Goal: Transaction & Acquisition: Book appointment/travel/reservation

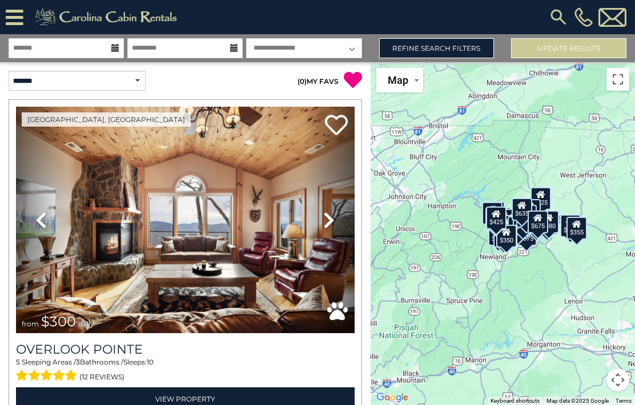
click at [444, 46] on link "Refine Search Filters" at bounding box center [436, 48] width 115 height 20
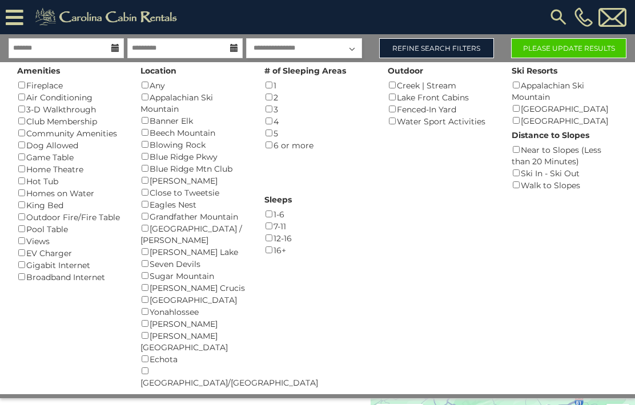
click at [141, 169] on div "Blue Ridge Mtn Club ()" at bounding box center [193, 169] width 106 height 12
click at [566, 46] on button "Please Update Results" at bounding box center [568, 48] width 115 height 20
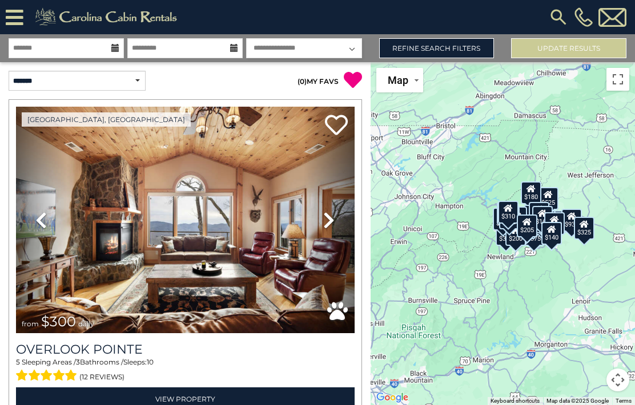
click at [446, 49] on link "Refine Search Filters" at bounding box center [436, 48] width 115 height 20
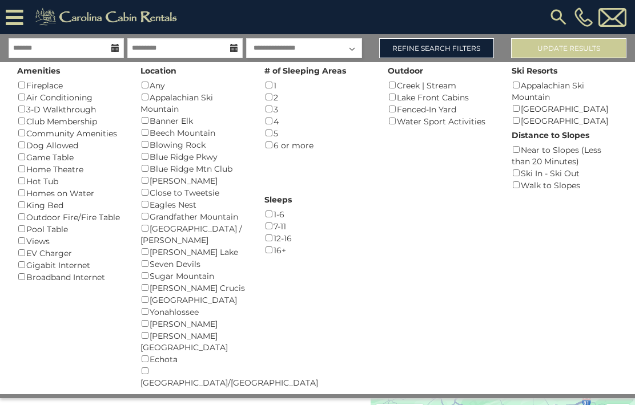
click at [466, 46] on link "Refine Search Filters" at bounding box center [436, 48] width 115 height 20
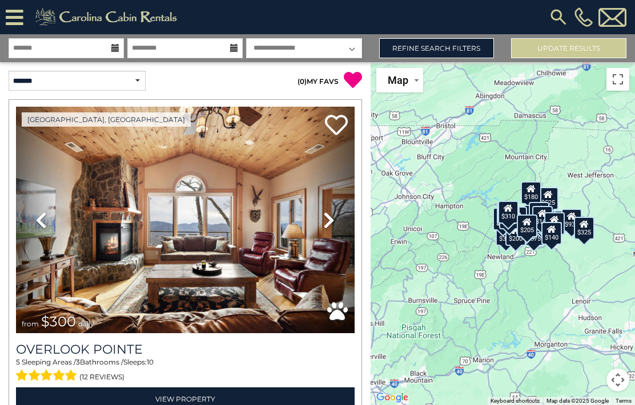
click at [578, 46] on button "Update Results" at bounding box center [568, 48] width 115 height 20
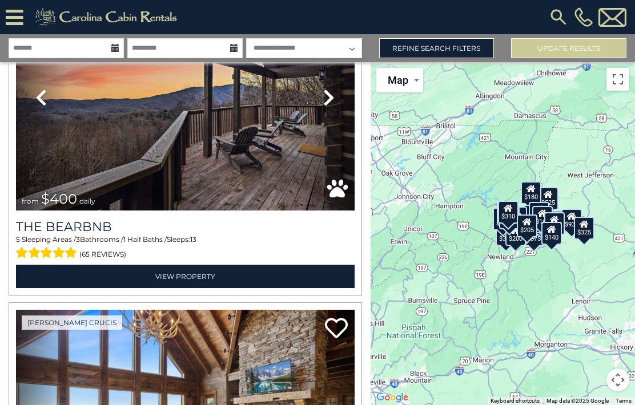
scroll to position [1104, 0]
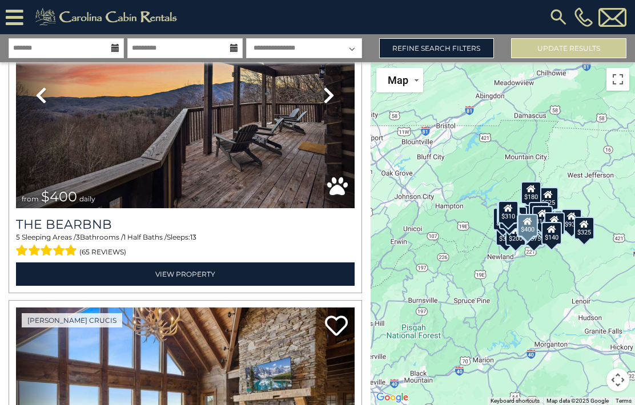
click at [178, 275] on link "View Property" at bounding box center [185, 274] width 339 height 23
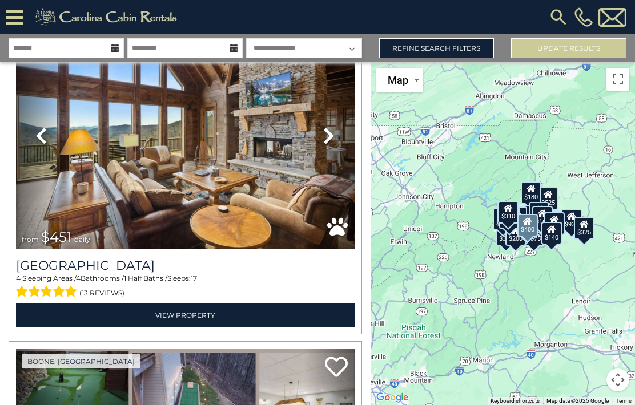
scroll to position [1391, 0]
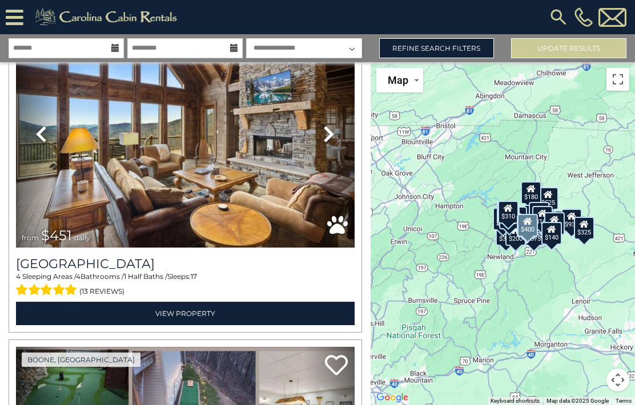
click at [178, 314] on link "View Property" at bounding box center [185, 313] width 339 height 23
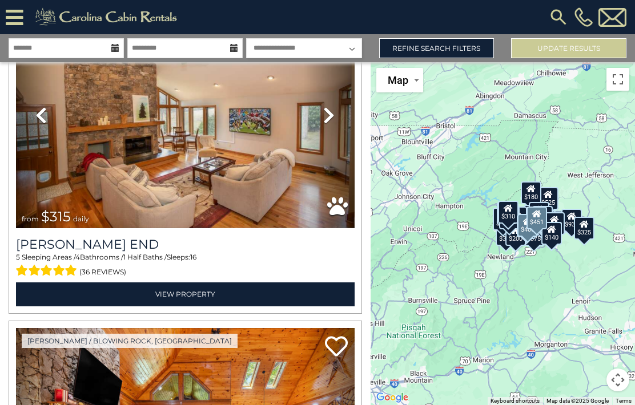
scroll to position [2065, 0]
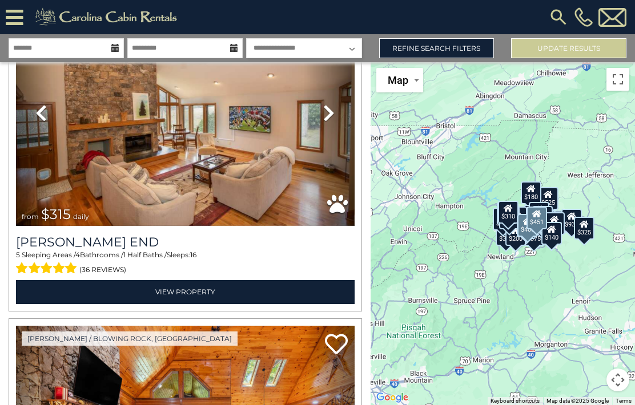
click at [177, 295] on link "View Property" at bounding box center [185, 291] width 339 height 23
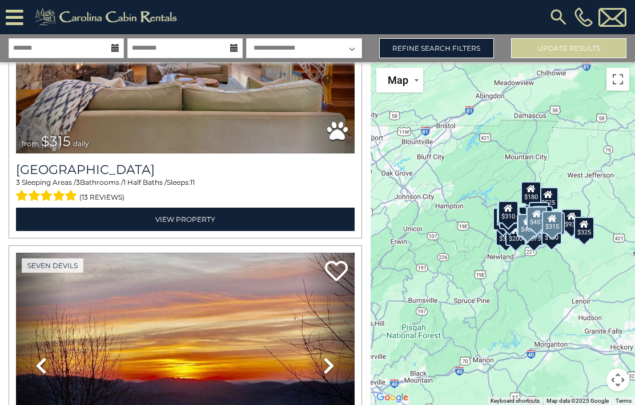
scroll to position [2466, 0]
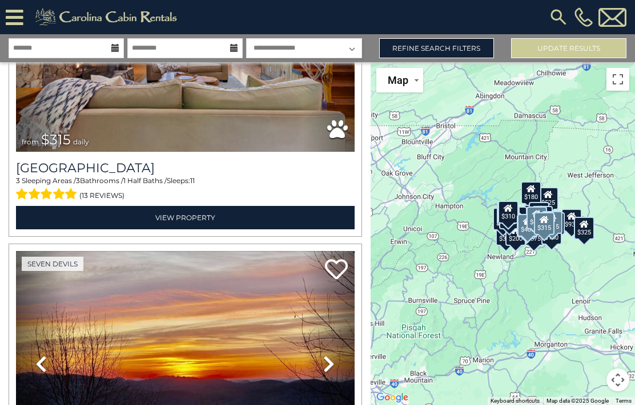
click at [167, 225] on link "View Property" at bounding box center [185, 217] width 339 height 23
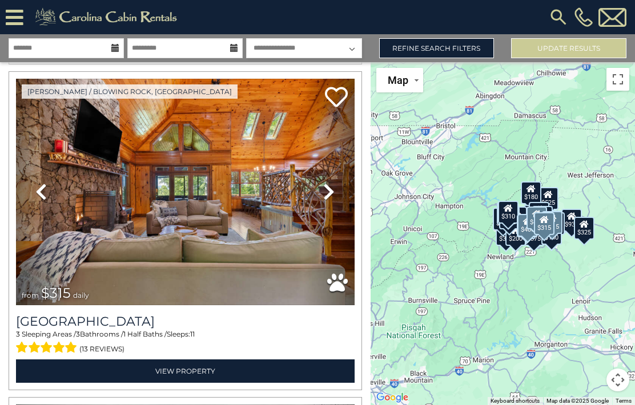
scroll to position [2306, 0]
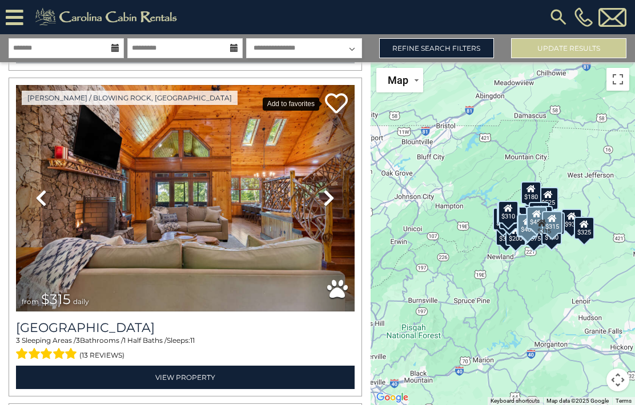
click at [339, 99] on icon at bounding box center [336, 103] width 23 height 23
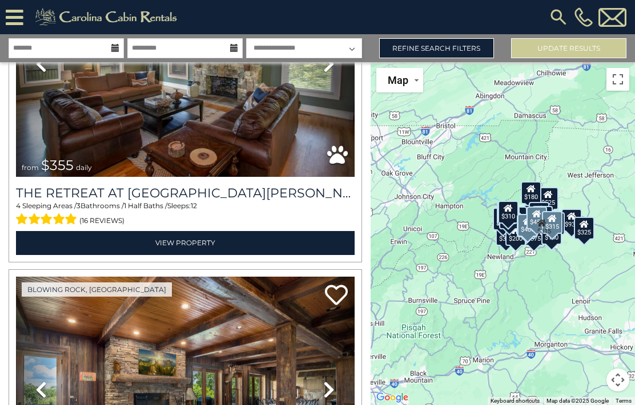
scroll to position [3105, 0]
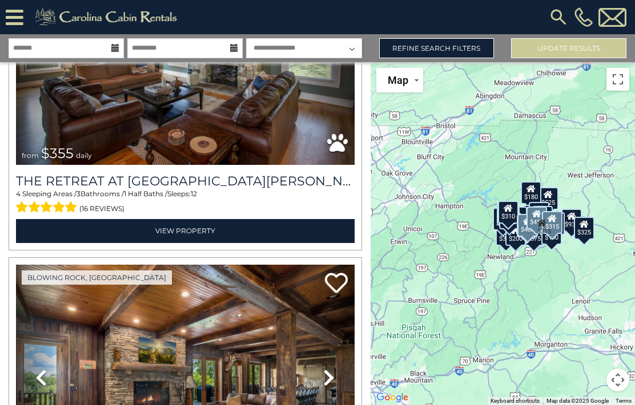
click at [161, 238] on link "View Property" at bounding box center [185, 230] width 339 height 23
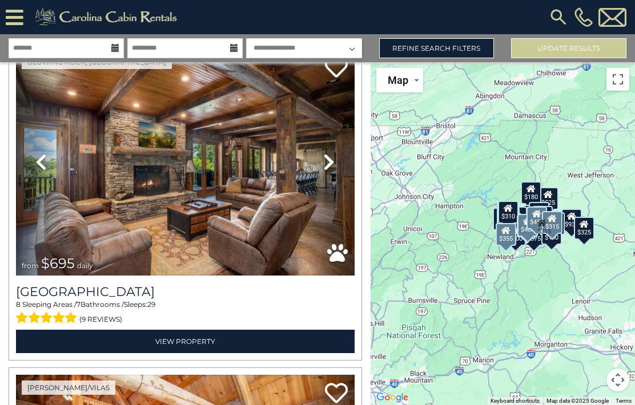
scroll to position [3330, 0]
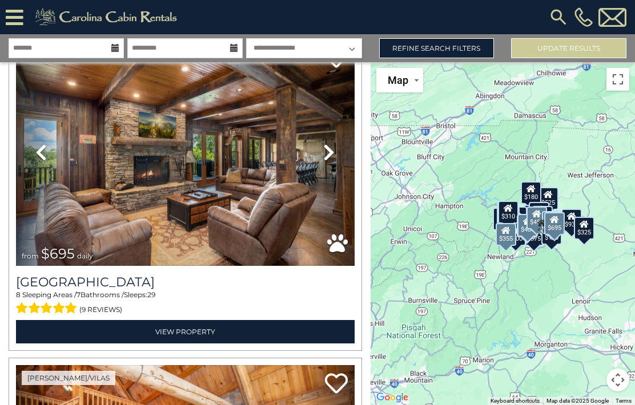
click at [184, 338] on link "View Property" at bounding box center [185, 331] width 339 height 23
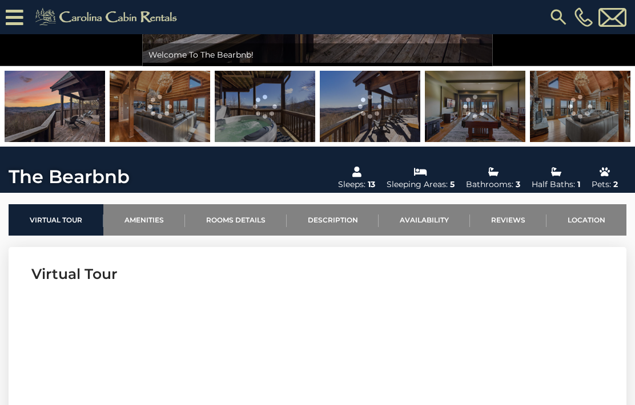
click at [579, 227] on link "Location" at bounding box center [587, 219] width 80 height 31
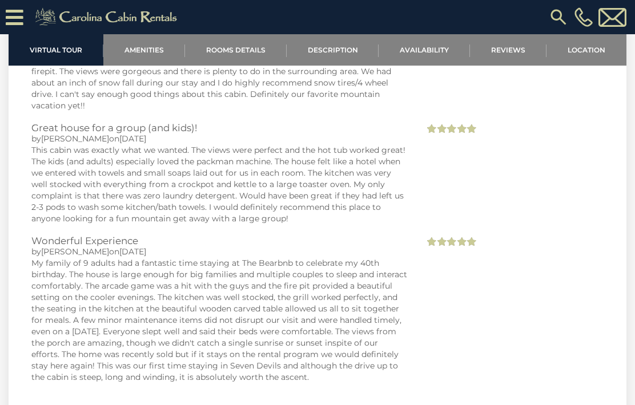
scroll to position [2679, 0]
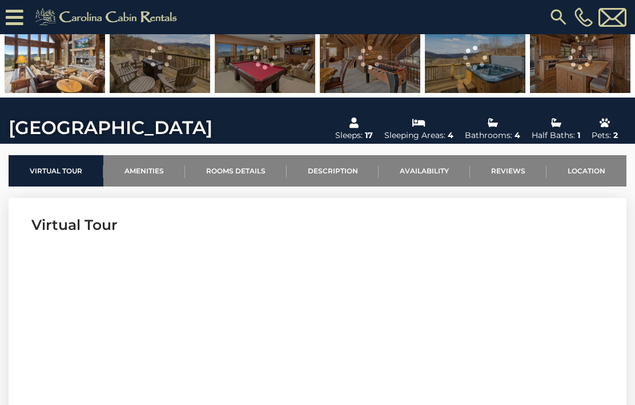
click at [592, 168] on link "Location" at bounding box center [587, 170] width 80 height 31
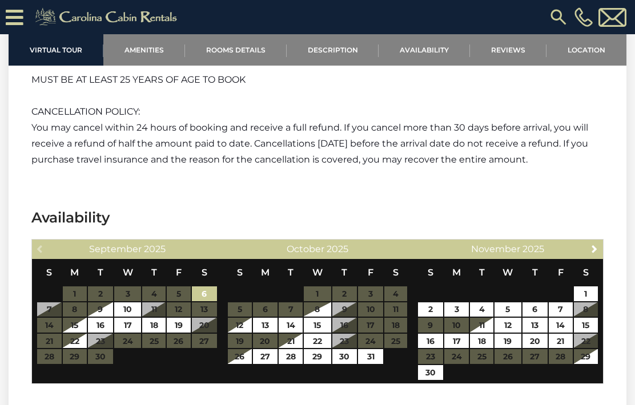
scroll to position [2878, 0]
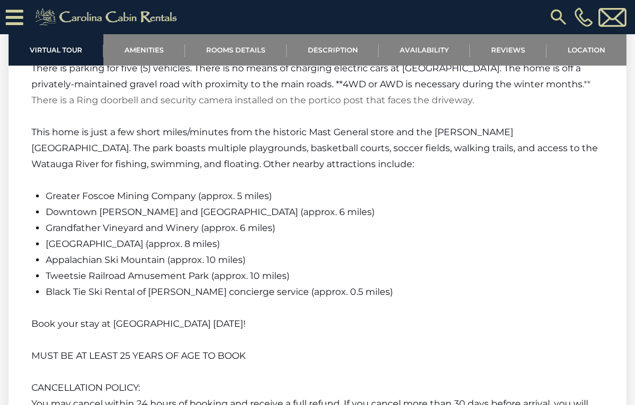
click at [519, 46] on link "Reviews" at bounding box center [508, 49] width 77 height 31
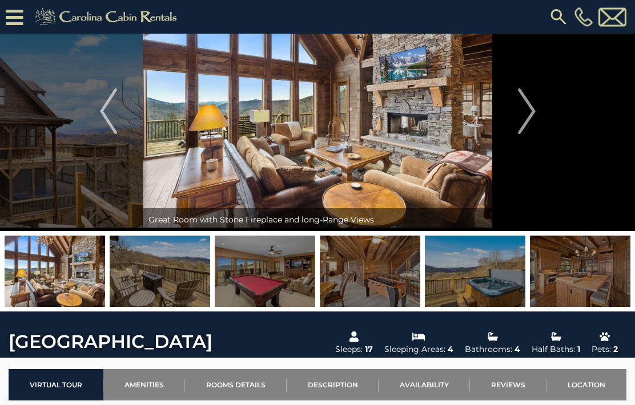
scroll to position [0, 0]
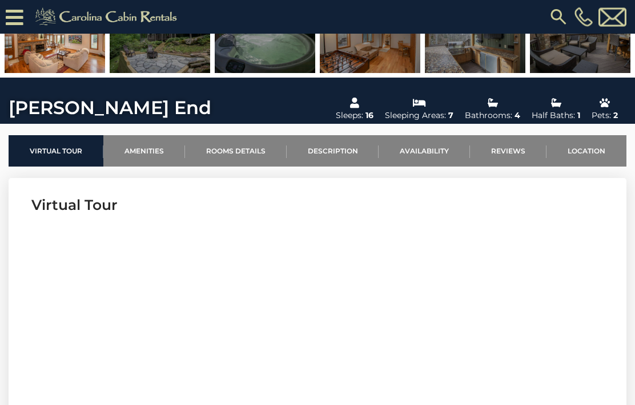
click at [600, 155] on link "Location" at bounding box center [587, 151] width 80 height 31
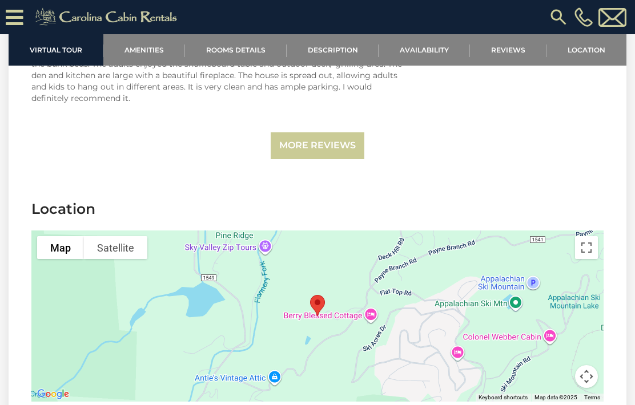
scroll to position [3099, 0]
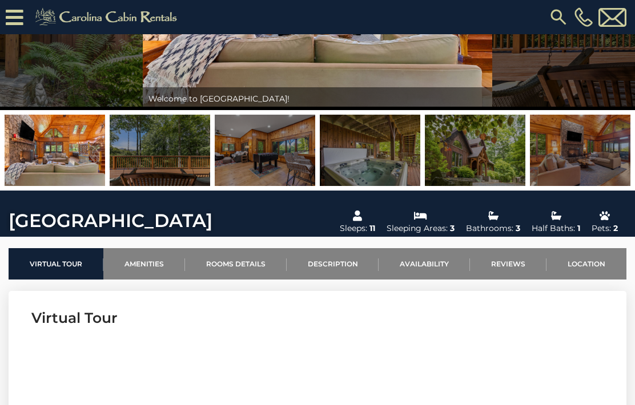
click at [593, 258] on link "Location" at bounding box center [587, 263] width 80 height 31
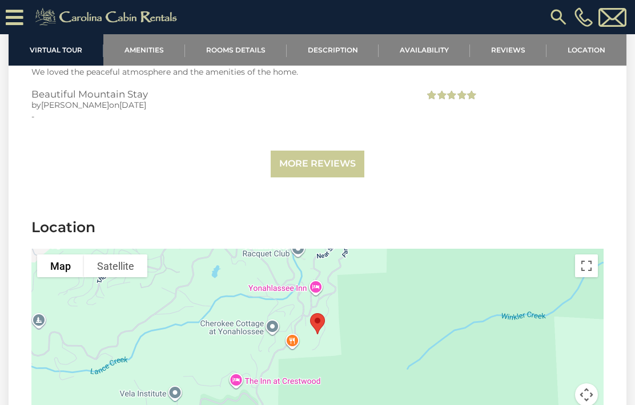
scroll to position [2831, 0]
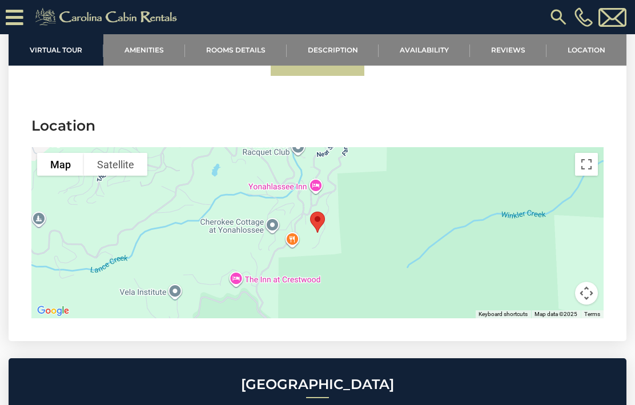
click at [515, 58] on link "Reviews" at bounding box center [508, 49] width 77 height 31
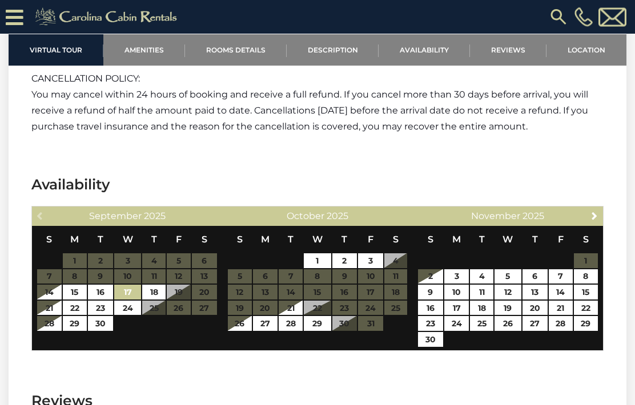
scroll to position [2159, 0]
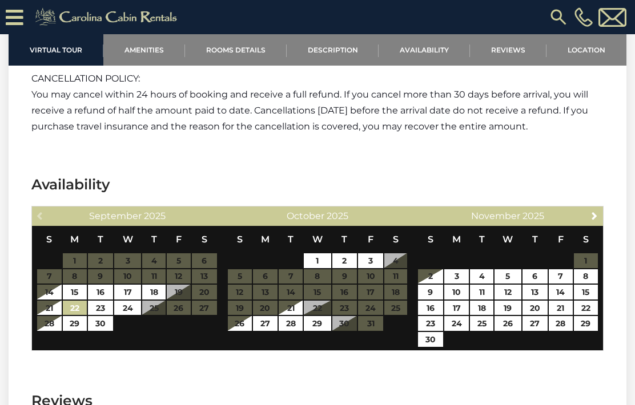
click at [13, 191] on section "Availability Previous September 2025 S M T W T F S 1 2 3 4 5 6 7 8 9 10 11 12 1…" at bounding box center [318, 266] width 618 height 216
click at [20, 162] on section "Availability Previous September 2025 S M T W T F S 1 2 3 4 5 6 7 8 9 10 11 12 1…" at bounding box center [318, 266] width 618 height 216
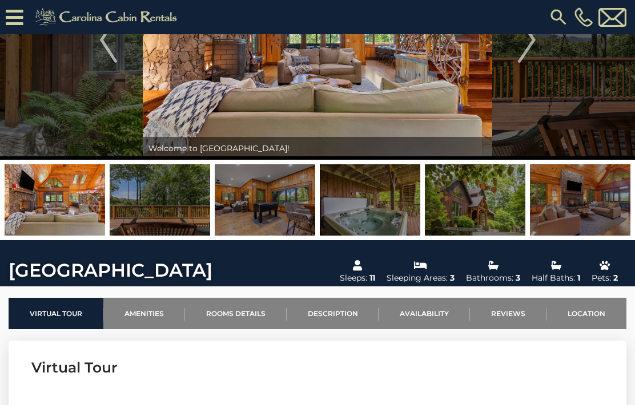
scroll to position [0, 0]
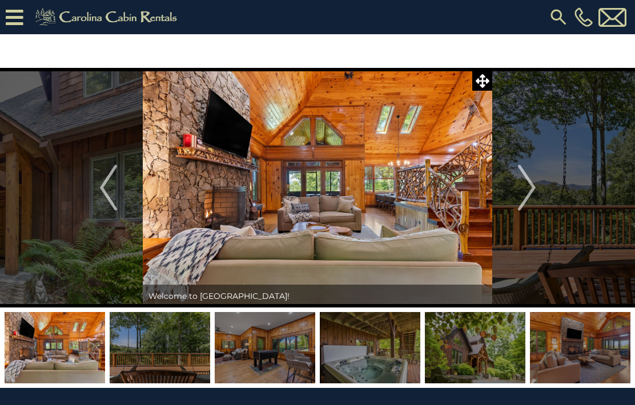
click at [522, 198] on img "Next" at bounding box center [526, 188] width 17 height 46
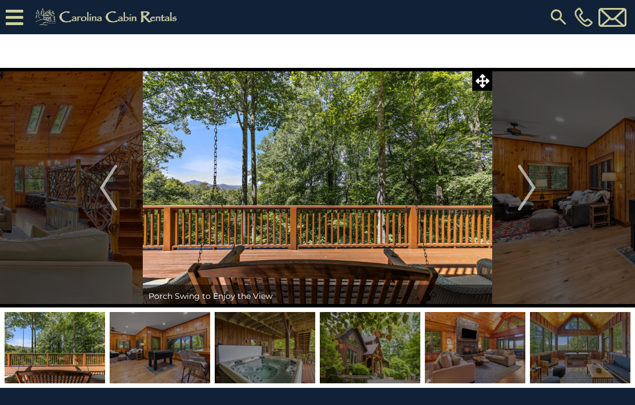
click at [512, 202] on button "Next" at bounding box center [526, 188] width 69 height 240
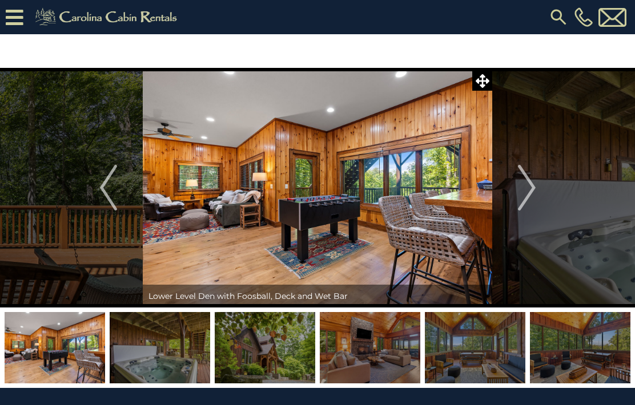
click at [530, 196] on img "Next" at bounding box center [526, 188] width 17 height 46
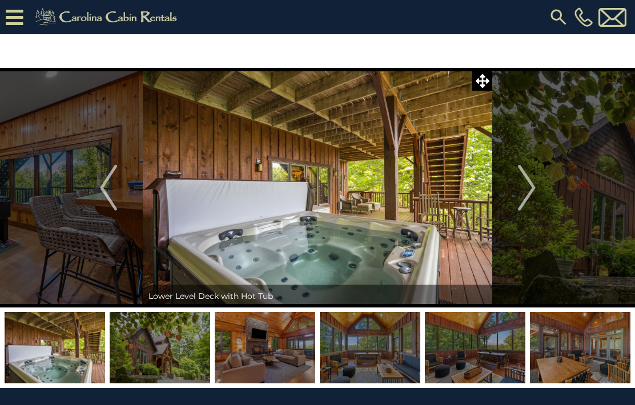
click at [522, 182] on img "Next" at bounding box center [526, 188] width 17 height 46
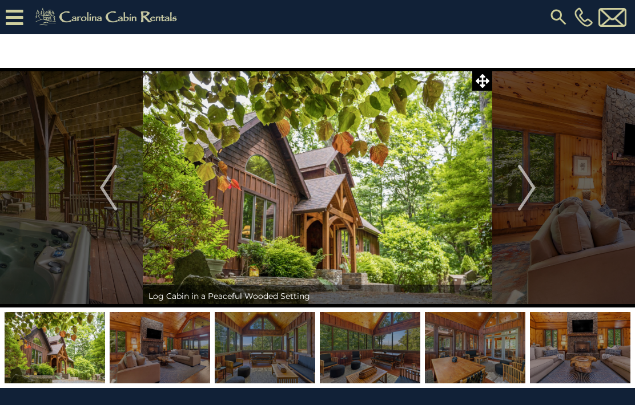
click at [516, 209] on button "Next" at bounding box center [526, 188] width 69 height 240
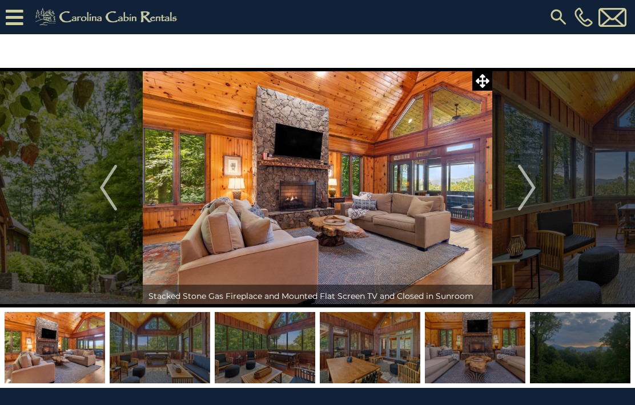
click at [526, 185] on img "Next" at bounding box center [526, 188] width 17 height 46
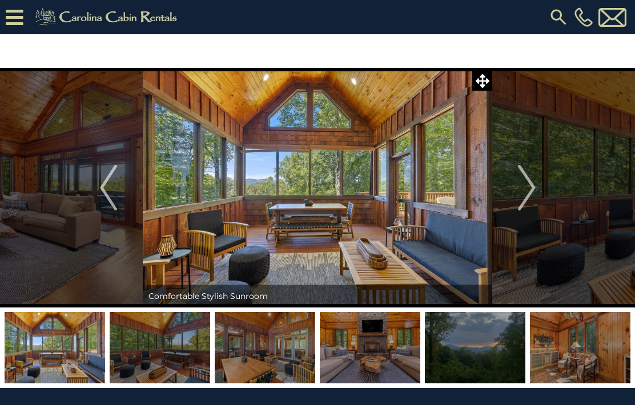
click at [524, 184] on img "Next" at bounding box center [526, 188] width 17 height 46
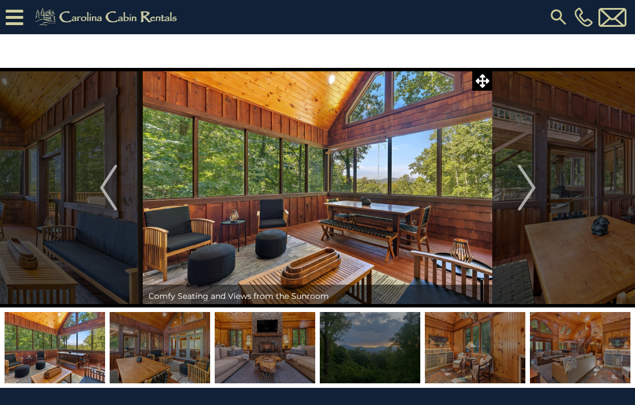
click at [525, 183] on img "Next" at bounding box center [526, 188] width 17 height 46
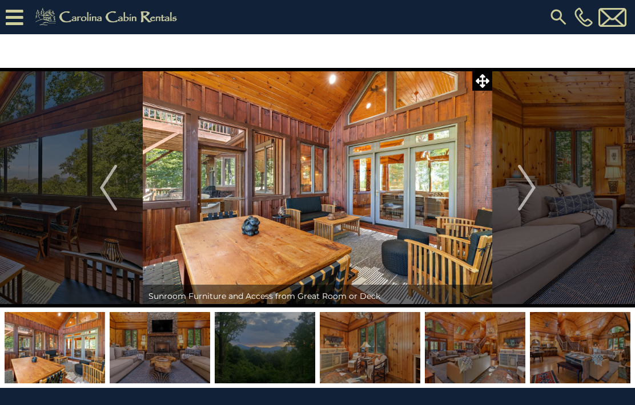
click at [524, 189] on img "Next" at bounding box center [526, 188] width 17 height 46
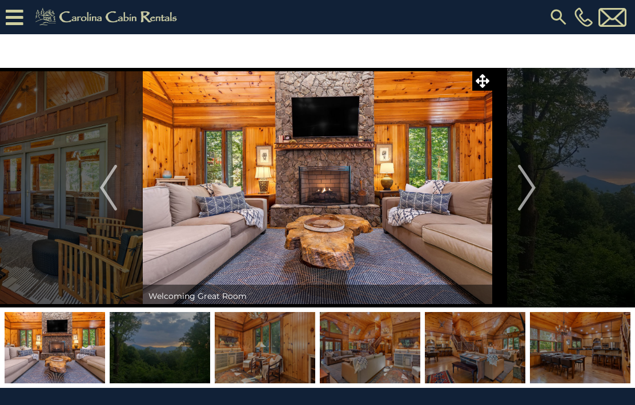
click at [519, 183] on img "Next" at bounding box center [526, 188] width 17 height 46
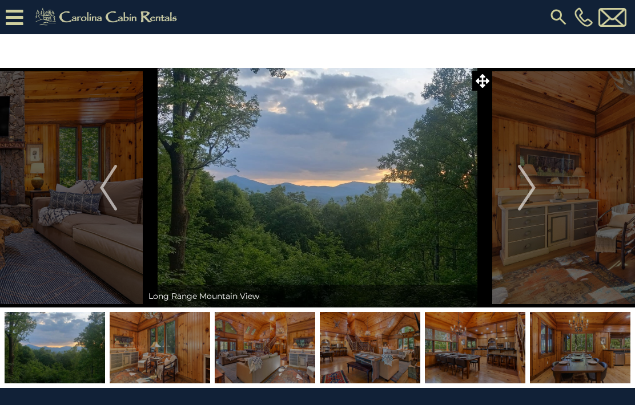
click at [520, 193] on img "Next" at bounding box center [526, 188] width 17 height 46
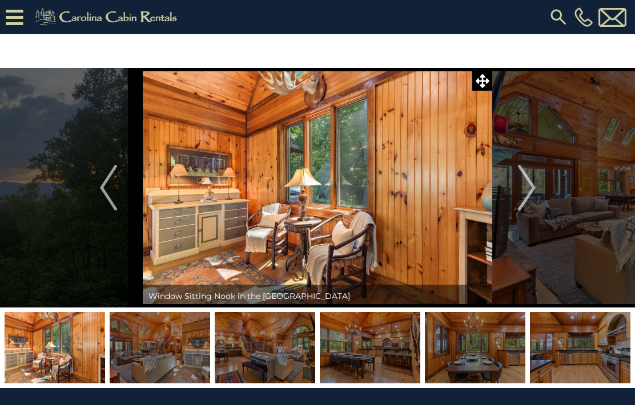
click at [525, 185] on img "Next" at bounding box center [526, 188] width 17 height 46
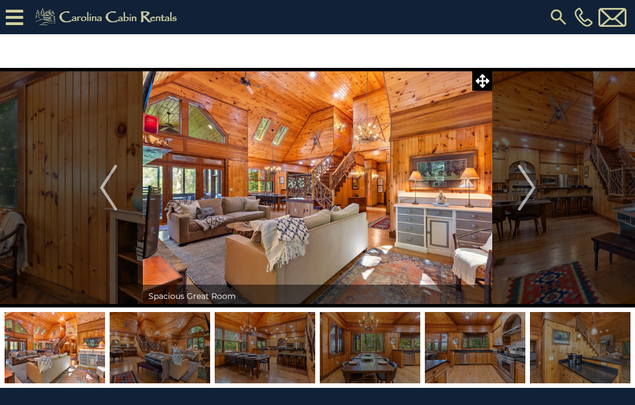
click at [527, 186] on img "Next" at bounding box center [526, 188] width 17 height 46
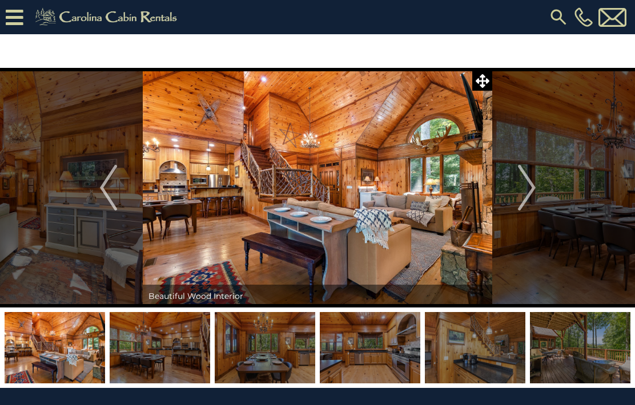
click at [525, 187] on img "Next" at bounding box center [526, 188] width 17 height 46
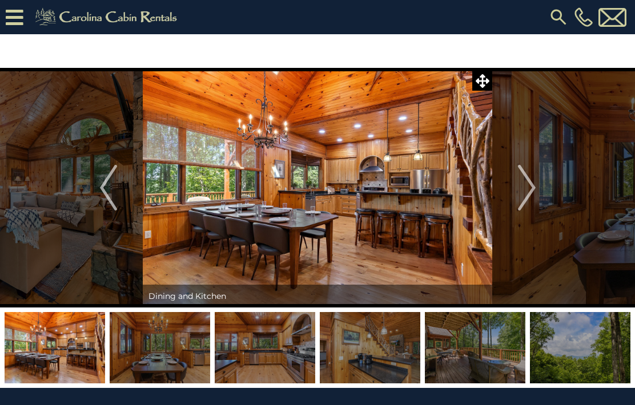
click at [523, 190] on img "Next" at bounding box center [526, 188] width 17 height 46
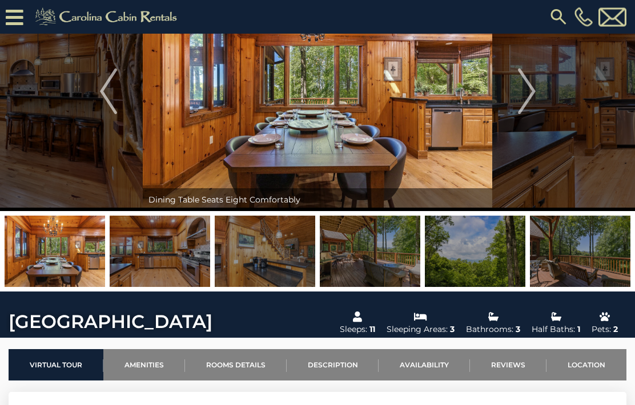
scroll to position [54, 0]
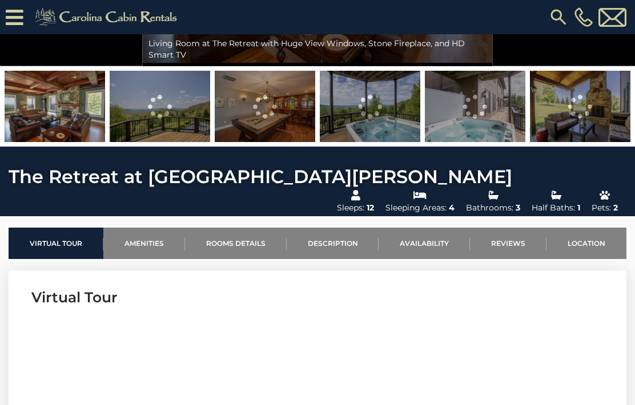
click at [594, 228] on link "Location" at bounding box center [587, 243] width 80 height 31
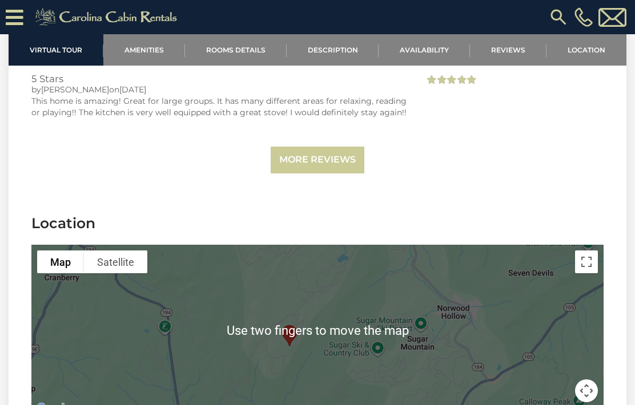
scroll to position [3538, 0]
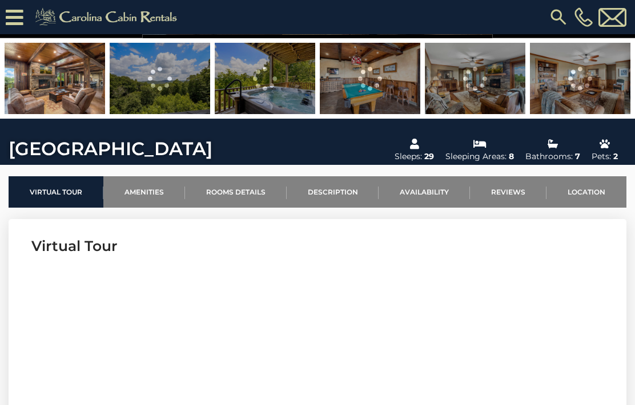
click at [586, 188] on link "Location" at bounding box center [587, 191] width 80 height 31
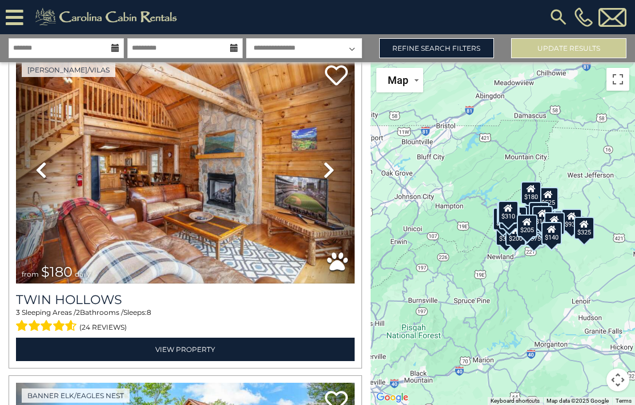
scroll to position [3643, 0]
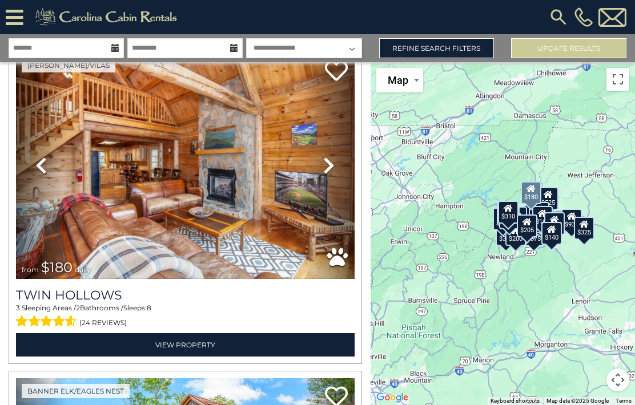
click at [179, 348] on link "View Property" at bounding box center [185, 344] width 339 height 23
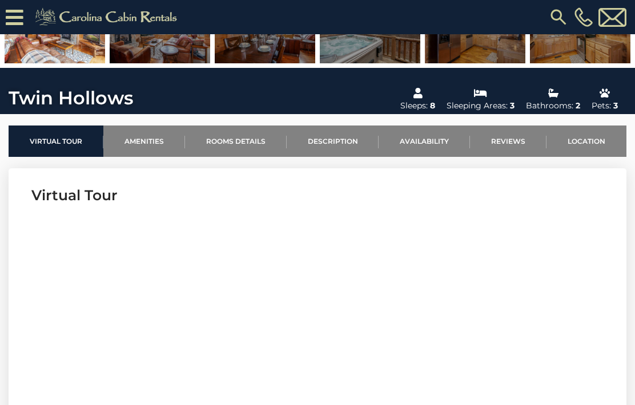
click at [594, 142] on link "Location" at bounding box center [587, 141] width 80 height 31
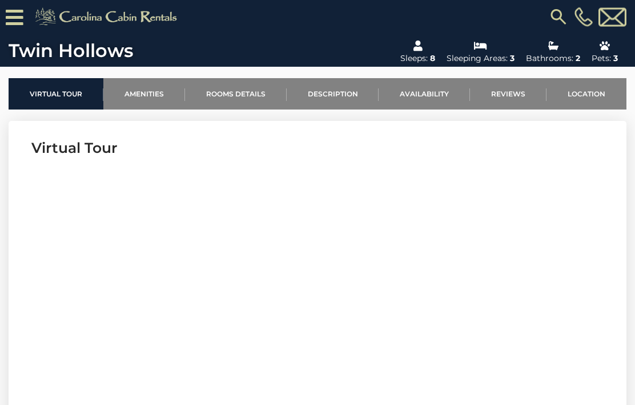
scroll to position [380, 0]
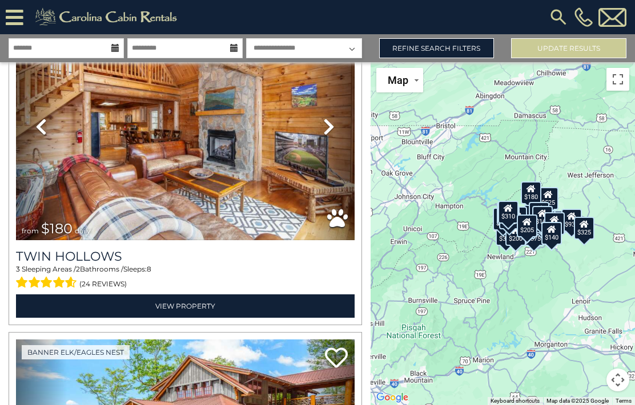
scroll to position [3688, 0]
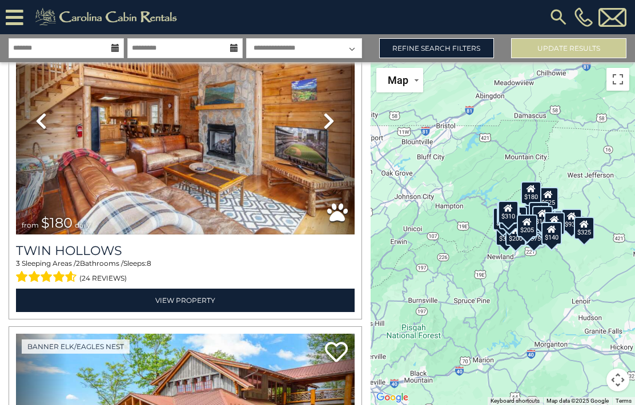
click at [180, 302] on link "View Property" at bounding box center [185, 300] width 339 height 23
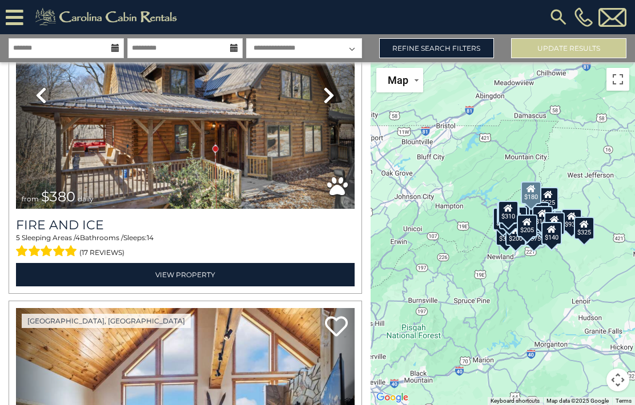
scroll to position [4367, 0]
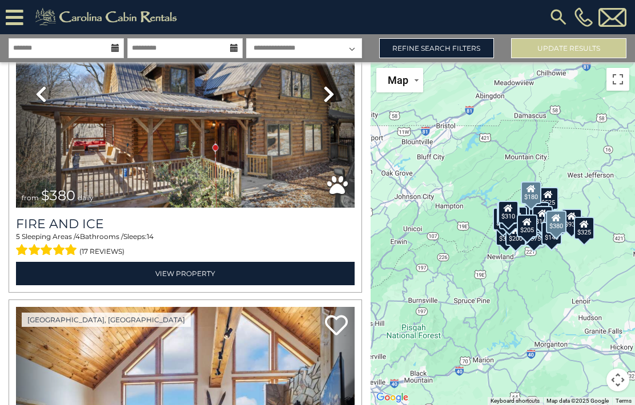
click at [177, 280] on link "View Property" at bounding box center [185, 273] width 339 height 23
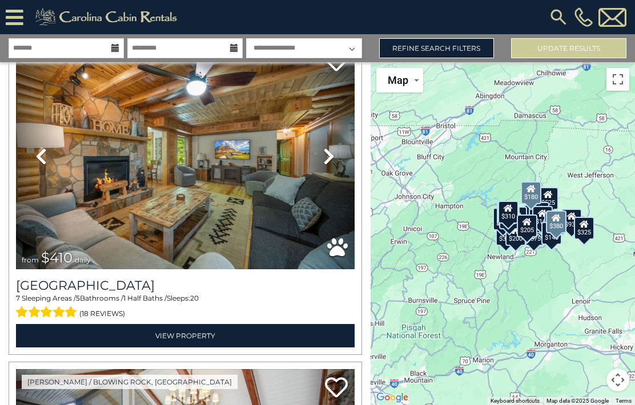
scroll to position [4962, 0]
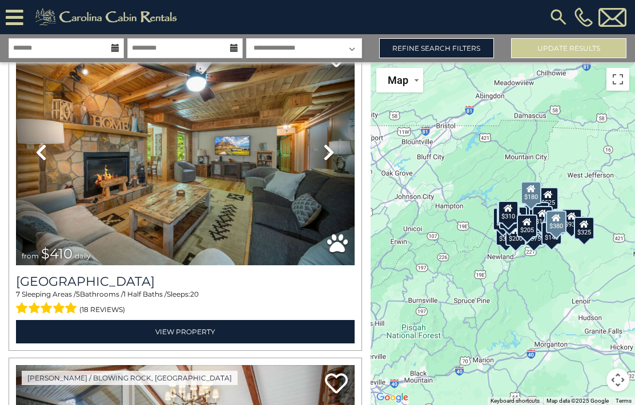
click at [178, 334] on link "View Property" at bounding box center [185, 331] width 339 height 23
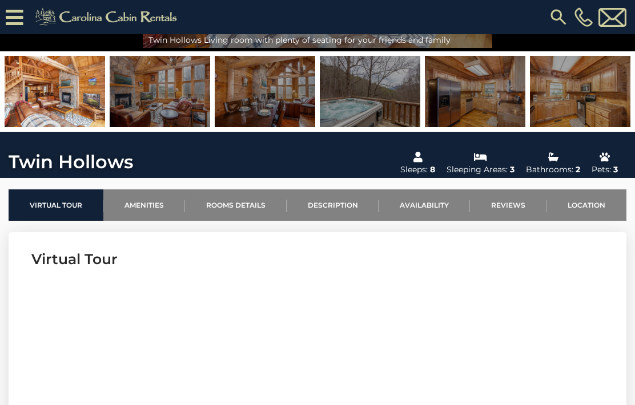
scroll to position [218, 0]
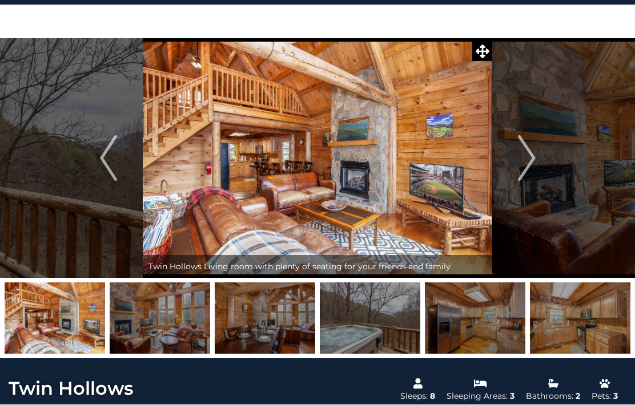
click at [529, 150] on img "Next" at bounding box center [526, 159] width 17 height 46
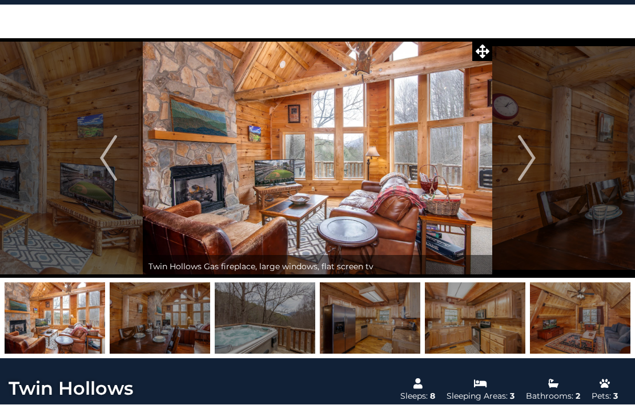
scroll to position [30, 0]
click at [530, 159] on img "Next" at bounding box center [526, 158] width 17 height 46
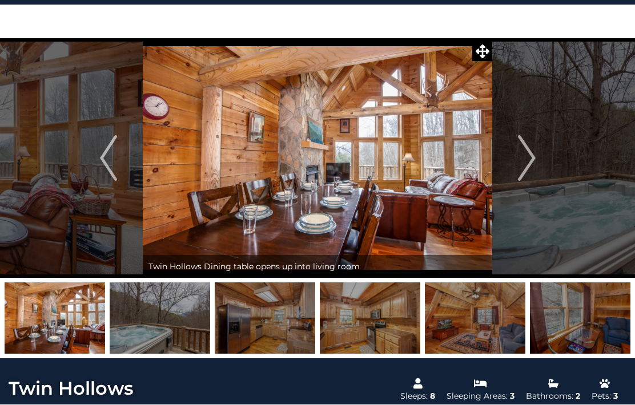
click at [532, 155] on img "Next" at bounding box center [526, 158] width 17 height 46
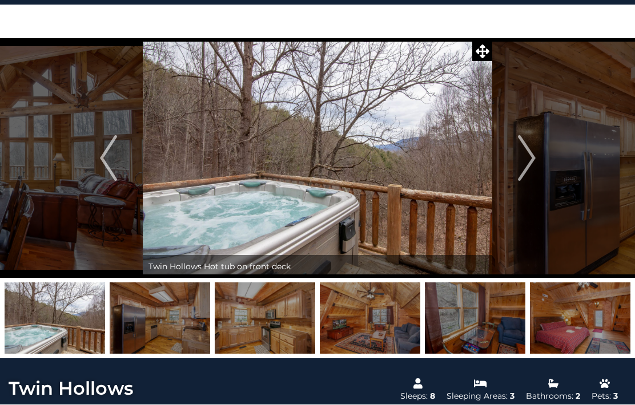
click at [524, 172] on img "Next" at bounding box center [526, 158] width 17 height 46
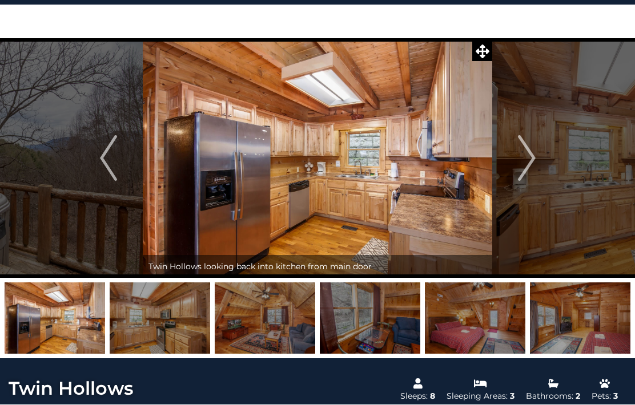
click at [519, 170] on img "Next" at bounding box center [526, 158] width 17 height 46
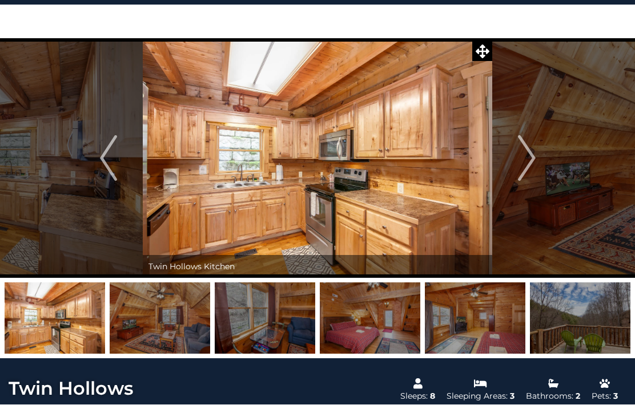
click at [515, 159] on button "Next" at bounding box center [526, 158] width 69 height 240
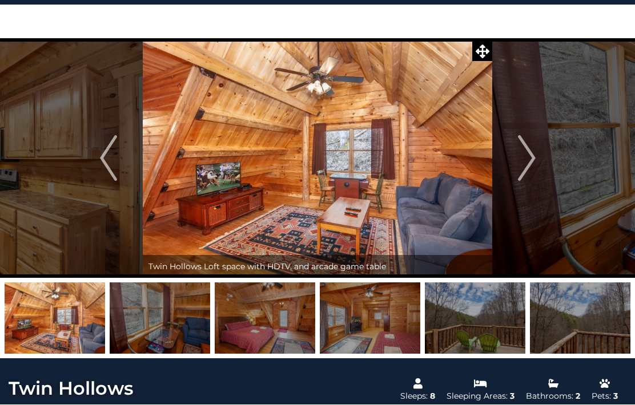
click at [522, 162] on img "Next" at bounding box center [526, 158] width 17 height 46
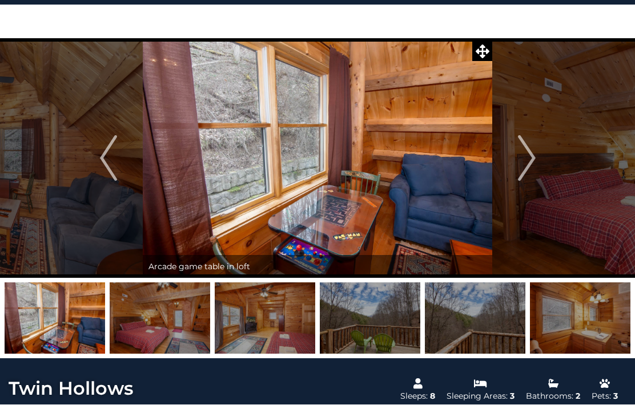
click at [528, 170] on img "Next" at bounding box center [526, 158] width 17 height 46
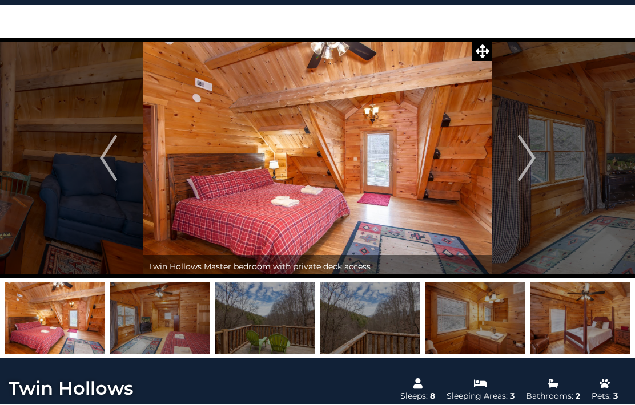
click at [533, 160] on img "Next" at bounding box center [526, 158] width 17 height 46
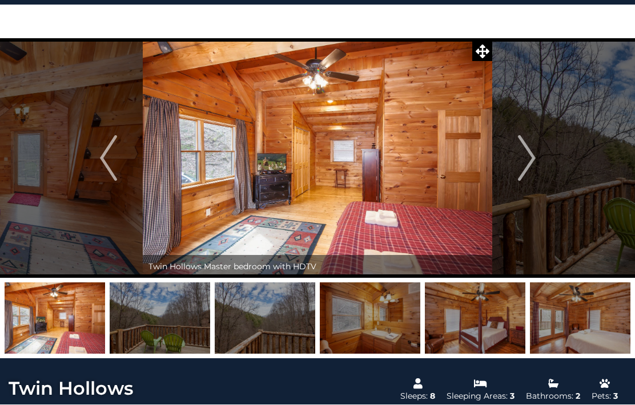
click at [531, 167] on img "Next" at bounding box center [526, 158] width 17 height 46
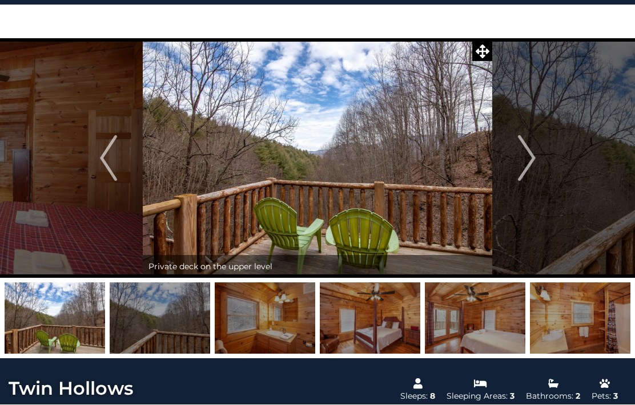
click at [99, 159] on button "Previous" at bounding box center [108, 158] width 69 height 240
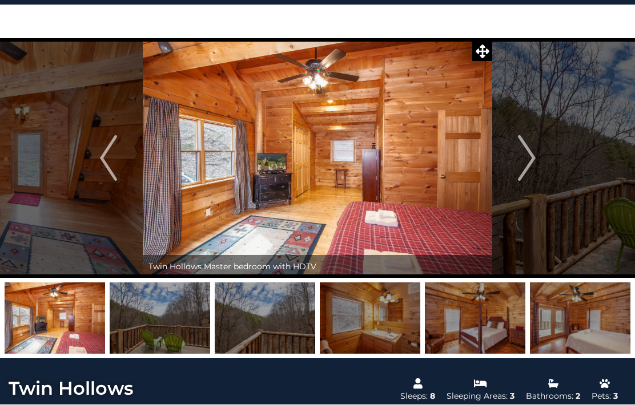
click at [523, 156] on img "Next" at bounding box center [526, 158] width 17 height 46
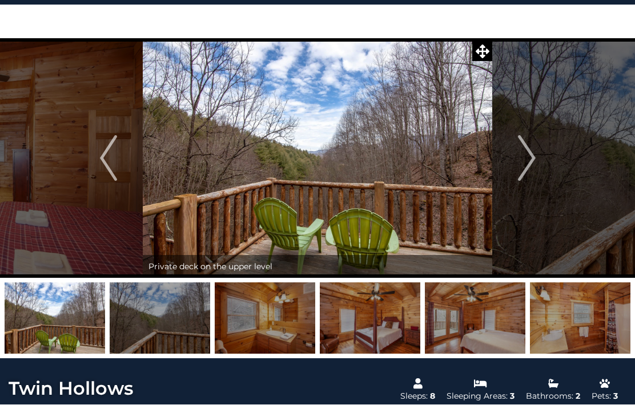
click at [515, 162] on button "Next" at bounding box center [526, 158] width 69 height 240
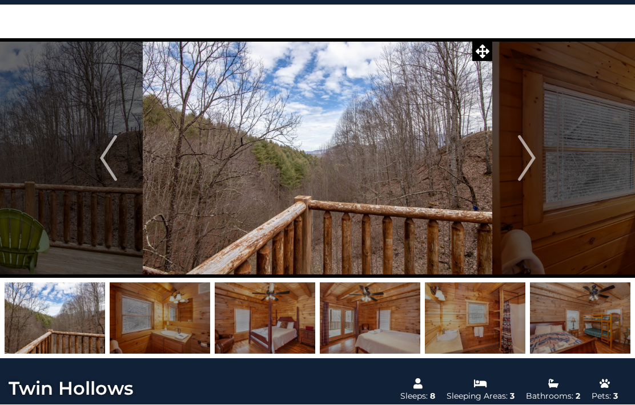
click at [509, 162] on button "Next" at bounding box center [526, 158] width 69 height 240
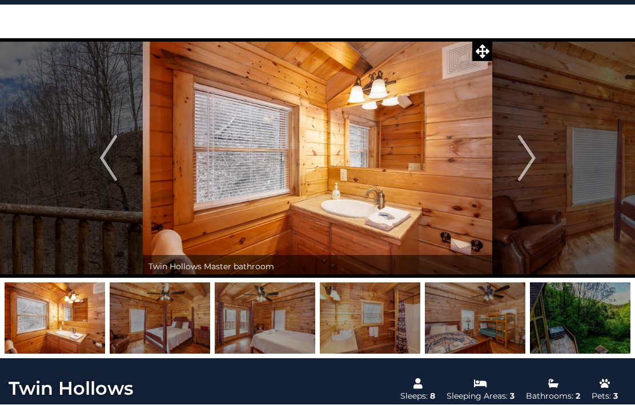
click at [519, 155] on img "Next" at bounding box center [526, 158] width 17 height 46
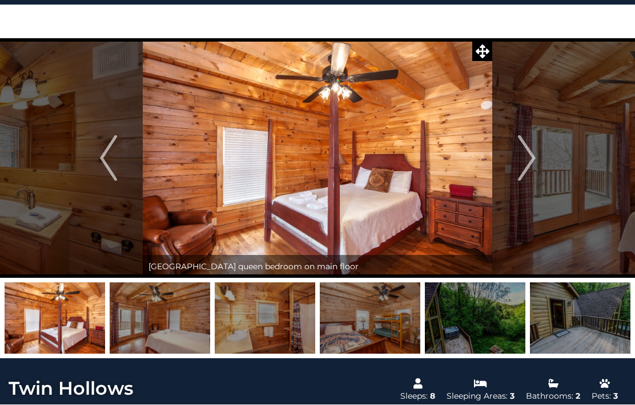
click at [523, 149] on img "Next" at bounding box center [526, 158] width 17 height 46
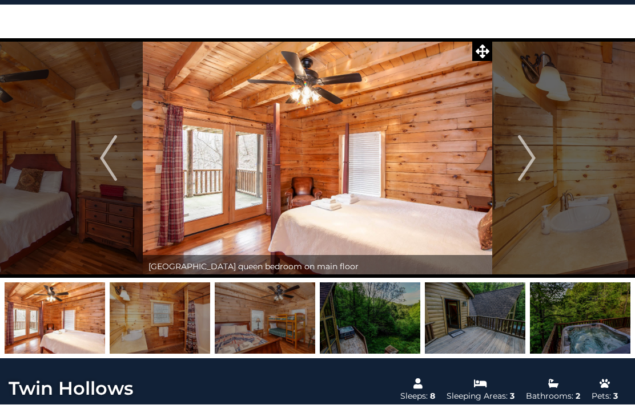
click at [119, 152] on button "Previous" at bounding box center [108, 158] width 69 height 240
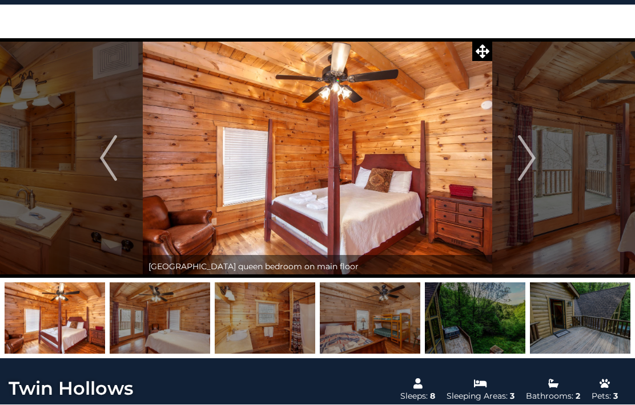
click at [525, 162] on img "Next" at bounding box center [526, 158] width 17 height 46
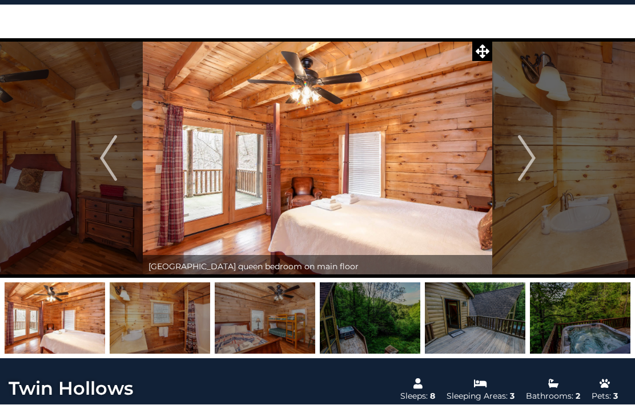
click at [526, 153] on img "Next" at bounding box center [526, 158] width 17 height 46
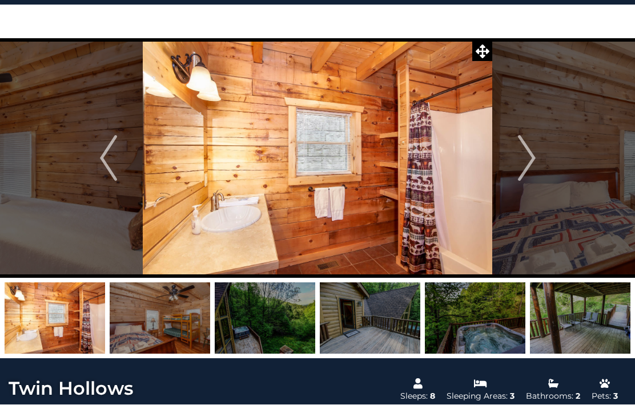
click at [520, 165] on img "Next" at bounding box center [526, 158] width 17 height 46
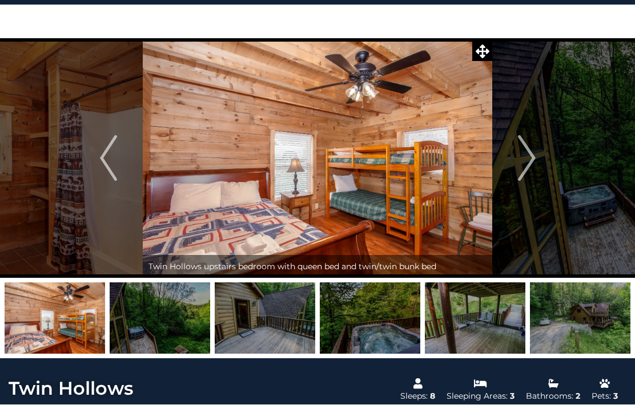
click at [513, 160] on button "Next" at bounding box center [526, 158] width 69 height 240
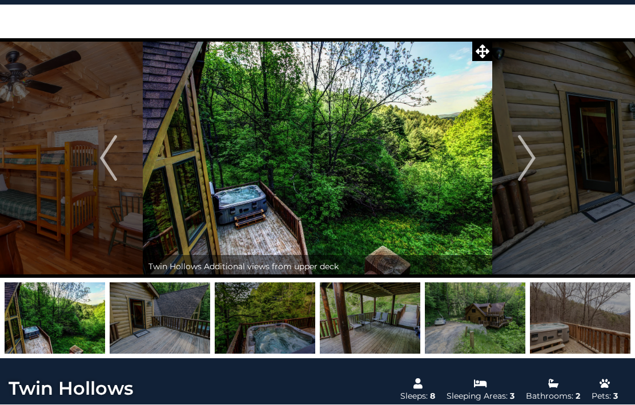
click at [514, 160] on button "Next" at bounding box center [526, 158] width 69 height 240
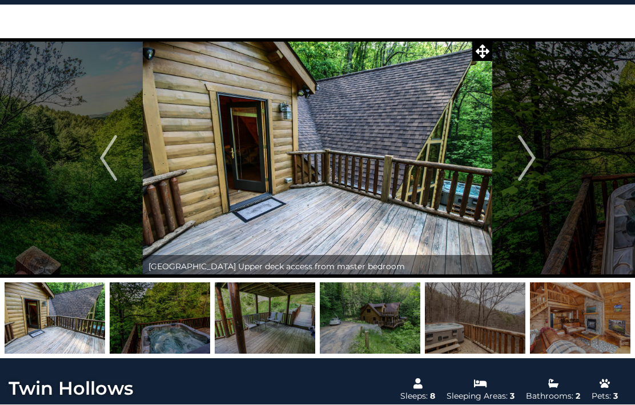
click at [526, 156] on img "Next" at bounding box center [526, 158] width 17 height 46
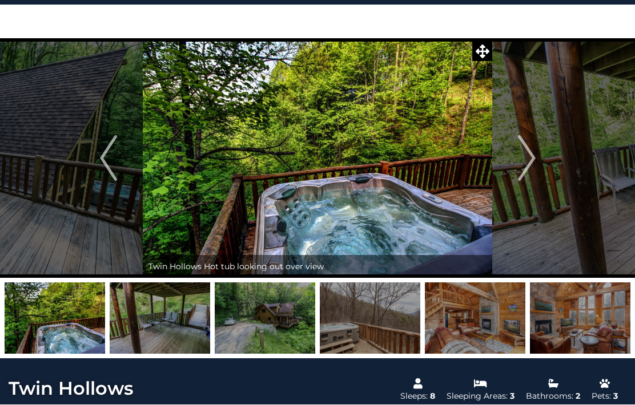
click at [107, 159] on img "Previous" at bounding box center [108, 158] width 17 height 46
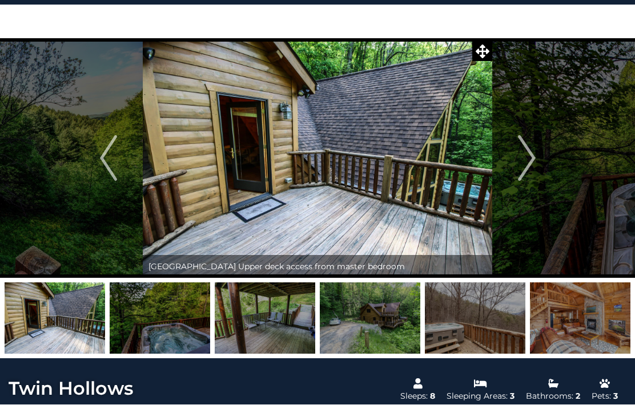
click at [521, 158] on img "Next" at bounding box center [526, 158] width 17 height 46
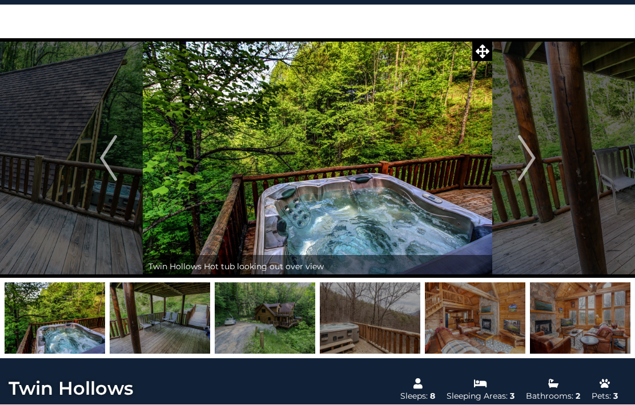
click at [520, 154] on img "Next" at bounding box center [526, 158] width 17 height 46
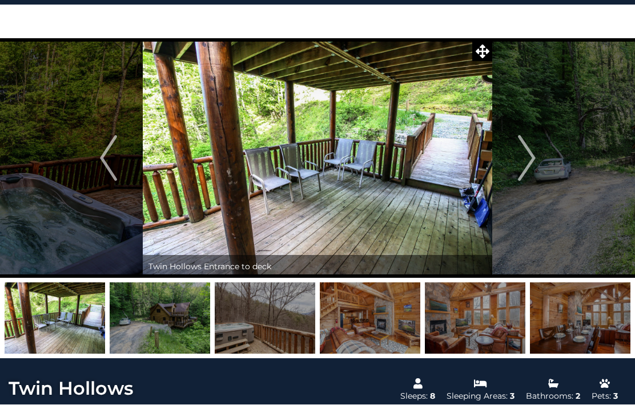
click at [522, 160] on img "Next" at bounding box center [526, 158] width 17 height 46
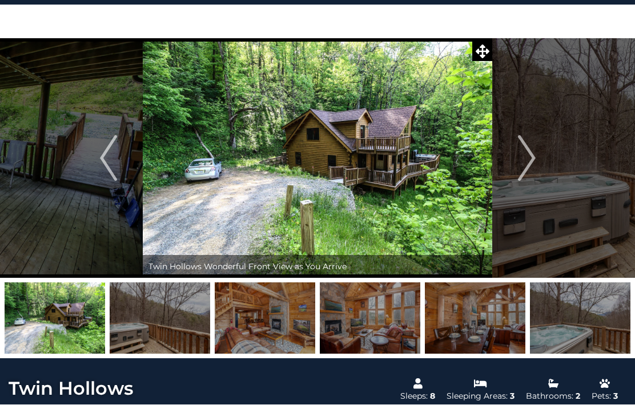
click at [526, 151] on img "Next" at bounding box center [526, 158] width 17 height 46
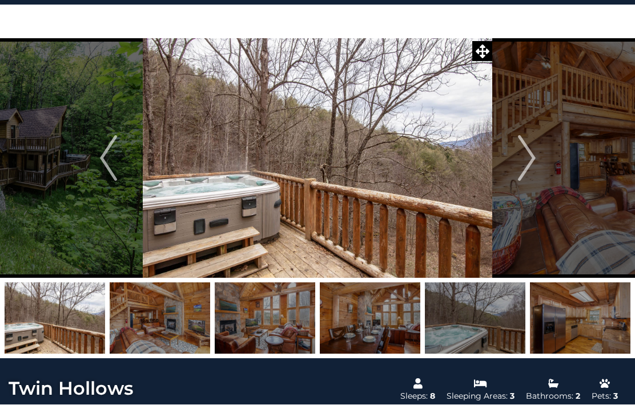
click at [524, 162] on img "Next" at bounding box center [526, 158] width 17 height 46
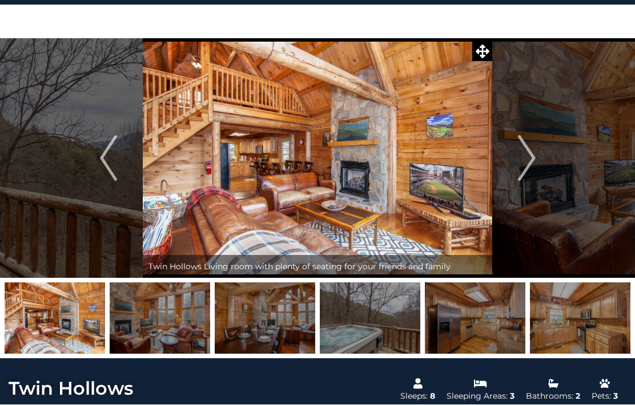
click at [528, 157] on img "Next" at bounding box center [526, 158] width 17 height 46
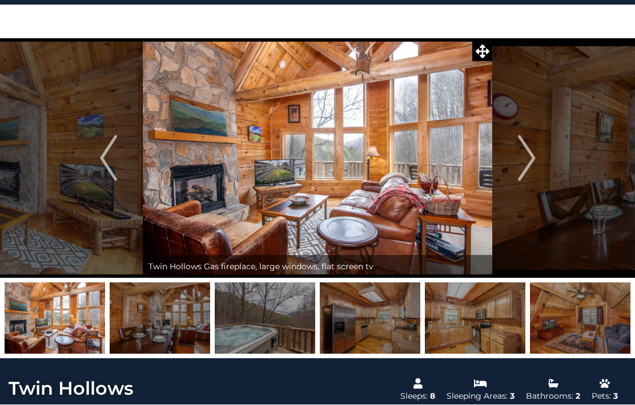
click at [525, 170] on img "Next" at bounding box center [526, 158] width 17 height 46
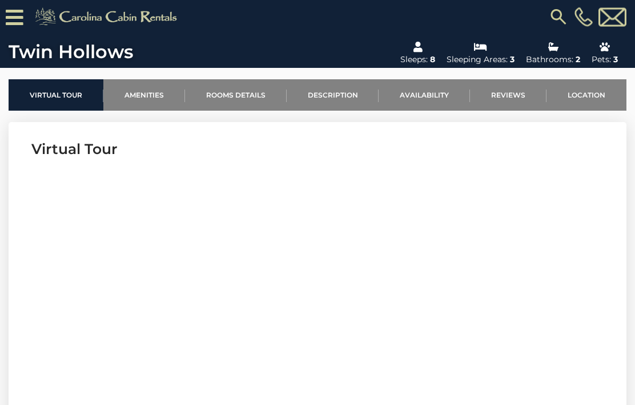
click at [521, 98] on link "Reviews" at bounding box center [508, 95] width 77 height 31
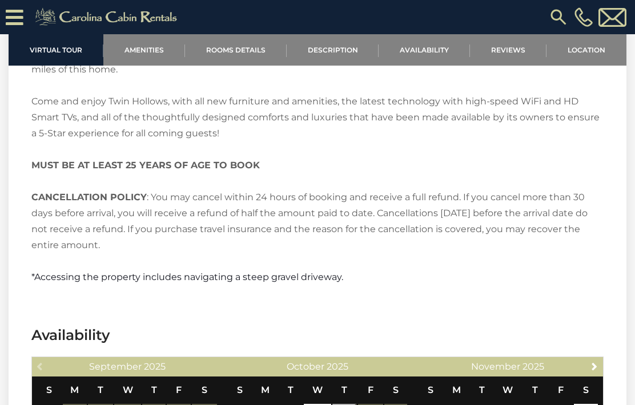
scroll to position [1670, 0]
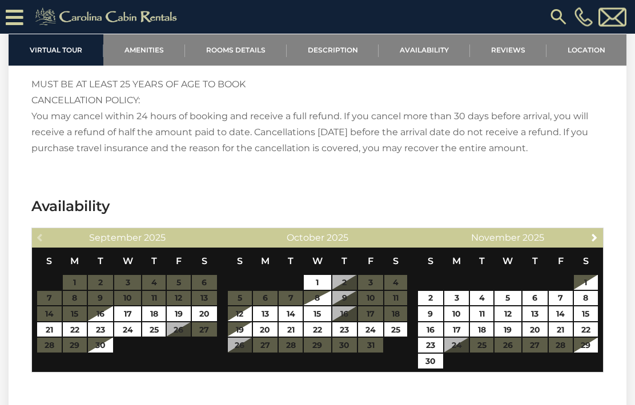
scroll to position [2077, 0]
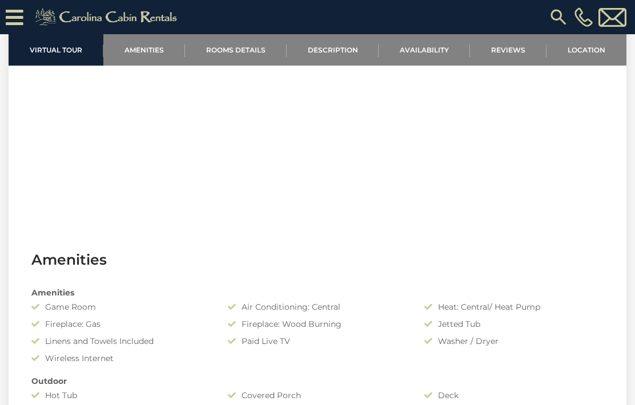
scroll to position [549, 0]
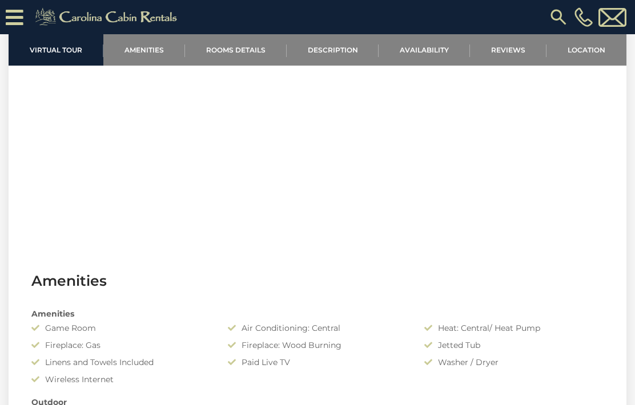
click at [579, 55] on link "Location" at bounding box center [587, 49] width 80 height 31
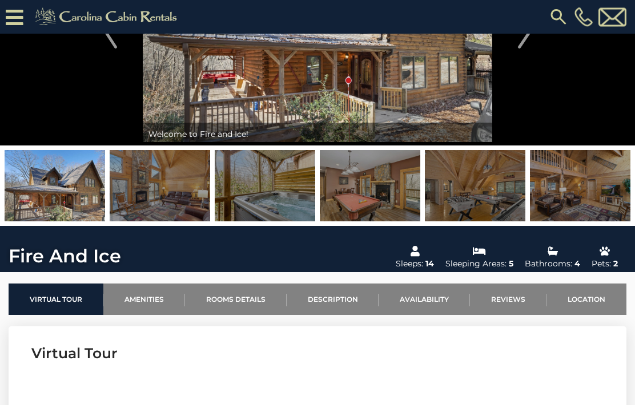
scroll to position [0, 0]
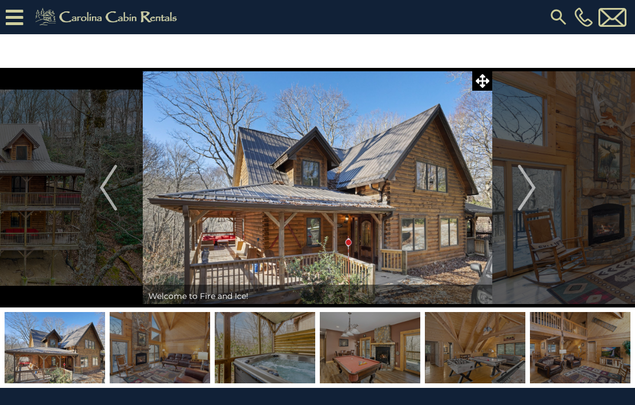
click at [460, 180] on img at bounding box center [317, 188] width 349 height 240
click at [489, 89] on span at bounding box center [482, 81] width 20 height 20
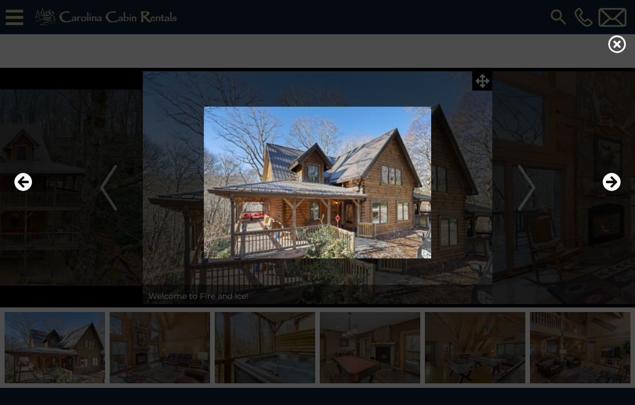
click at [616, 191] on icon "Next" at bounding box center [611, 182] width 18 height 18
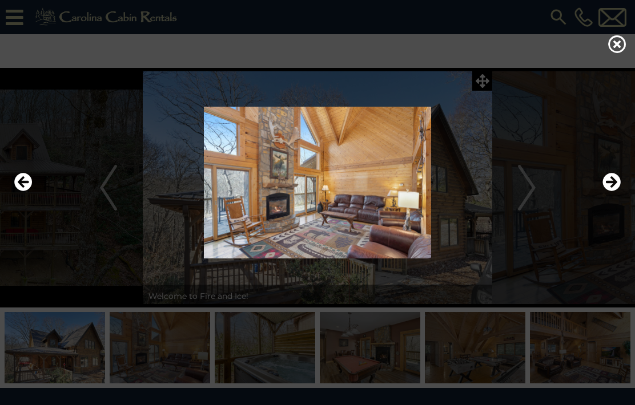
click at [609, 191] on icon "Next" at bounding box center [611, 182] width 18 height 18
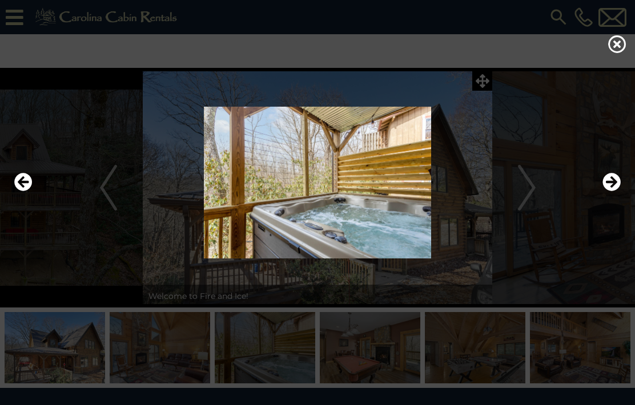
click at [614, 191] on icon "Next" at bounding box center [611, 182] width 18 height 18
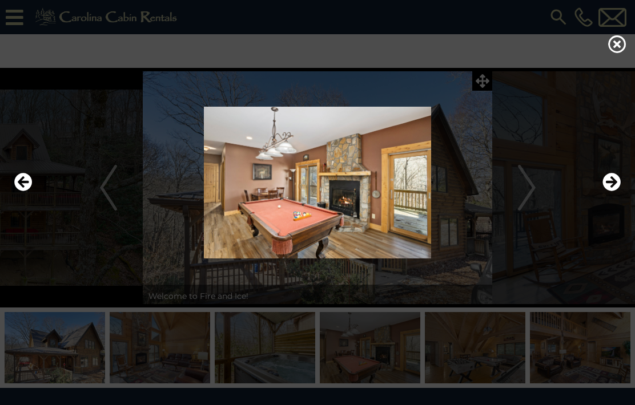
click at [31, 191] on icon "Previous" at bounding box center [23, 182] width 18 height 18
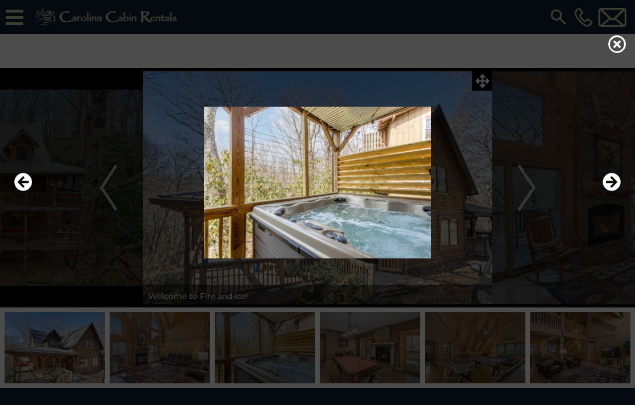
click at [608, 191] on icon "Next" at bounding box center [611, 182] width 18 height 18
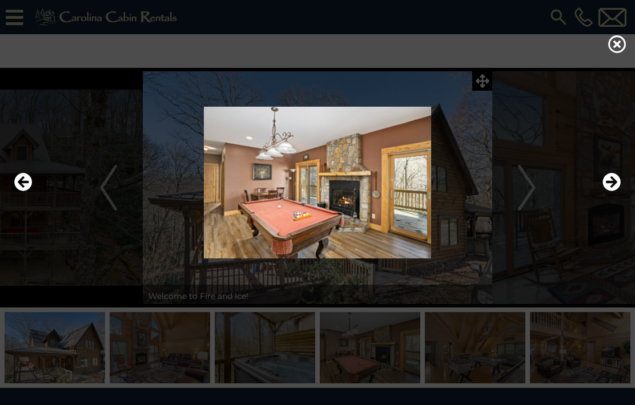
click at [612, 190] on img at bounding box center [317, 183] width 612 height 152
click at [610, 191] on icon "Next" at bounding box center [611, 182] width 18 height 18
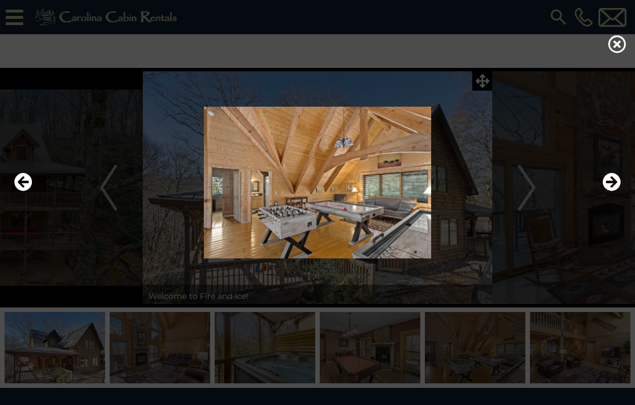
click at [614, 189] on img at bounding box center [317, 183] width 612 height 152
click at [614, 193] on button "Next" at bounding box center [611, 183] width 18 height 26
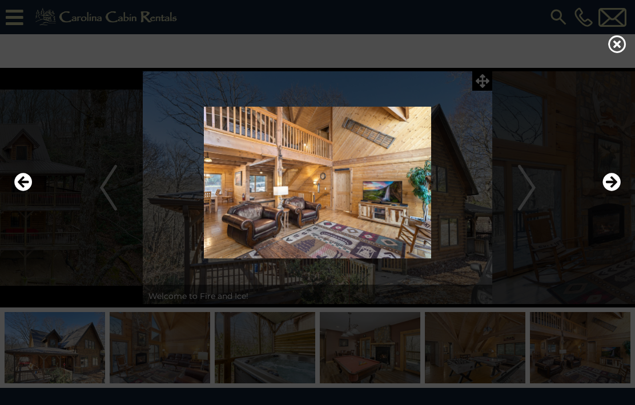
click at [612, 191] on icon "Next" at bounding box center [611, 182] width 18 height 18
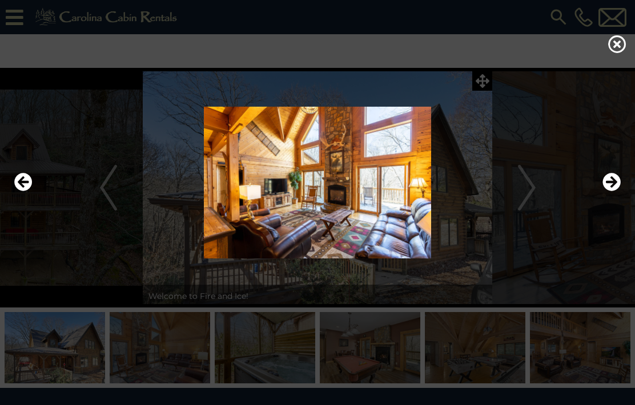
click at [30, 191] on icon "Previous" at bounding box center [23, 182] width 18 height 18
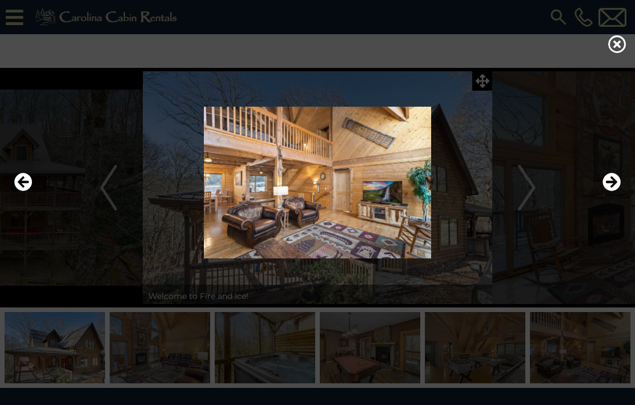
click at [614, 191] on icon "Next" at bounding box center [611, 182] width 18 height 18
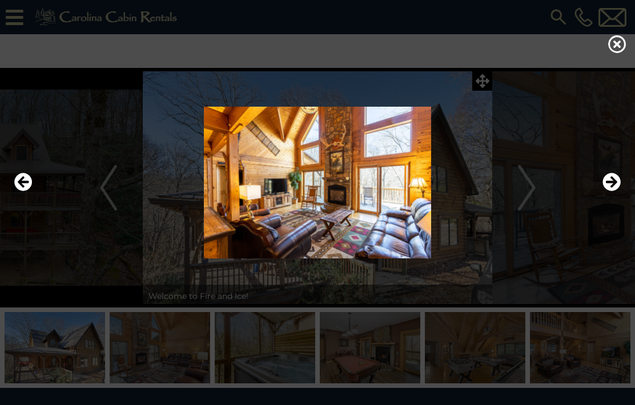
click at [612, 188] on img at bounding box center [317, 183] width 612 height 152
click at [610, 192] on button "Next" at bounding box center [611, 183] width 18 height 26
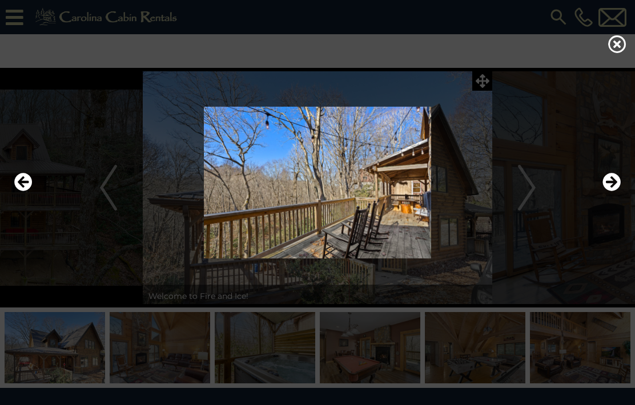
click at [604, 191] on icon "Next" at bounding box center [611, 182] width 18 height 18
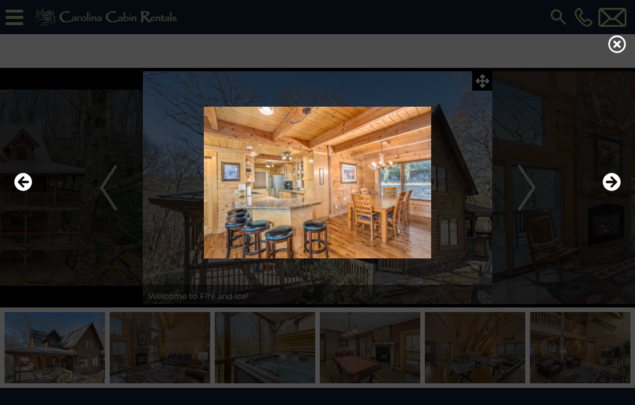
click at [604, 191] on icon "Next" at bounding box center [611, 182] width 18 height 18
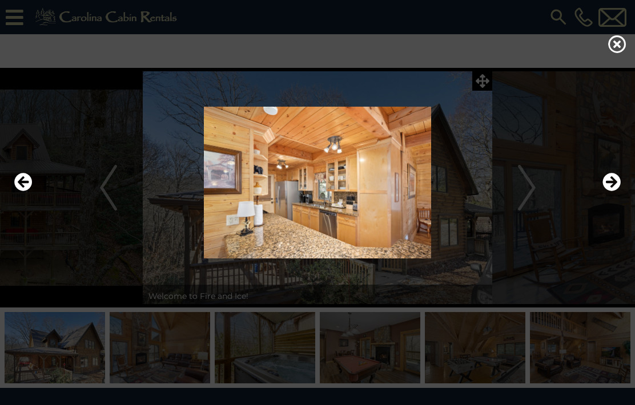
click at [603, 191] on icon "Next" at bounding box center [611, 182] width 18 height 18
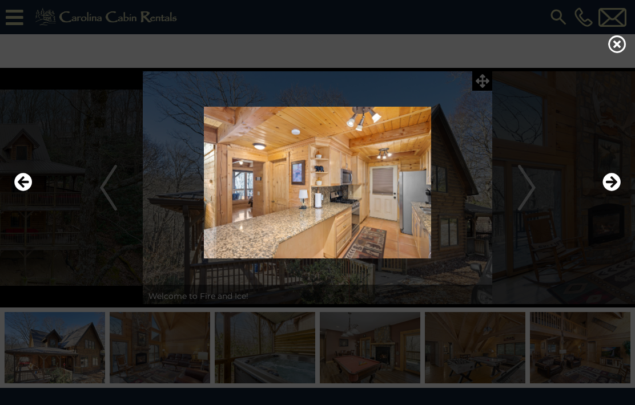
click at [604, 191] on icon "Next" at bounding box center [611, 182] width 18 height 18
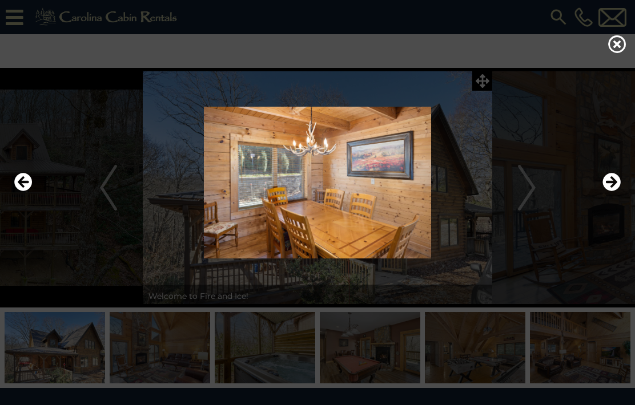
click at [602, 198] on img at bounding box center [317, 183] width 612 height 152
click at [601, 203] on img at bounding box center [317, 183] width 612 height 152
click at [604, 191] on icon "Next" at bounding box center [611, 182] width 18 height 18
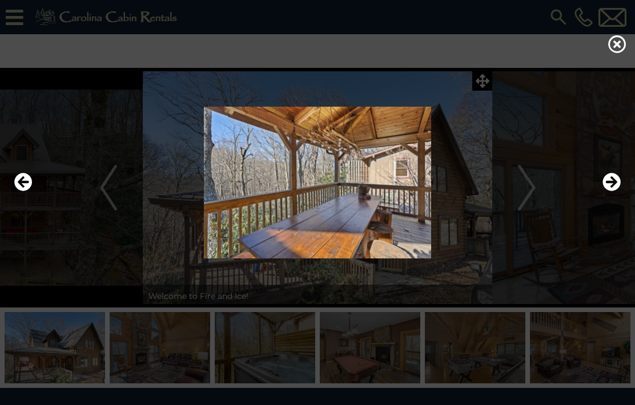
click at [610, 191] on icon "Next" at bounding box center [611, 182] width 18 height 18
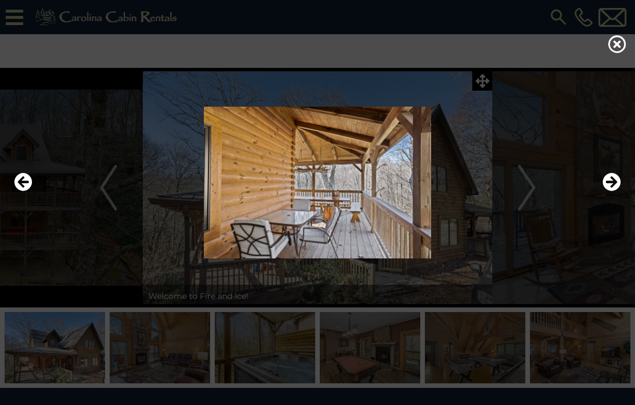
click at [610, 190] on img at bounding box center [317, 183] width 612 height 152
click at [610, 191] on icon "Next" at bounding box center [611, 182] width 18 height 18
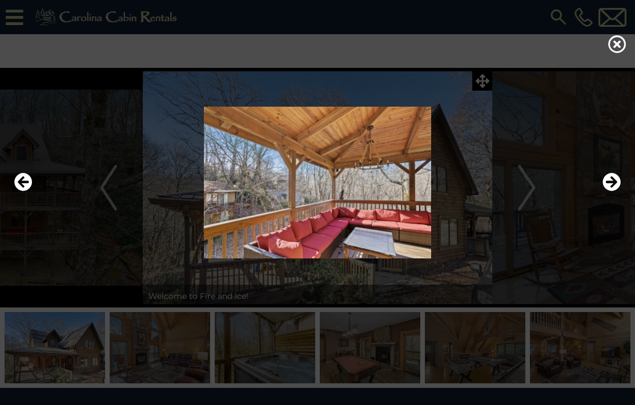
click at [613, 191] on icon "Next" at bounding box center [611, 182] width 18 height 18
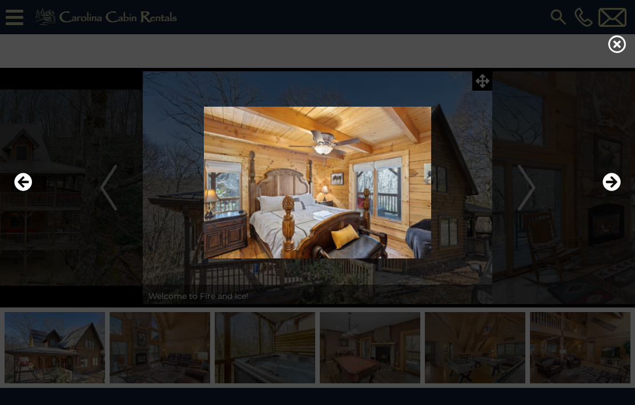
click at [611, 192] on button "Next" at bounding box center [611, 183] width 18 height 26
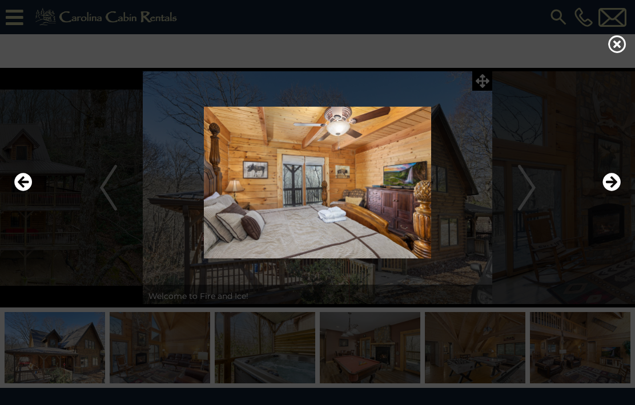
click at [614, 191] on icon "Next" at bounding box center [611, 182] width 18 height 18
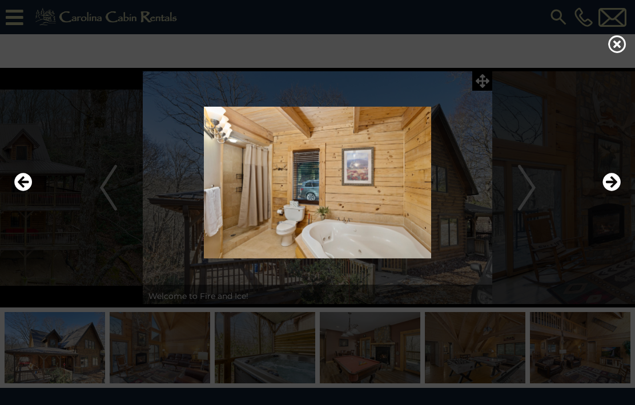
click at [610, 191] on icon "Next" at bounding box center [611, 182] width 18 height 18
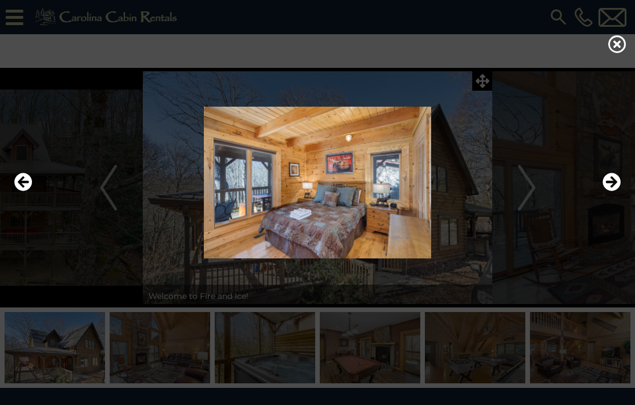
click at [19, 191] on icon "Previous" at bounding box center [23, 182] width 18 height 18
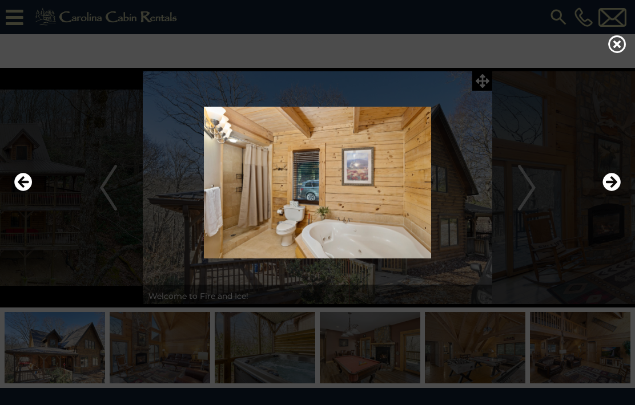
click at [610, 191] on icon "Next" at bounding box center [611, 182] width 18 height 18
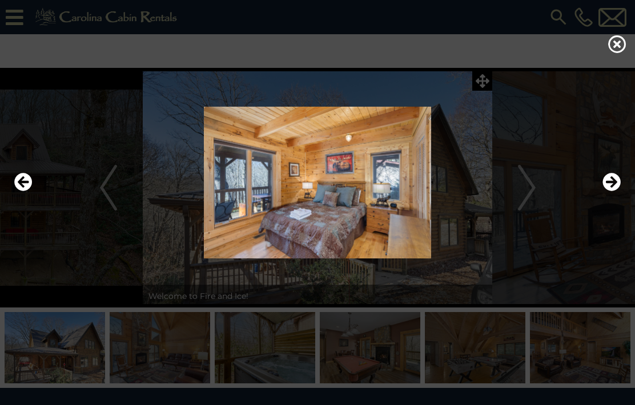
click at [609, 191] on icon "Next" at bounding box center [611, 182] width 18 height 18
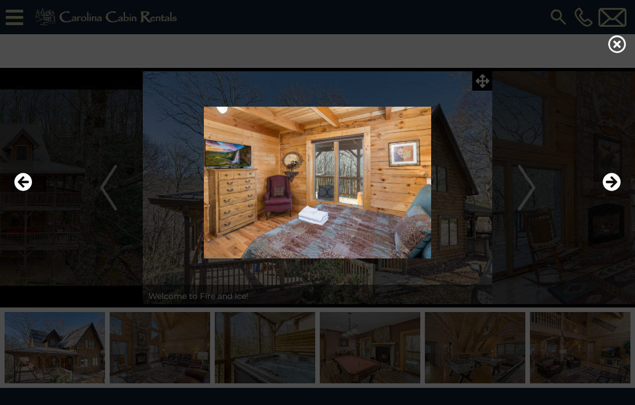
click at [612, 191] on icon "Next" at bounding box center [611, 182] width 18 height 18
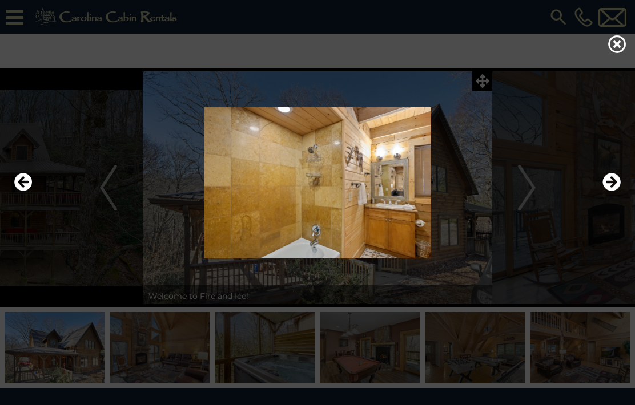
click at [612, 191] on icon "Next" at bounding box center [611, 182] width 18 height 18
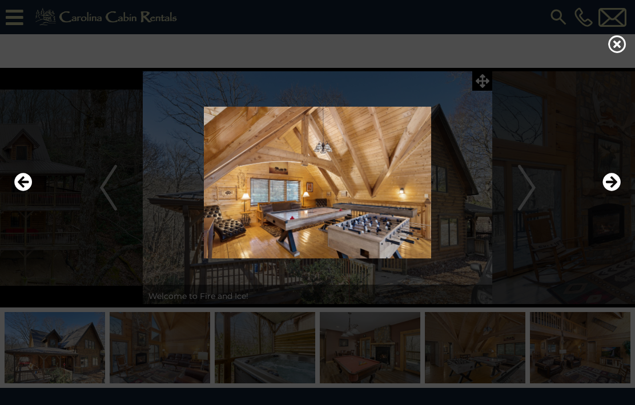
click at [613, 191] on icon "Next" at bounding box center [611, 182] width 18 height 18
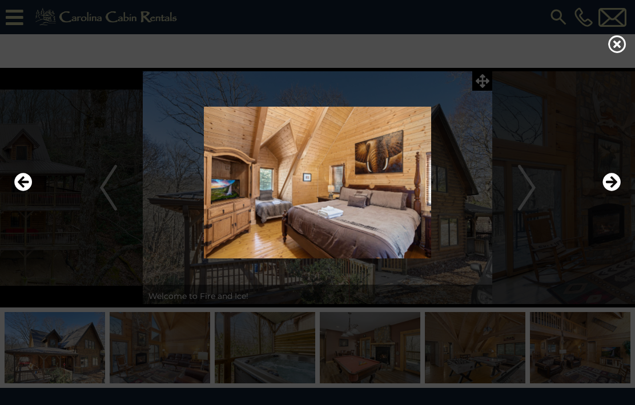
click at [616, 191] on icon "Next" at bounding box center [611, 182] width 18 height 18
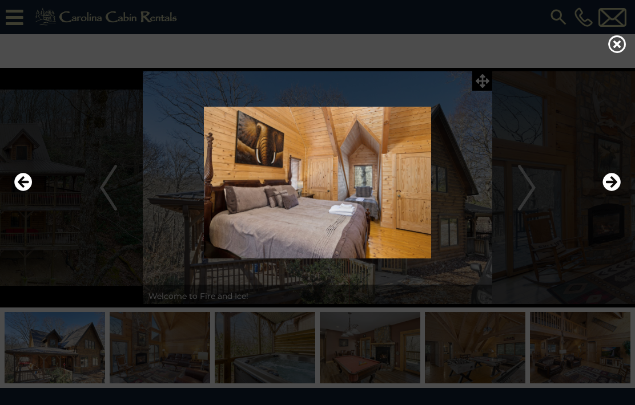
click at [617, 191] on icon "Next" at bounding box center [611, 182] width 18 height 18
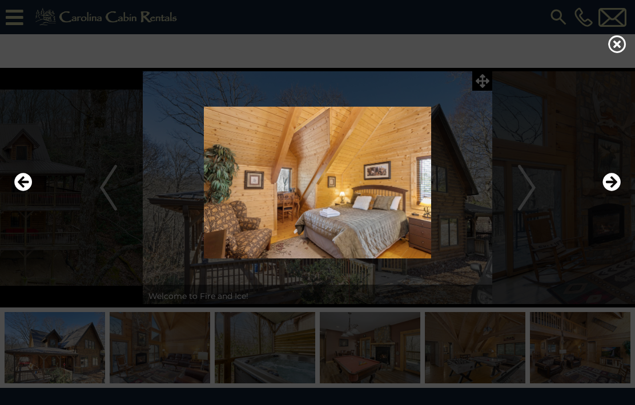
click at [620, 53] on icon at bounding box center [617, 44] width 18 height 18
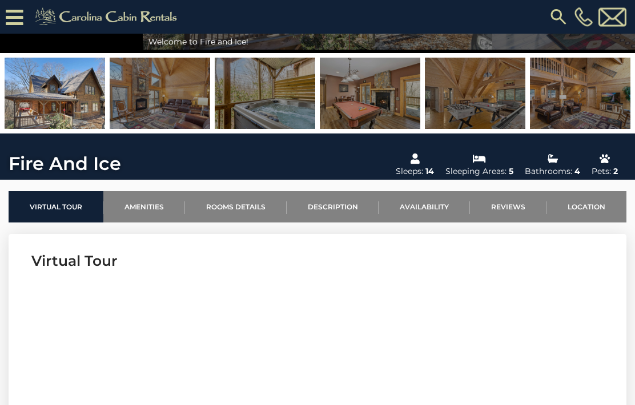
scroll to position [221, 0]
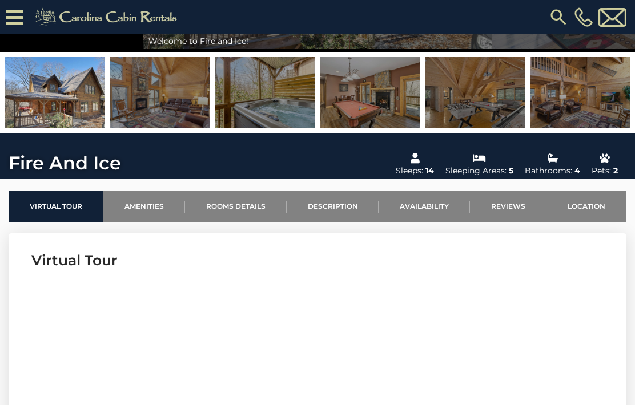
click at [588, 203] on link "Location" at bounding box center [587, 206] width 80 height 31
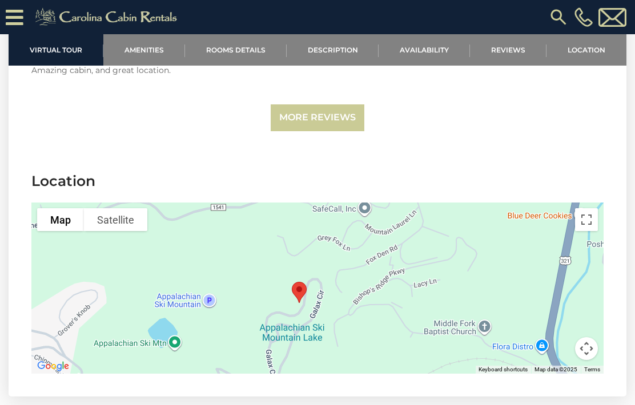
scroll to position [2692, 0]
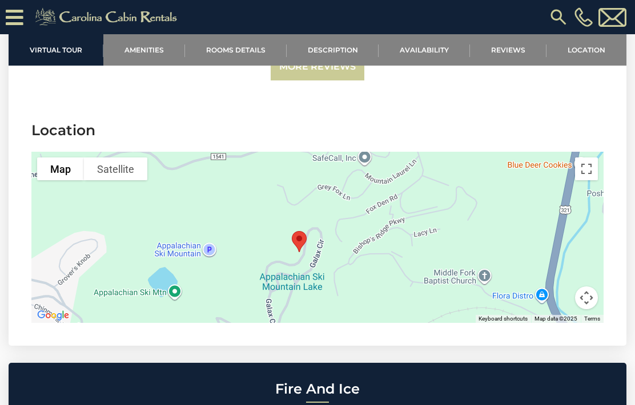
click at [441, 55] on link "Availability" at bounding box center [424, 49] width 91 height 31
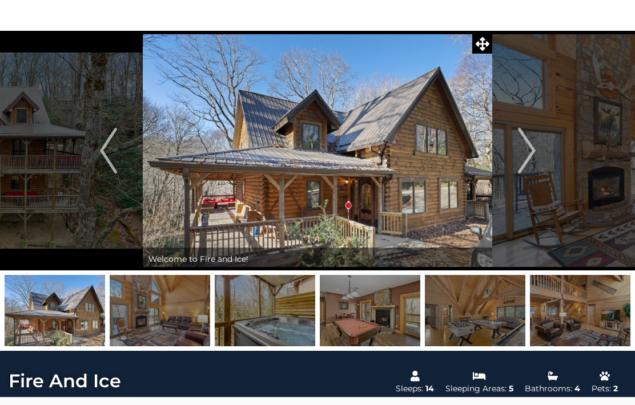
scroll to position [0, 0]
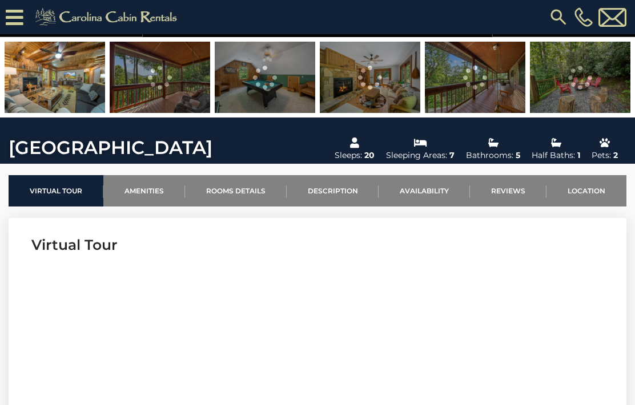
click at [592, 186] on link "Location" at bounding box center [587, 190] width 80 height 31
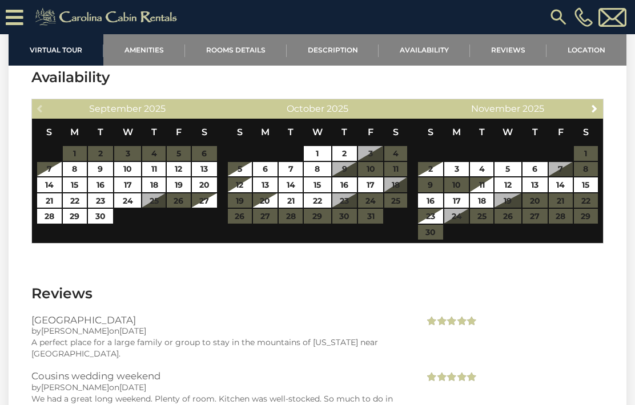
scroll to position [3131, 0]
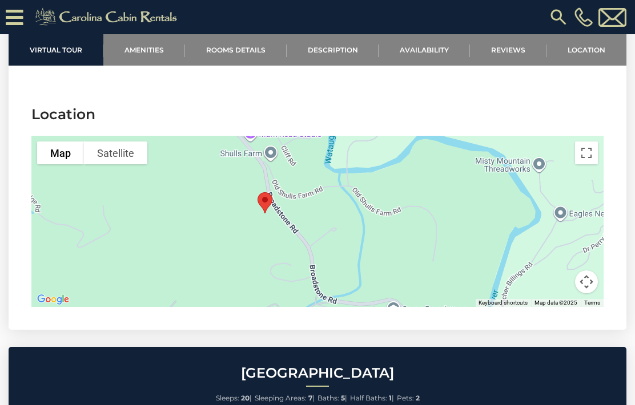
click at [513, 49] on link "Reviews" at bounding box center [508, 49] width 77 height 31
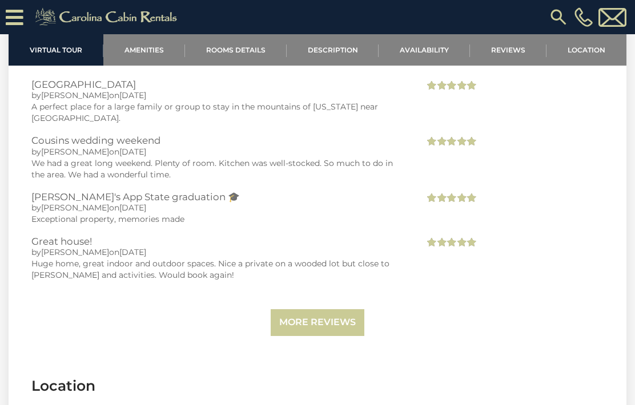
scroll to position [2804, 0]
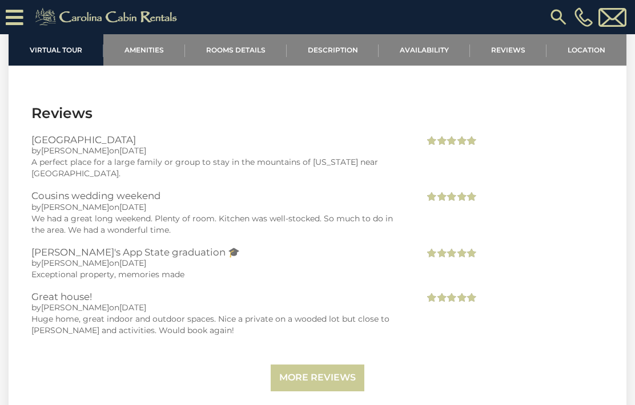
click at [433, 49] on link "Availability" at bounding box center [424, 49] width 91 height 31
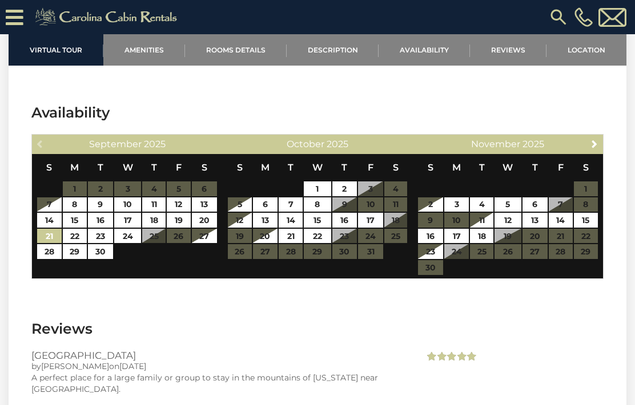
scroll to position [2577, 0]
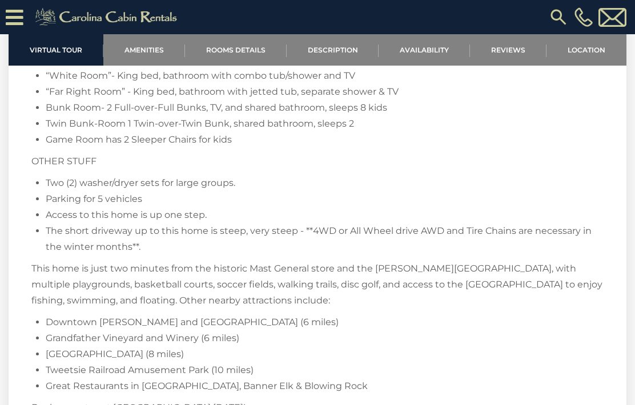
click at [516, 50] on link "Reviews" at bounding box center [508, 49] width 77 height 31
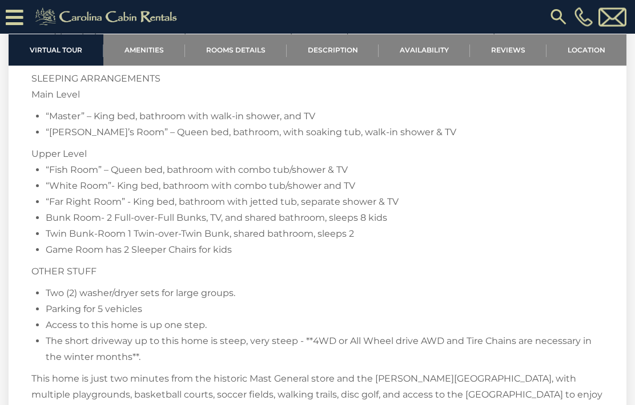
scroll to position [1965, 0]
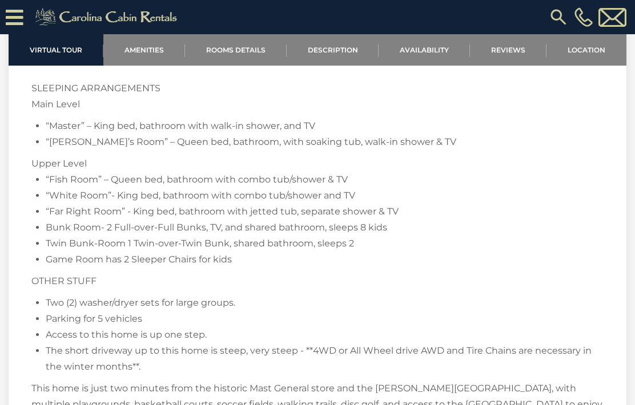
click at [138, 47] on link "Amenities" at bounding box center [144, 49] width 82 height 31
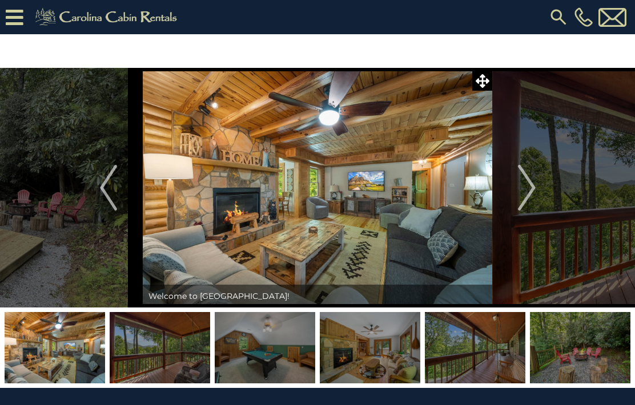
scroll to position [23, 0]
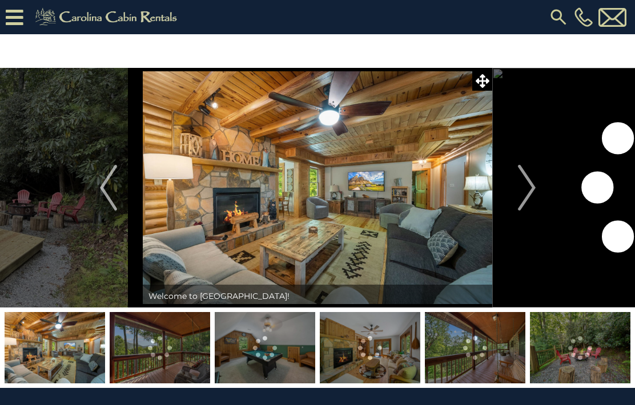
click at [534, 179] on img "Next" at bounding box center [526, 188] width 17 height 46
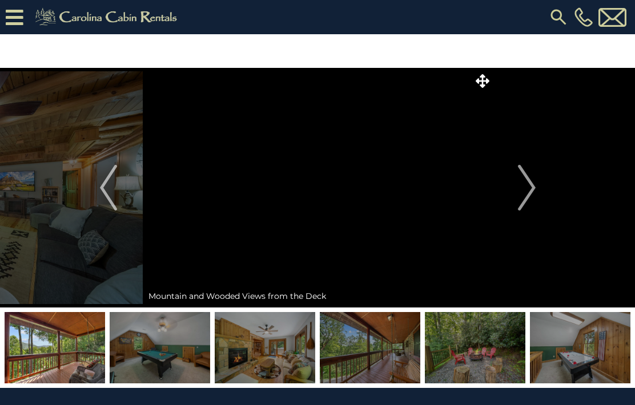
scroll to position [23, 0]
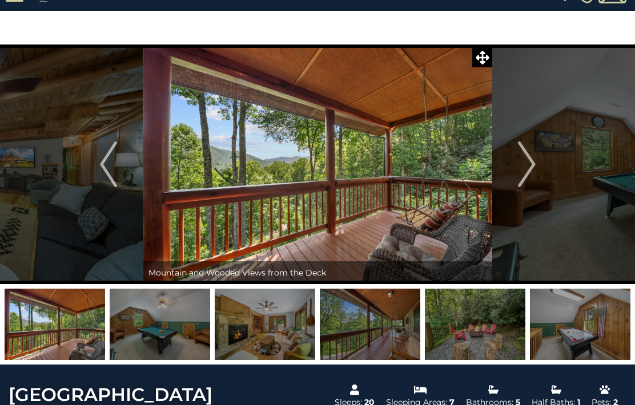
click at [527, 168] on img "Next" at bounding box center [526, 165] width 17 height 46
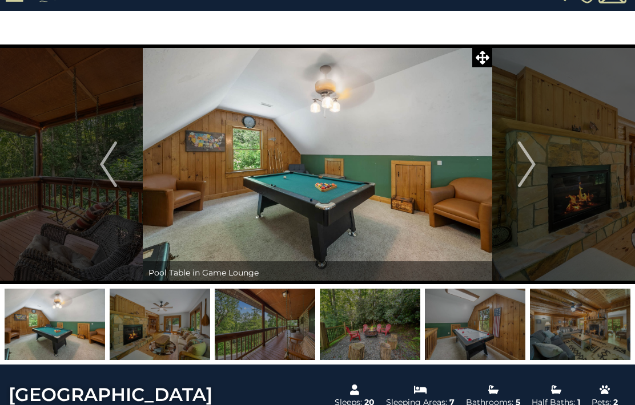
click at [532, 167] on img "Next" at bounding box center [526, 165] width 17 height 46
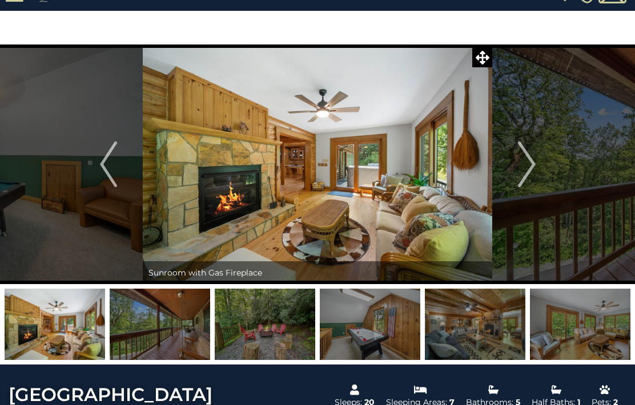
click at [532, 160] on img "Next" at bounding box center [526, 165] width 17 height 46
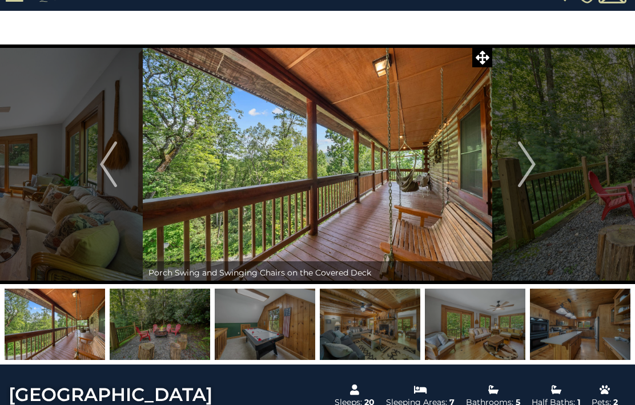
click at [528, 165] on img "Next" at bounding box center [526, 165] width 17 height 46
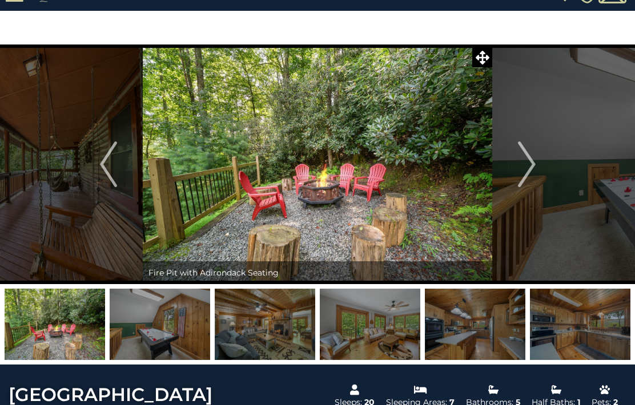
click at [534, 155] on img "Next" at bounding box center [526, 165] width 17 height 46
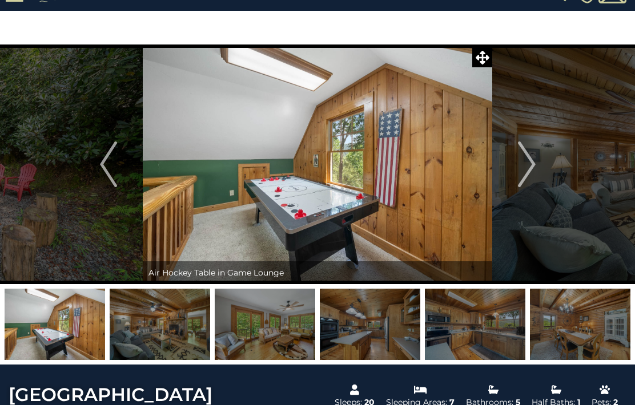
click at [532, 167] on img "Next" at bounding box center [526, 165] width 17 height 46
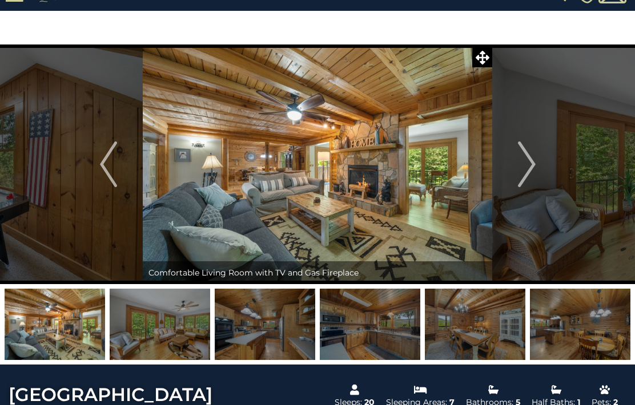
click at [533, 152] on img "Next" at bounding box center [526, 165] width 17 height 46
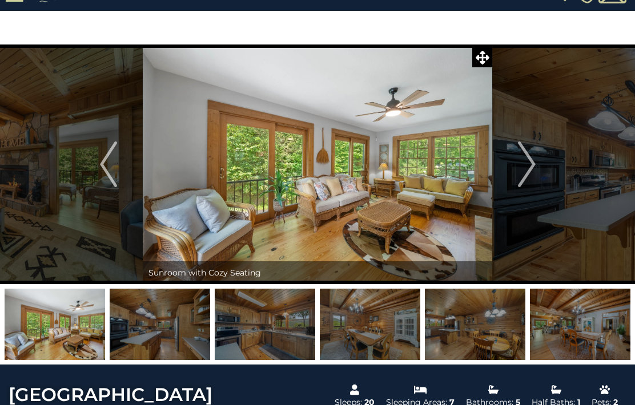
click at [533, 160] on img "Next" at bounding box center [526, 165] width 17 height 46
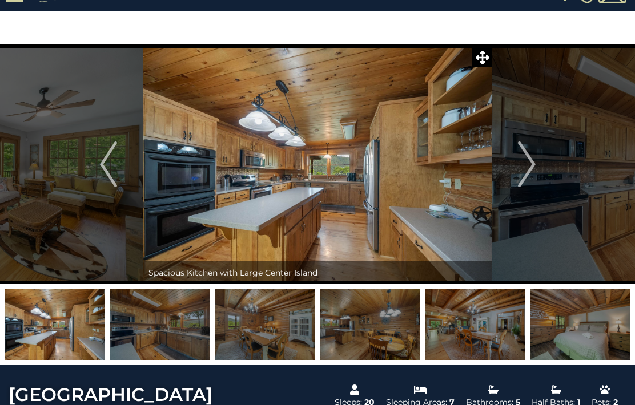
click at [532, 168] on img "Next" at bounding box center [526, 165] width 17 height 46
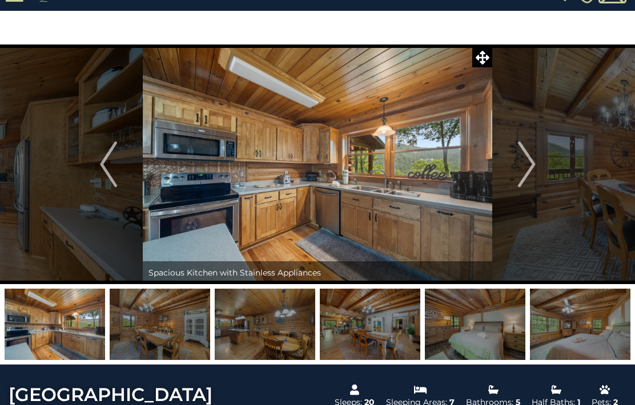
click at [529, 167] on img "Next" at bounding box center [526, 165] width 17 height 46
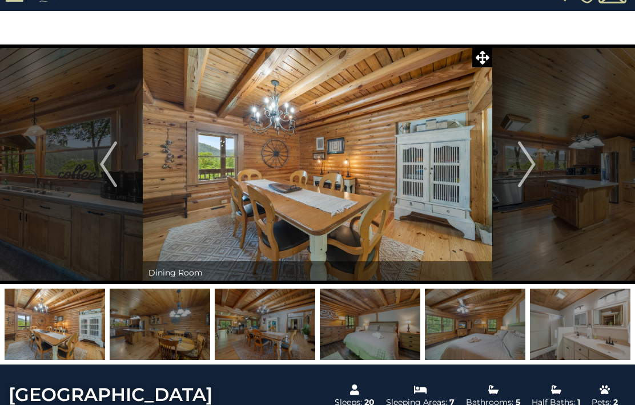
click at [528, 163] on img "Next" at bounding box center [526, 165] width 17 height 46
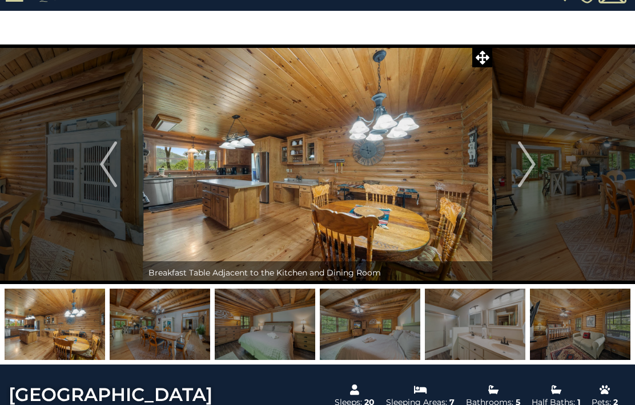
click at [109, 167] on img "Previous" at bounding box center [108, 165] width 17 height 46
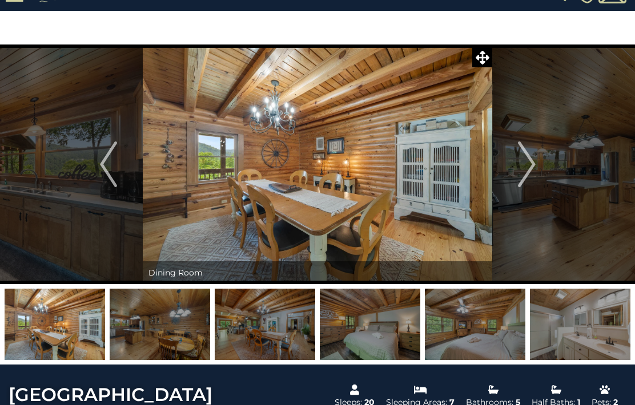
click at [533, 164] on img "Next" at bounding box center [526, 165] width 17 height 46
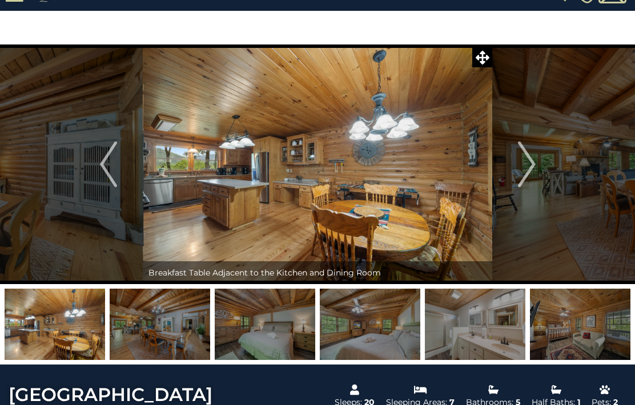
click at [534, 166] on img "Next" at bounding box center [526, 165] width 17 height 46
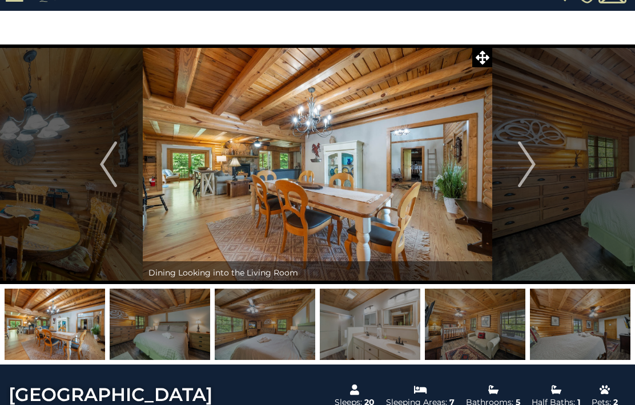
click at [527, 165] on img "Next" at bounding box center [526, 165] width 17 height 46
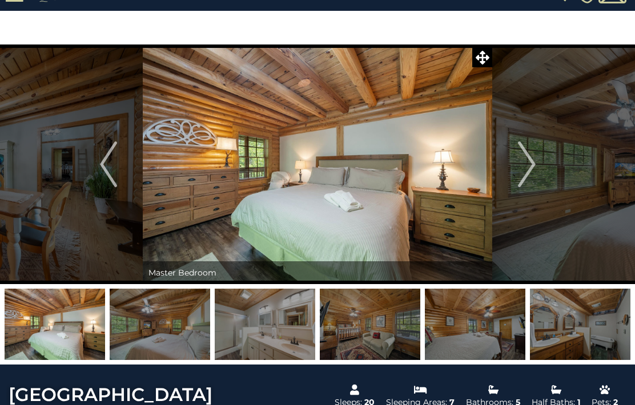
click at [528, 152] on img "Next" at bounding box center [526, 165] width 17 height 46
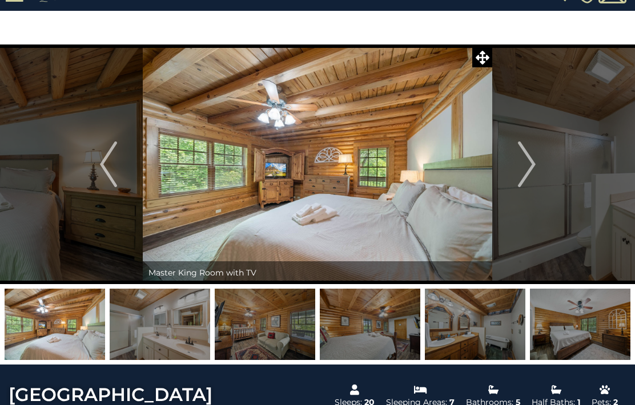
click at [529, 156] on img "Next" at bounding box center [526, 165] width 17 height 46
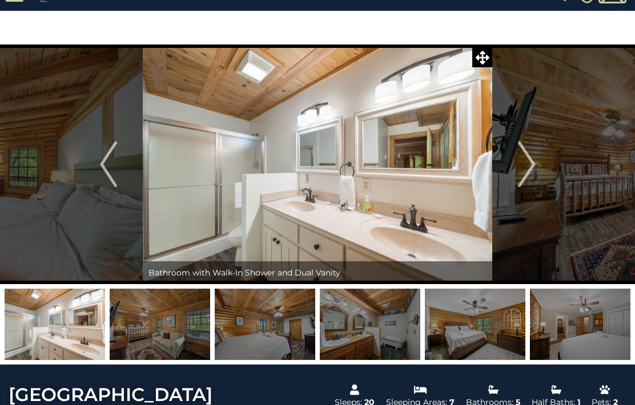
click at [529, 162] on img "Next" at bounding box center [526, 165] width 17 height 46
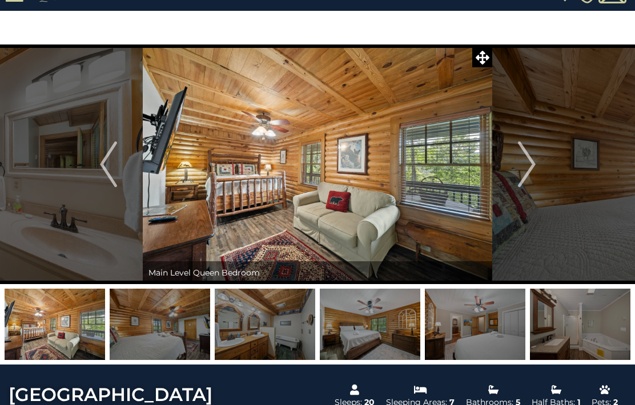
click at [532, 160] on img "Next" at bounding box center [526, 165] width 17 height 46
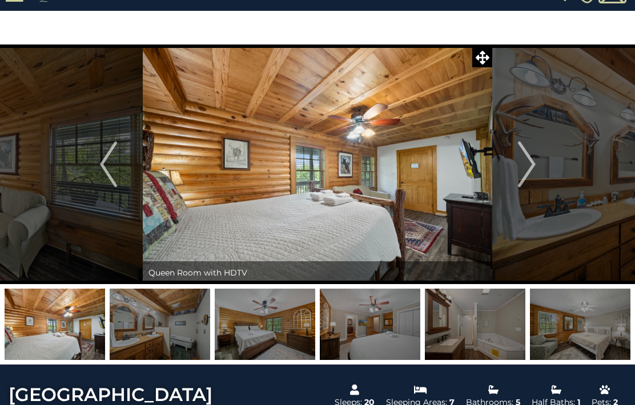
click at [533, 159] on img "Next" at bounding box center [526, 165] width 17 height 46
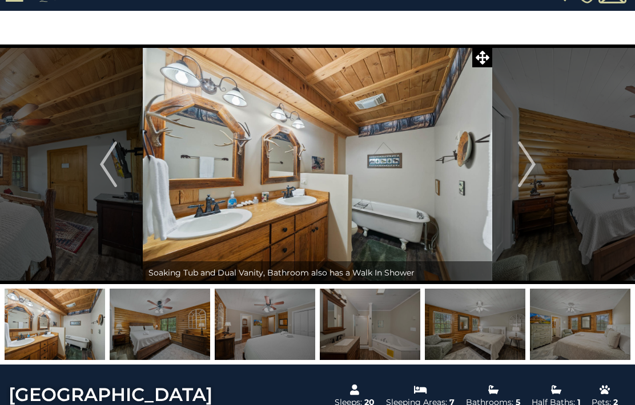
click at [528, 168] on img "Next" at bounding box center [526, 165] width 17 height 46
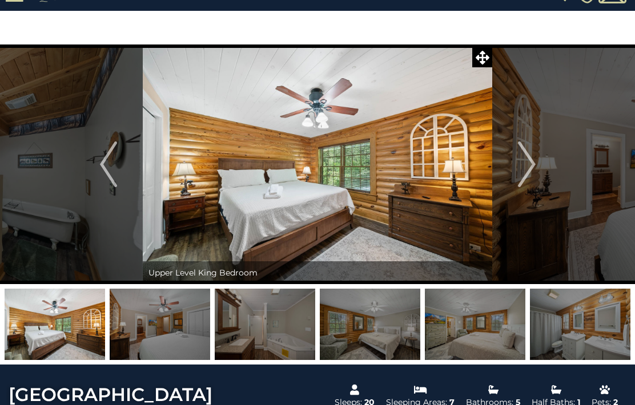
scroll to position [21, 0]
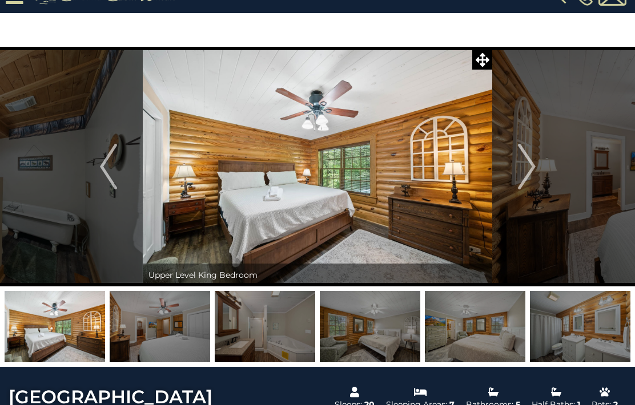
click at [529, 172] on img "Next" at bounding box center [526, 167] width 17 height 46
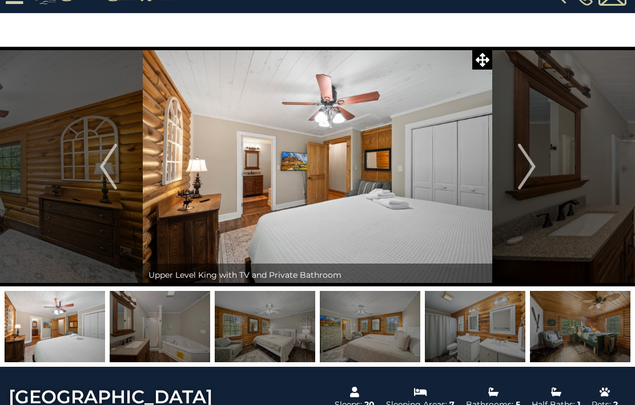
click at [530, 168] on img "Next" at bounding box center [526, 167] width 17 height 46
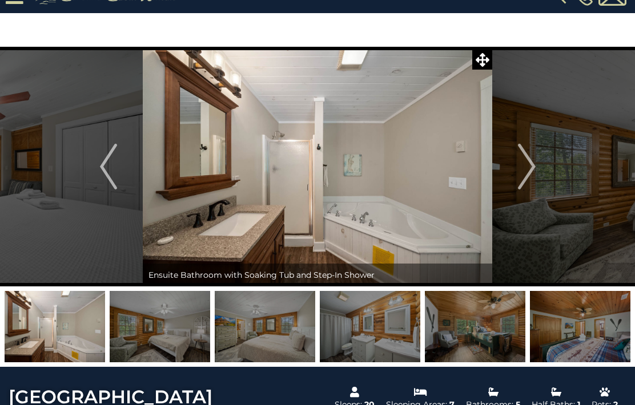
click at [523, 165] on img "Next" at bounding box center [526, 167] width 17 height 46
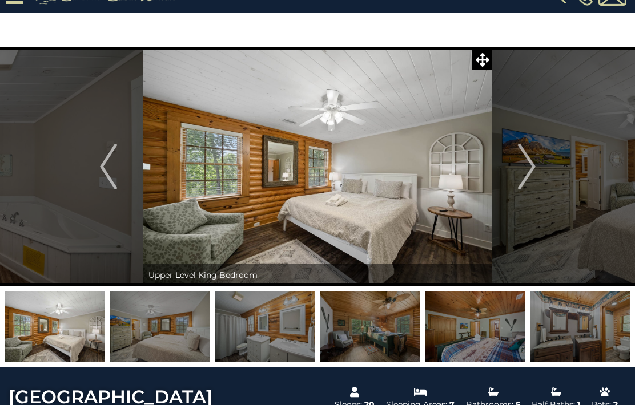
click at [520, 171] on img "Next" at bounding box center [526, 167] width 17 height 46
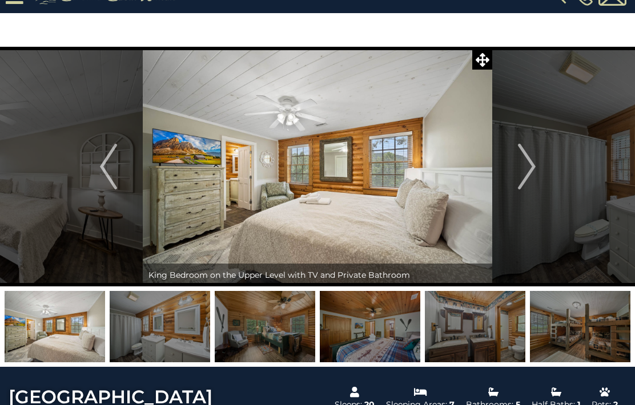
click at [527, 177] on img "Next" at bounding box center [526, 167] width 17 height 46
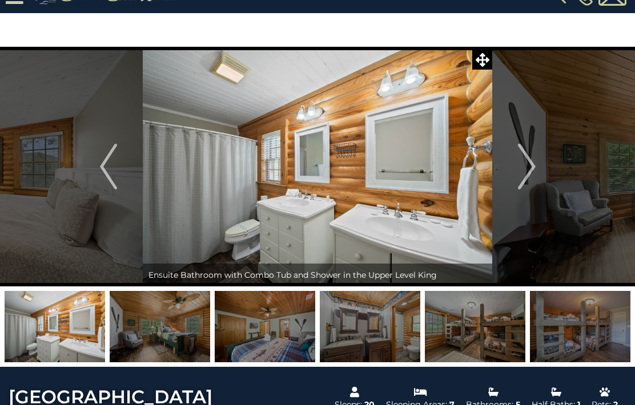
click at [525, 182] on img "Next" at bounding box center [526, 167] width 17 height 46
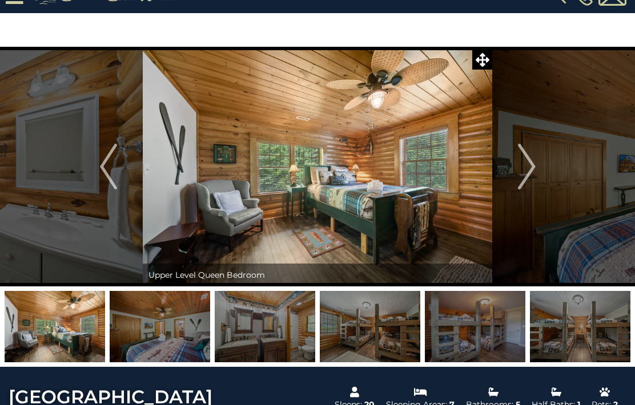
click at [521, 182] on img "Next" at bounding box center [526, 167] width 17 height 46
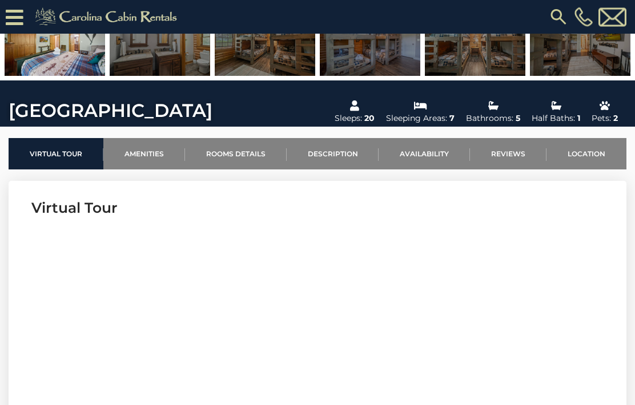
scroll to position [274, 0]
click at [261, 158] on link "Rooms Details" at bounding box center [236, 153] width 102 height 31
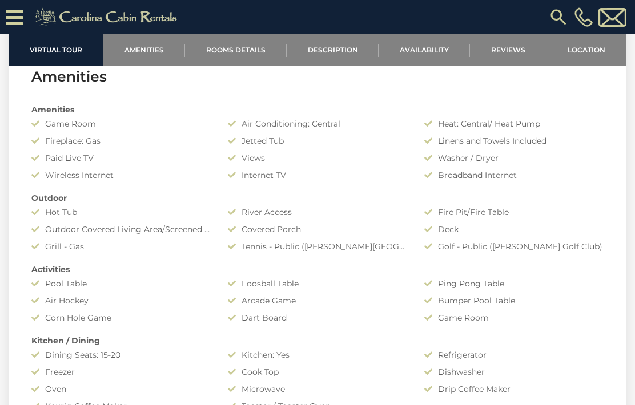
scroll to position [751, 0]
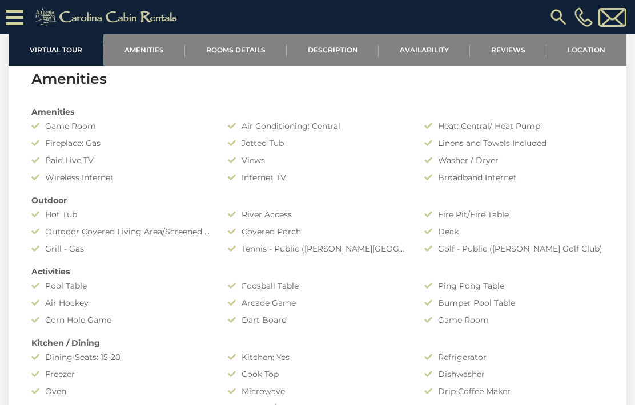
click at [447, 39] on link "Availability" at bounding box center [424, 49] width 91 height 31
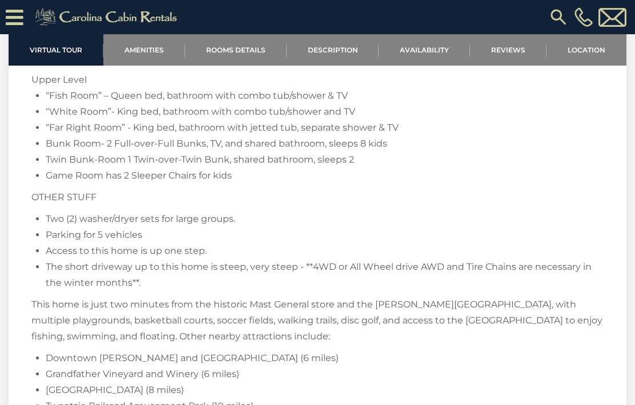
scroll to position [2026, 0]
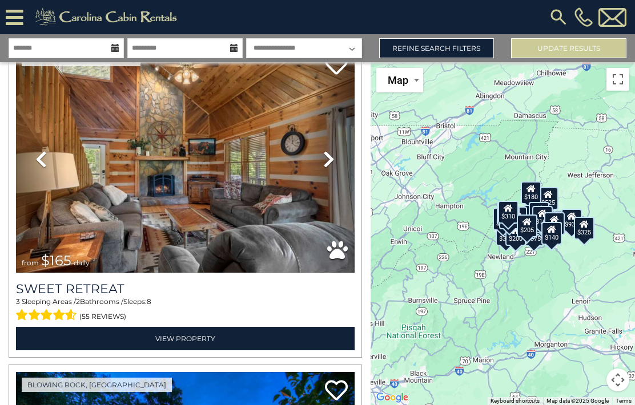
scroll to position [6914, 0]
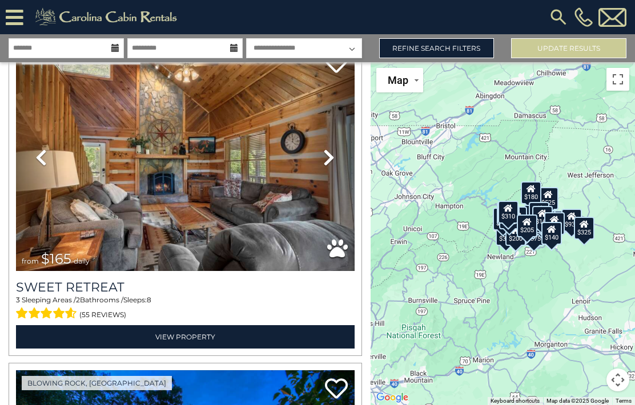
click at [179, 345] on link "View Property" at bounding box center [185, 337] width 339 height 23
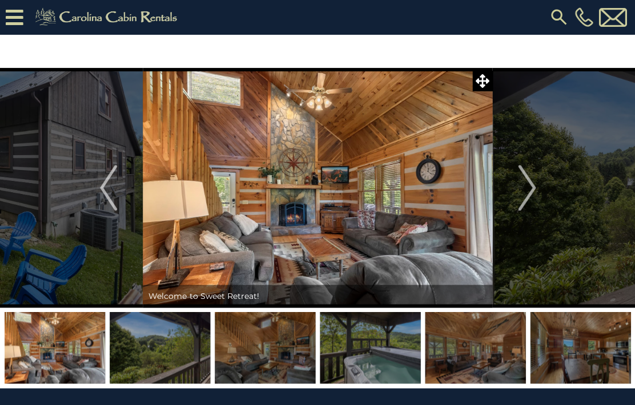
click at [554, 130] on button "Next" at bounding box center [526, 188] width 69 height 240
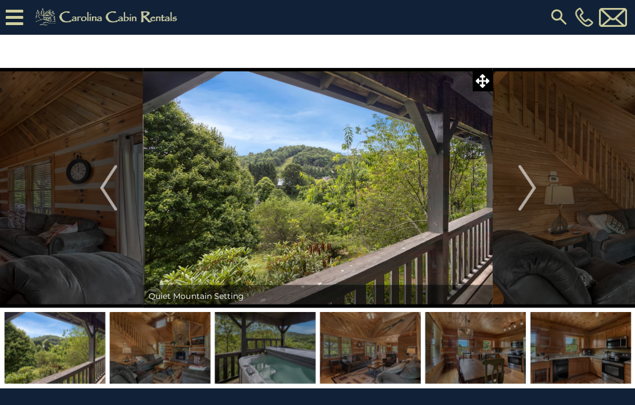
click at [541, 178] on button "Next" at bounding box center [526, 188] width 69 height 240
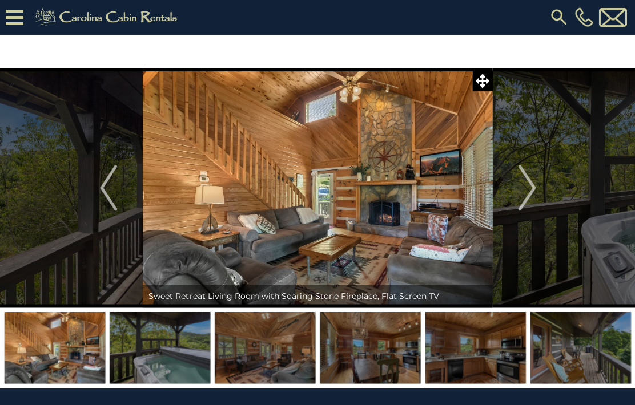
click at [533, 184] on img "Next" at bounding box center [526, 188] width 17 height 46
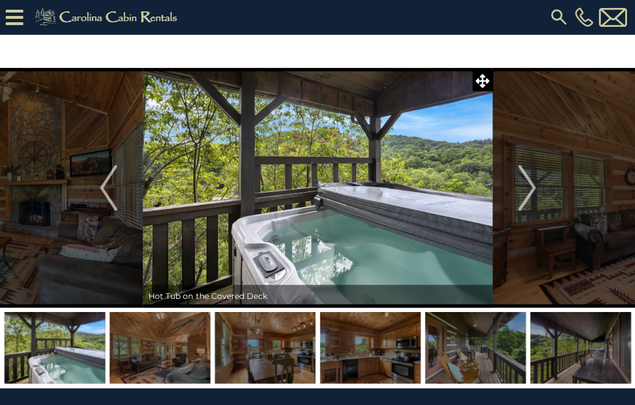
click at [527, 190] on img "Next" at bounding box center [526, 188] width 17 height 46
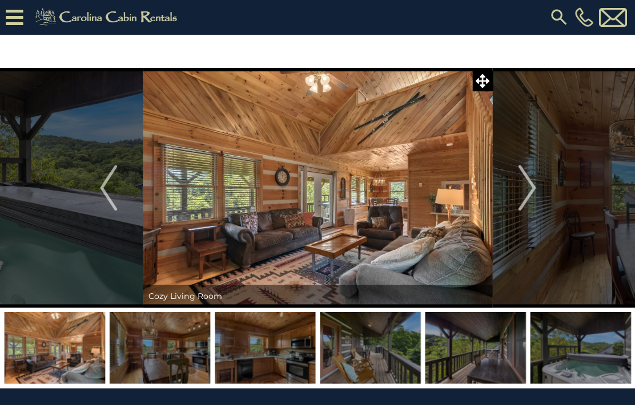
click at [530, 178] on img "Next" at bounding box center [526, 188] width 17 height 46
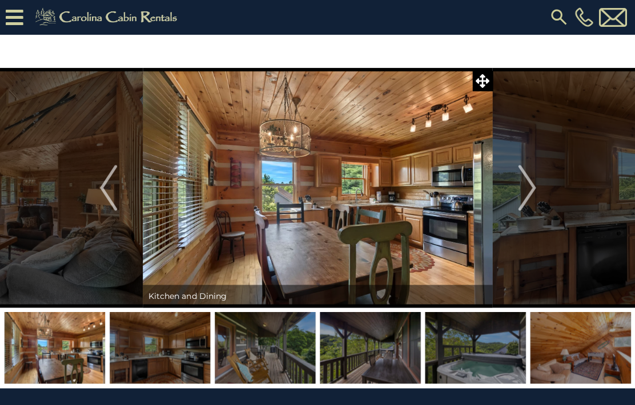
click at [529, 183] on img "Next" at bounding box center [526, 188] width 17 height 46
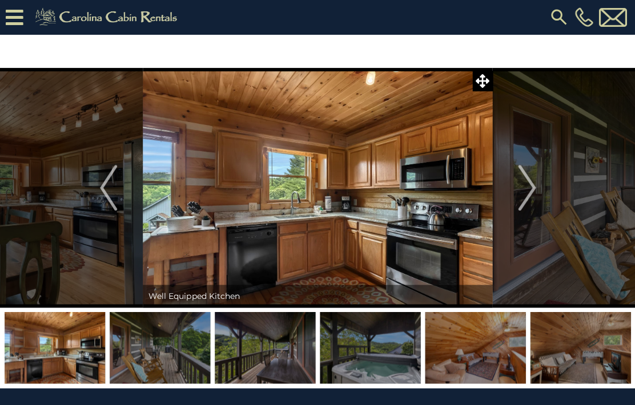
click at [526, 184] on img "Next" at bounding box center [526, 188] width 17 height 46
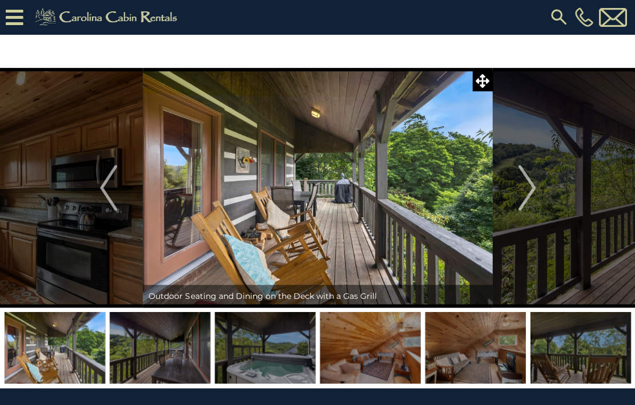
click at [525, 190] on img "Next" at bounding box center [526, 188] width 17 height 46
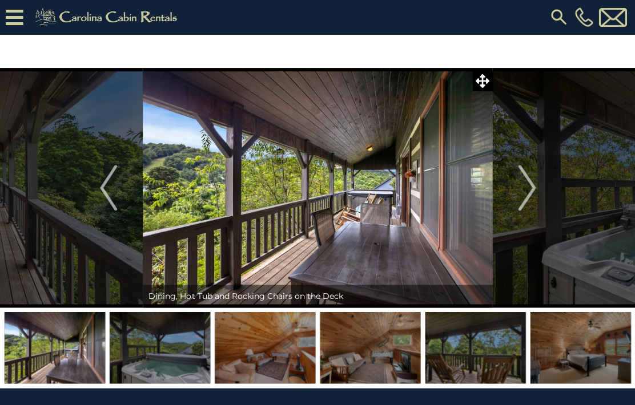
click at [524, 190] on img "Next" at bounding box center [526, 188] width 17 height 46
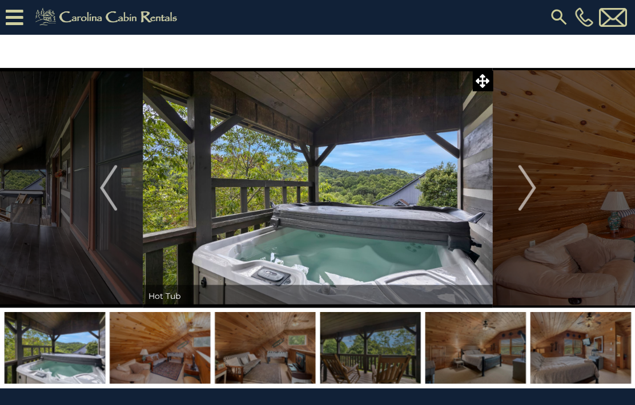
click at [524, 188] on img "Next" at bounding box center [526, 188] width 17 height 46
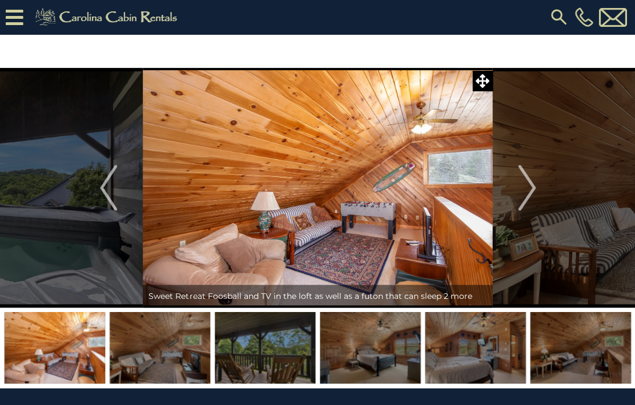
click at [521, 187] on img "Next" at bounding box center [526, 188] width 17 height 46
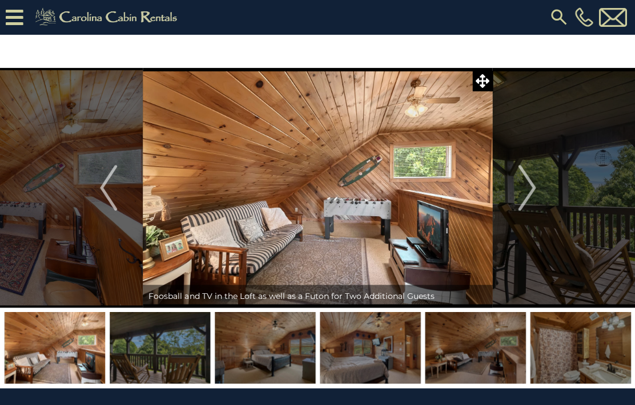
click at [524, 181] on img "Next" at bounding box center [526, 188] width 17 height 46
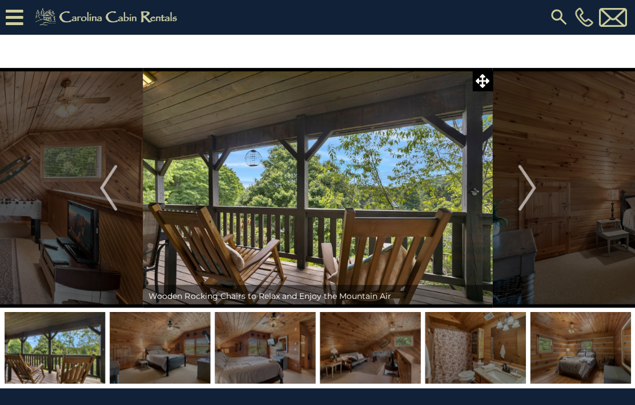
click at [519, 186] on img "Next" at bounding box center [526, 188] width 17 height 46
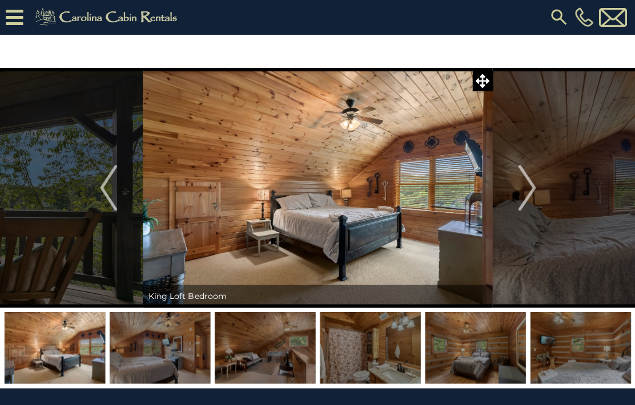
click at [524, 184] on img "Next" at bounding box center [526, 188] width 17 height 46
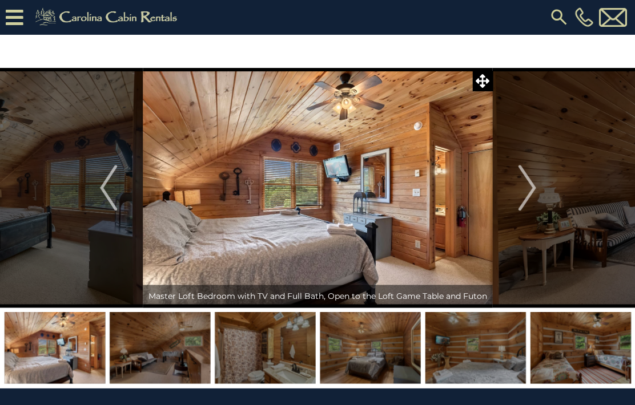
click at [105, 193] on img "Previous" at bounding box center [108, 188] width 17 height 46
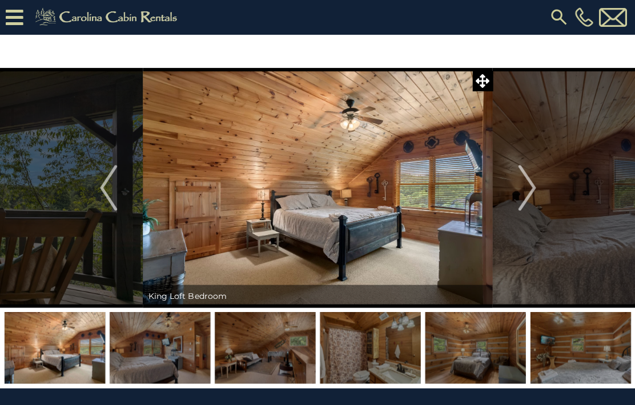
click at [524, 177] on img "Next" at bounding box center [526, 188] width 17 height 46
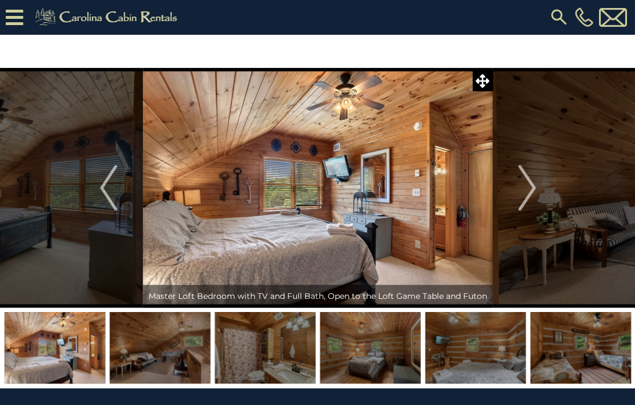
click at [505, 188] on button "Next" at bounding box center [526, 188] width 69 height 240
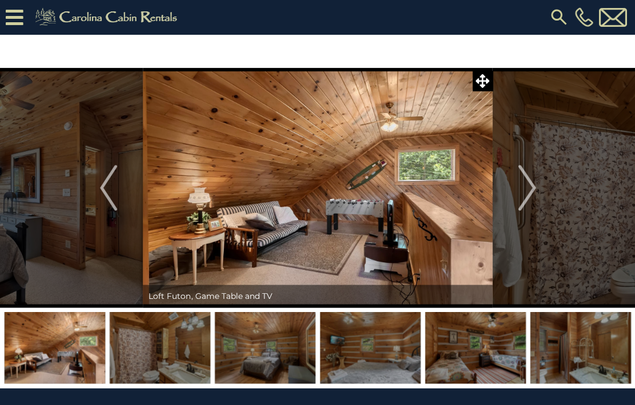
click at [519, 186] on img "Next" at bounding box center [526, 188] width 17 height 46
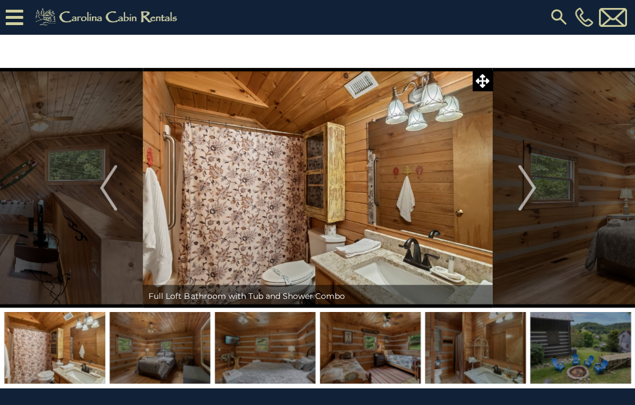
click at [523, 186] on img "Next" at bounding box center [526, 188] width 17 height 46
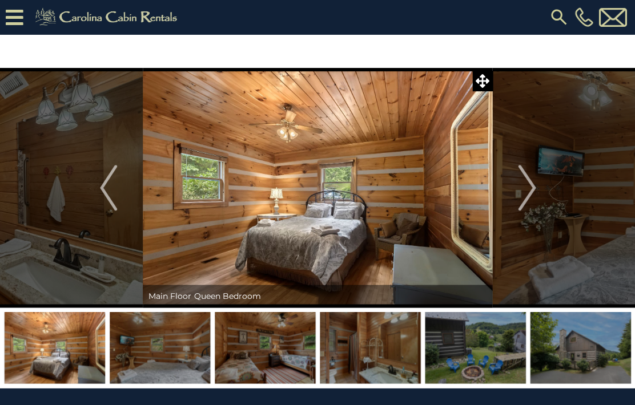
click at [524, 181] on img "Next" at bounding box center [526, 188] width 17 height 46
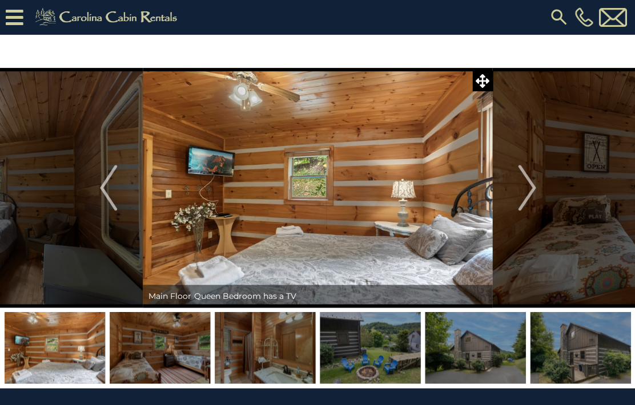
click at [525, 181] on img "Next" at bounding box center [526, 188] width 17 height 46
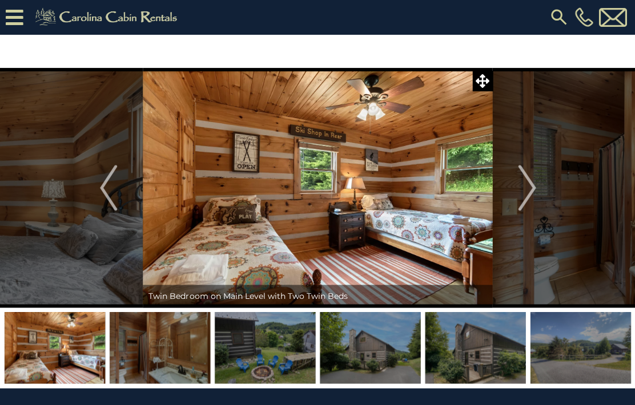
click at [525, 185] on img "Next" at bounding box center [526, 188] width 17 height 46
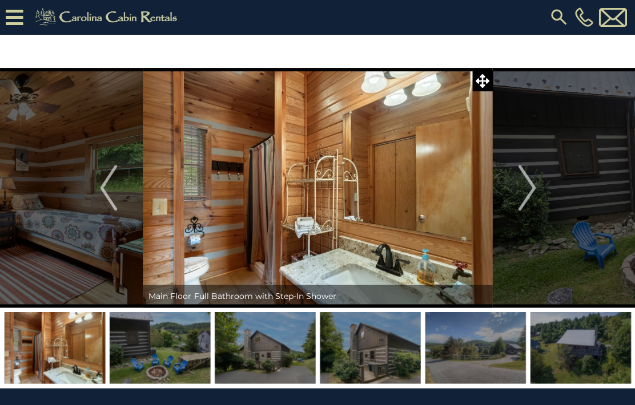
click at [541, 174] on button "Next" at bounding box center [526, 188] width 69 height 240
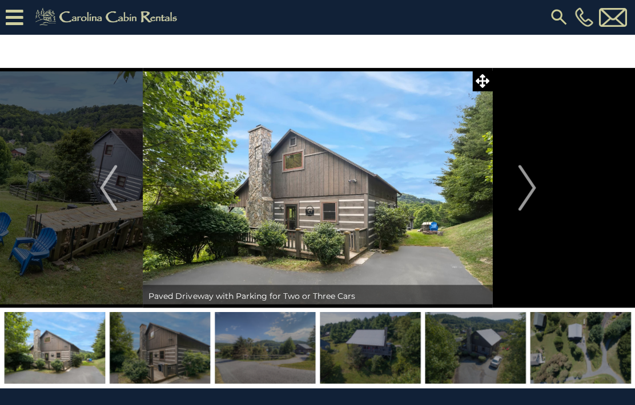
scroll to position [10, 0]
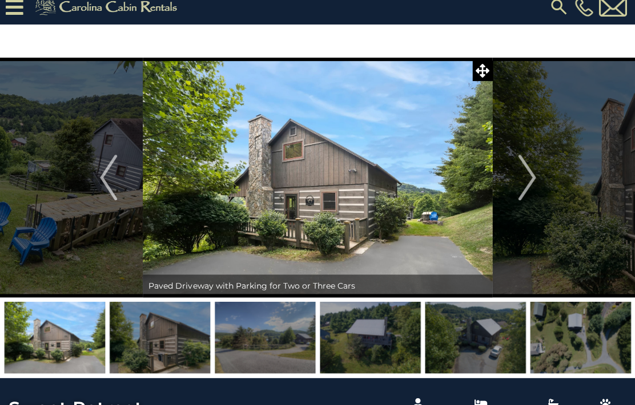
click at [532, 182] on img "Next" at bounding box center [526, 178] width 17 height 46
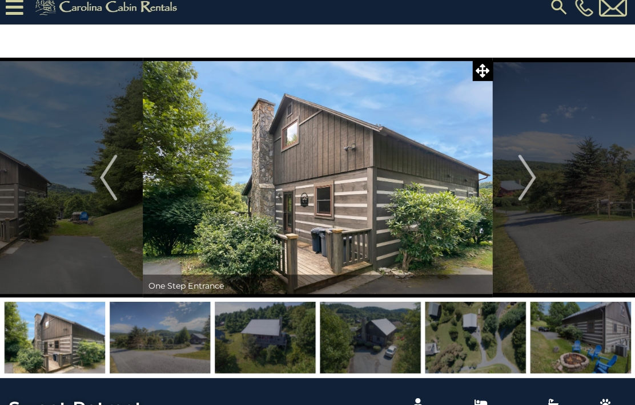
scroll to position [3, 0]
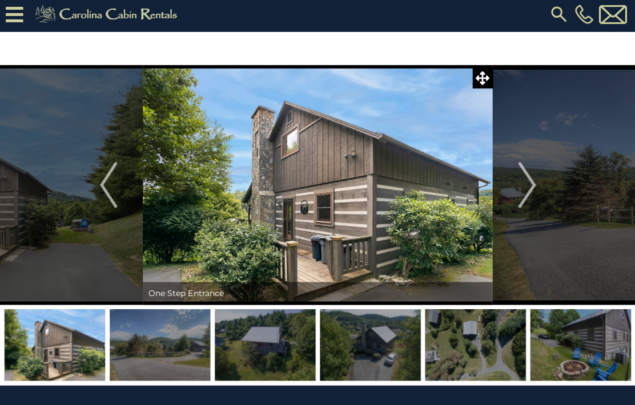
click at [529, 180] on img "Next" at bounding box center [526, 185] width 17 height 46
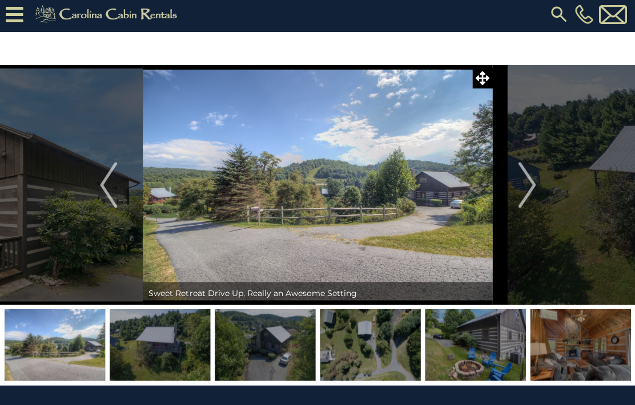
click at [517, 183] on button "Next" at bounding box center [526, 185] width 69 height 240
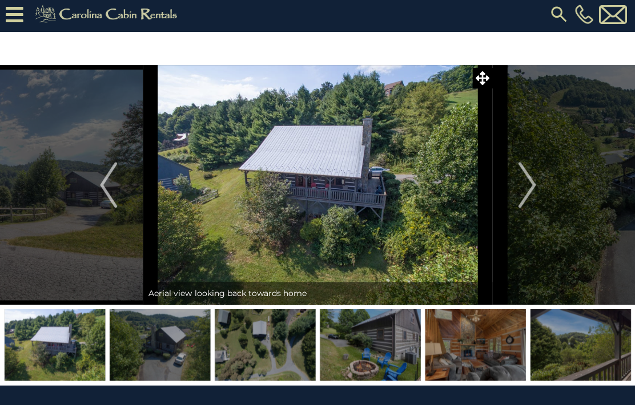
click at [519, 189] on img "Next" at bounding box center [526, 185] width 17 height 46
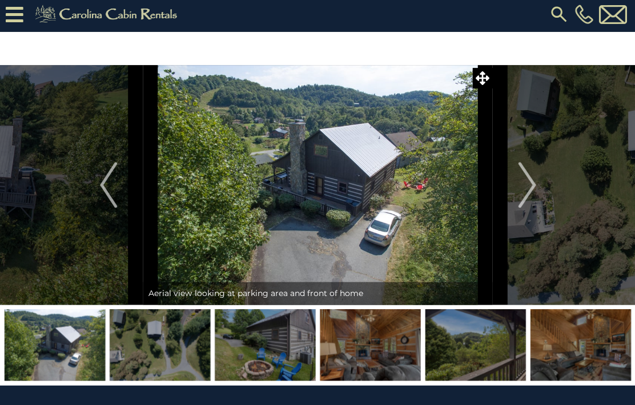
click at [527, 187] on img "Next" at bounding box center [526, 185] width 17 height 46
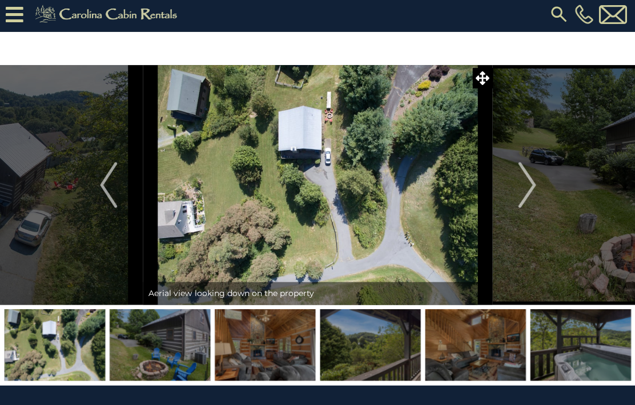
click at [527, 186] on img "Next" at bounding box center [526, 185] width 17 height 46
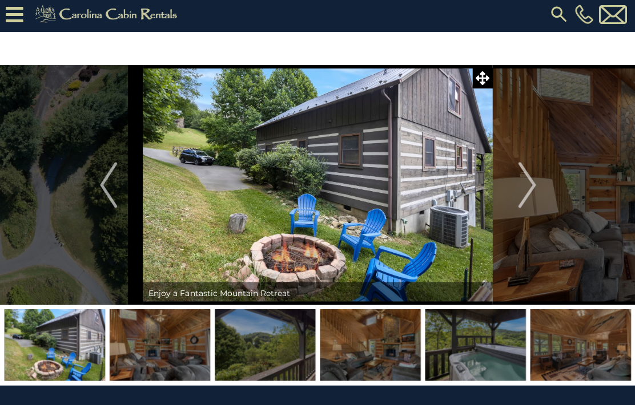
click at [532, 187] on img "Next" at bounding box center [526, 185] width 17 height 46
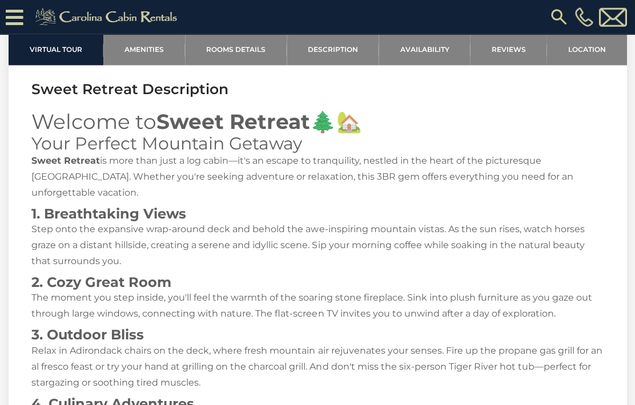
scroll to position [1448, 0]
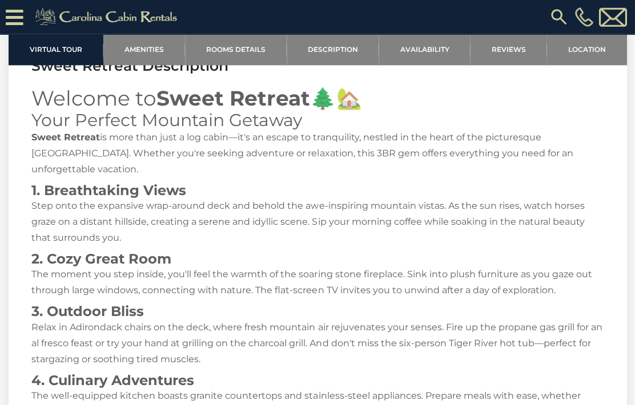
click at [586, 59] on link "Location" at bounding box center [587, 49] width 80 height 31
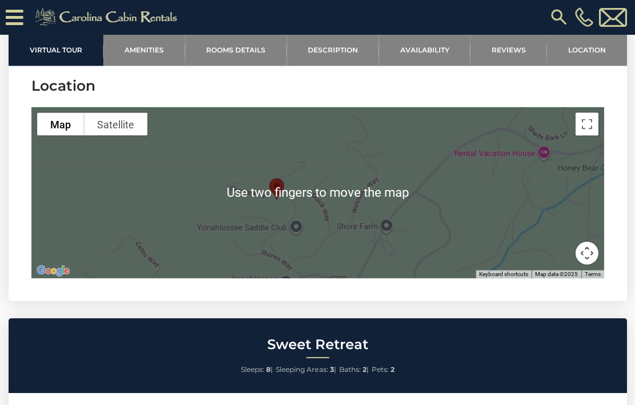
scroll to position [2774, 0]
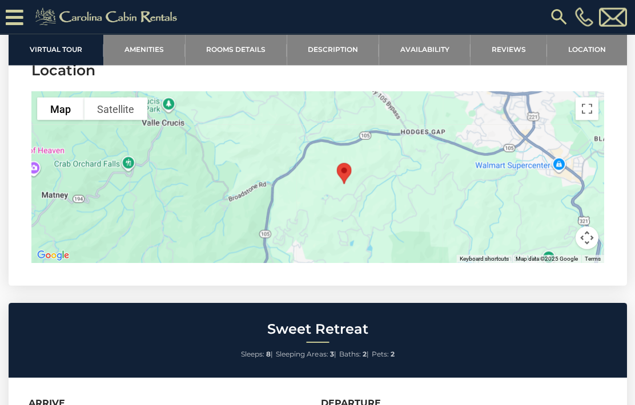
click at [512, 55] on link "Reviews" at bounding box center [508, 49] width 77 height 31
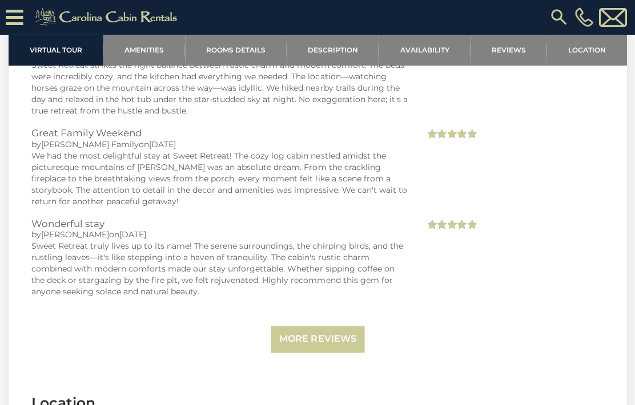
scroll to position [2469, 0]
click at [430, 53] on link "Availability" at bounding box center [424, 49] width 91 height 31
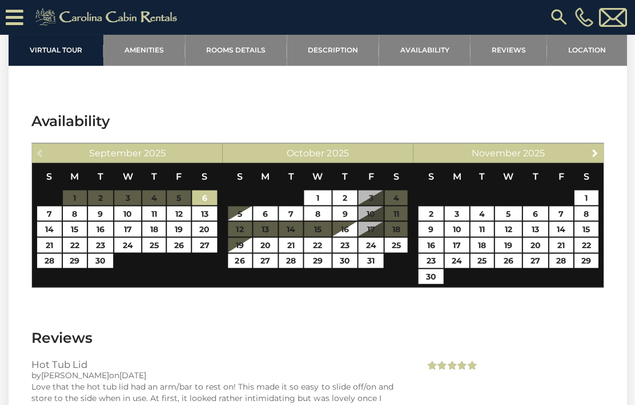
scroll to position [2082, 0]
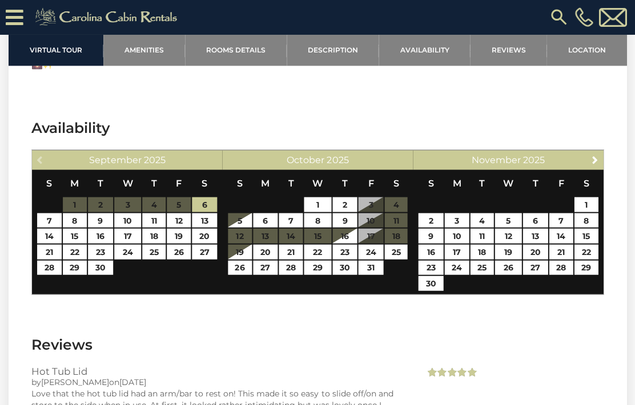
click at [149, 50] on link "Amenities" at bounding box center [144, 49] width 82 height 31
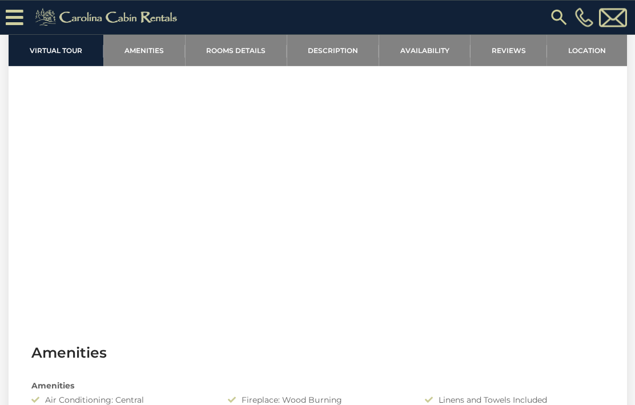
scroll to position [524, 0]
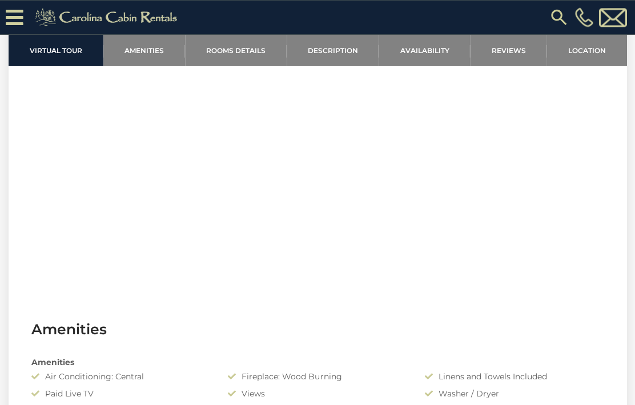
scroll to position [500, 0]
click at [351, 50] on link "Description" at bounding box center [333, 49] width 93 height 31
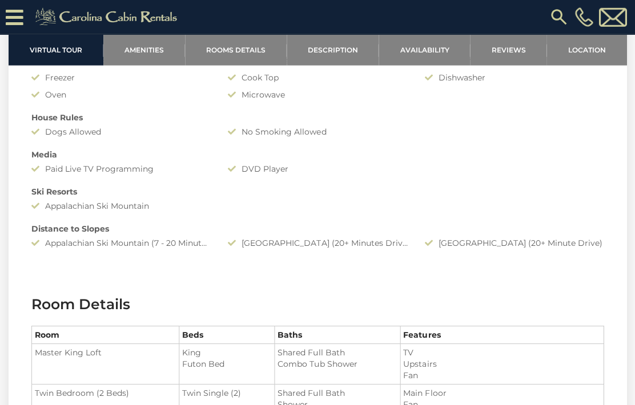
scroll to position [995, 0]
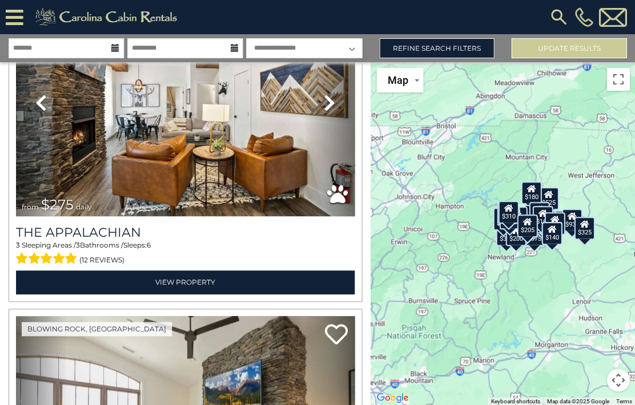
scroll to position [7626, 0]
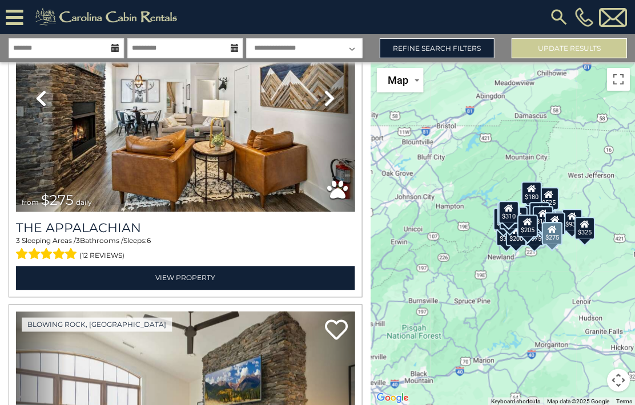
click at [176, 286] on link "View Property" at bounding box center [185, 277] width 339 height 23
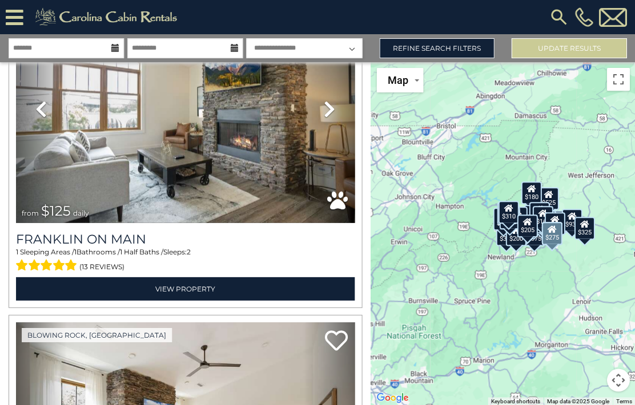
scroll to position [7949, 0]
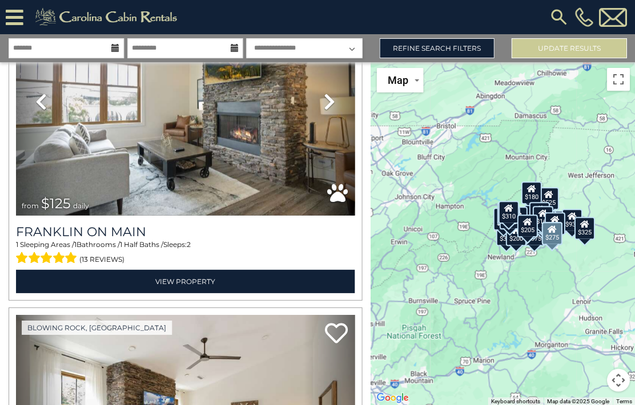
click at [178, 287] on link "View Property" at bounding box center [185, 281] width 339 height 23
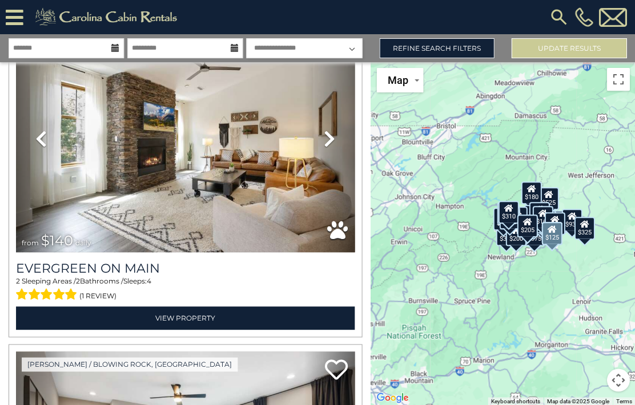
scroll to position [8240, 0]
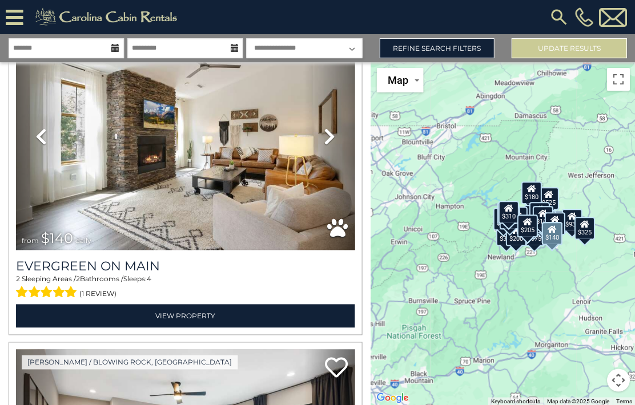
click at [172, 323] on link "View Property" at bounding box center [185, 315] width 339 height 23
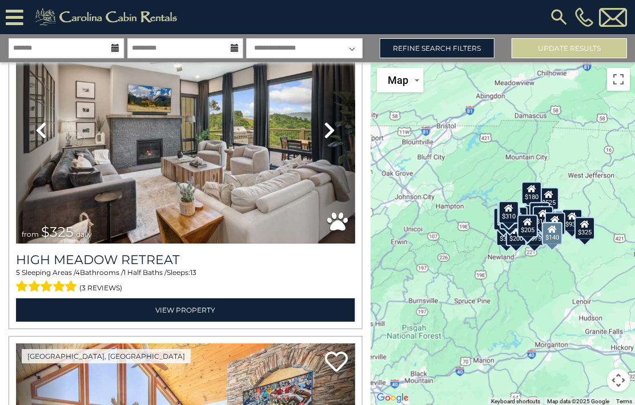
scroll to position [8576, 0]
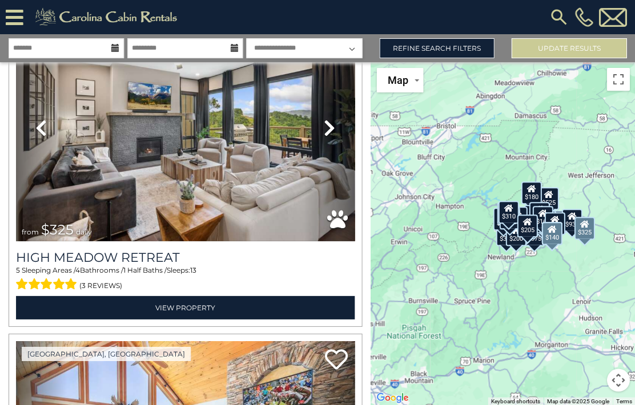
click at [179, 318] on link "View Property" at bounding box center [185, 307] width 339 height 23
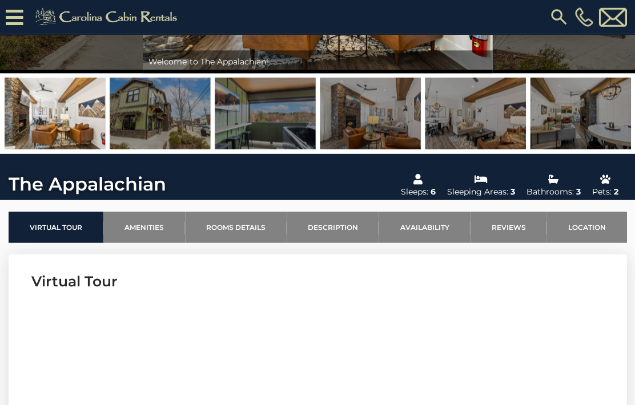
click at [592, 219] on link "Location" at bounding box center [587, 227] width 80 height 31
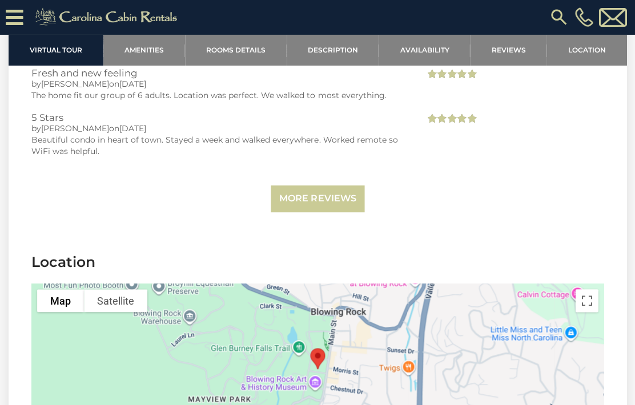
scroll to position [2599, 0]
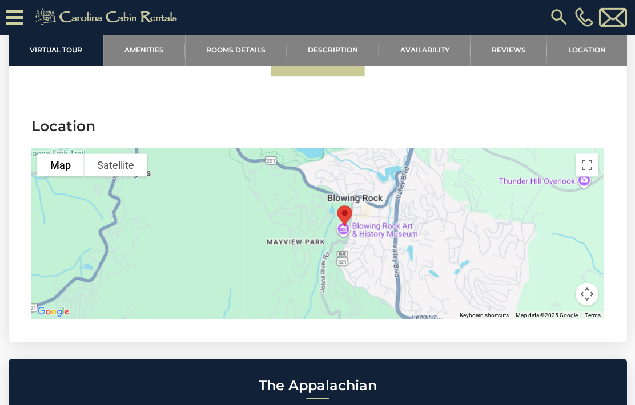
click at [523, 55] on link "Reviews" at bounding box center [508, 49] width 77 height 31
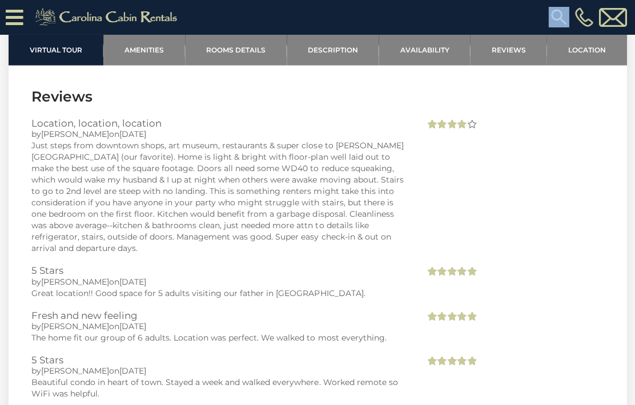
scroll to position [2221, 0]
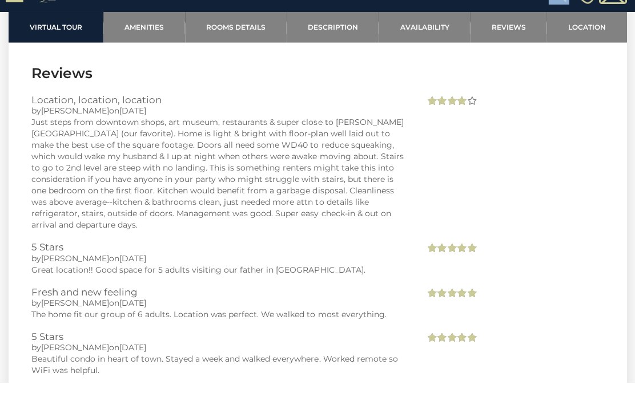
click at [429, 69] on section "Reviews Location, location, location by Karin on 08/01/2025 Just steps from dow…" at bounding box center [318, 273] width 618 height 409
click at [425, 69] on section "Reviews Location, location, location by Karin on 08/01/2025 Just steps from dow…" at bounding box center [318, 273] width 618 height 409
click at [423, 69] on section "Reviews Location, location, location by Karin on 08/01/2025 Just steps from dow…" at bounding box center [318, 273] width 618 height 409
click at [428, 41] on link "Availability" at bounding box center [424, 49] width 91 height 31
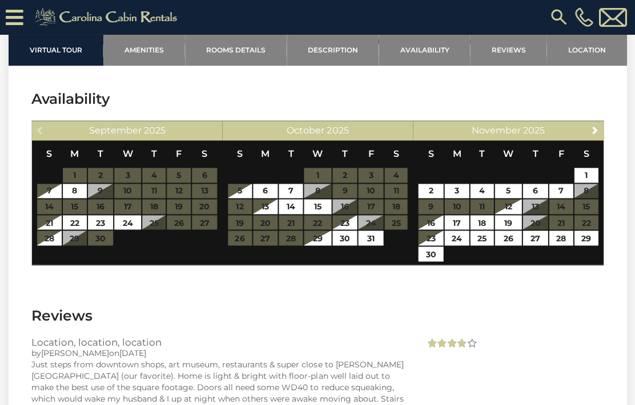
scroll to position [1988, 0]
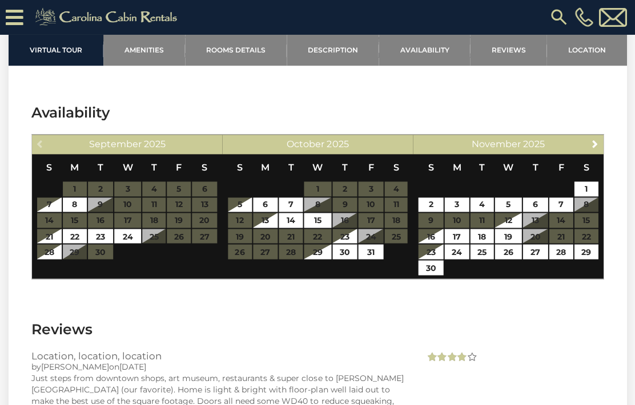
click at [141, 55] on link "Amenities" at bounding box center [144, 49] width 82 height 31
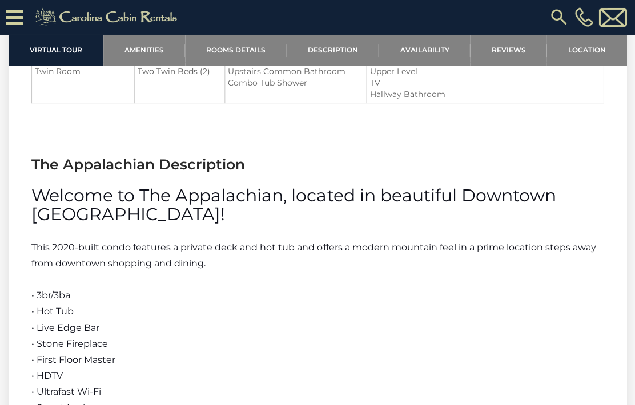
scroll to position [1268, 0]
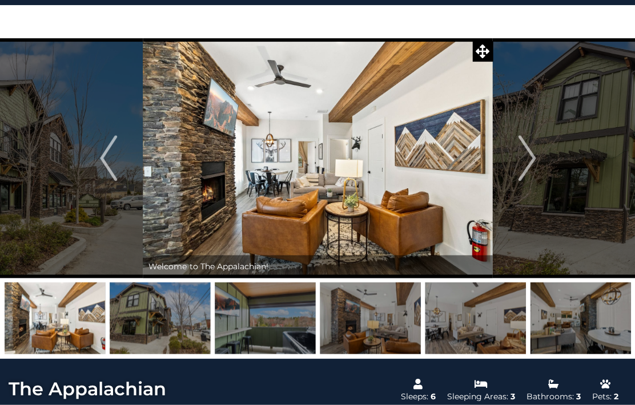
click at [528, 156] on img "Next" at bounding box center [526, 158] width 17 height 46
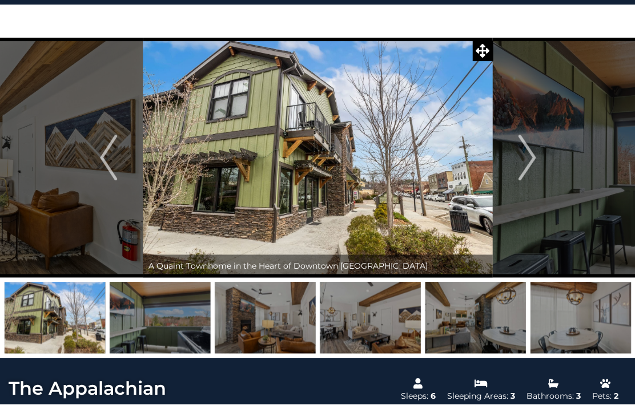
click at [525, 147] on img "Next" at bounding box center [526, 158] width 17 height 46
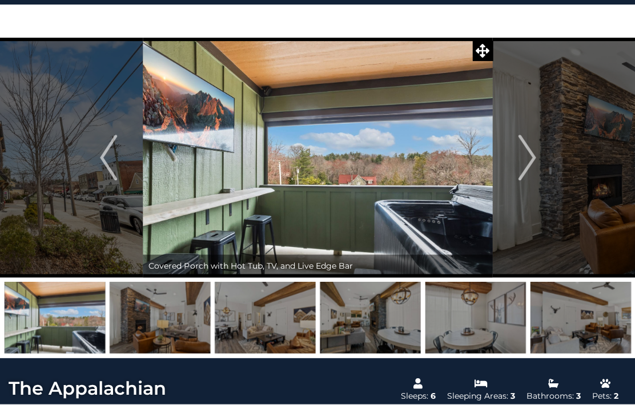
click at [531, 142] on img "Next" at bounding box center [526, 158] width 17 height 46
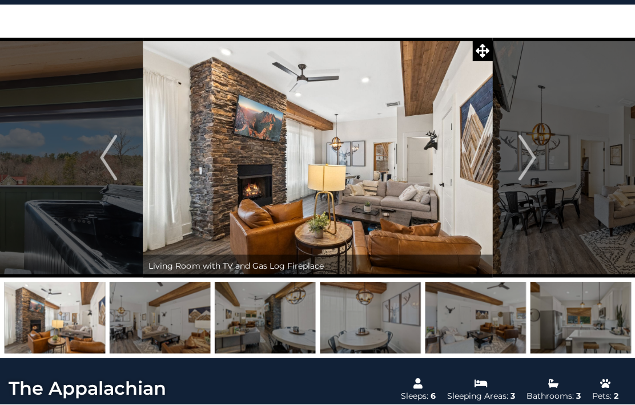
click at [525, 150] on img "Next" at bounding box center [526, 158] width 17 height 46
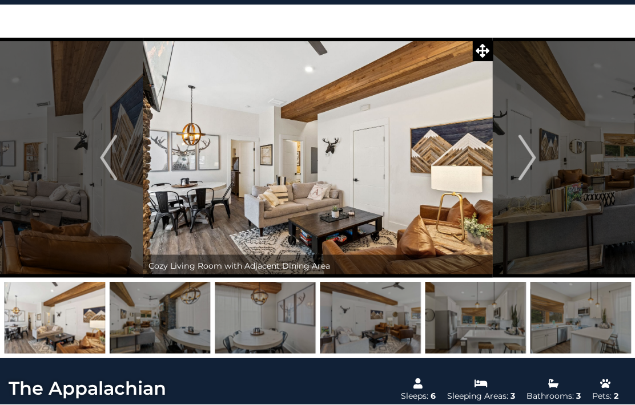
click at [525, 149] on img "Next" at bounding box center [526, 158] width 17 height 46
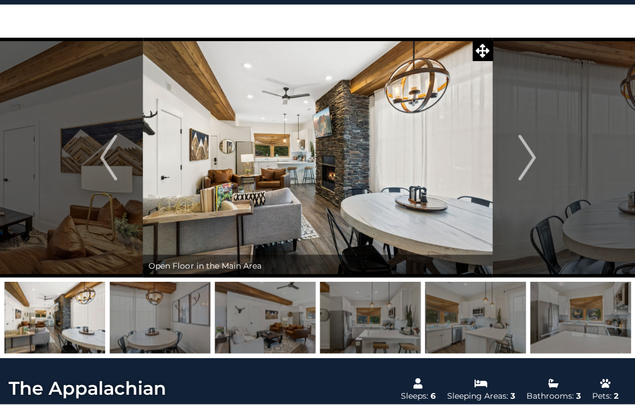
click at [521, 152] on img "Next" at bounding box center [526, 158] width 17 height 46
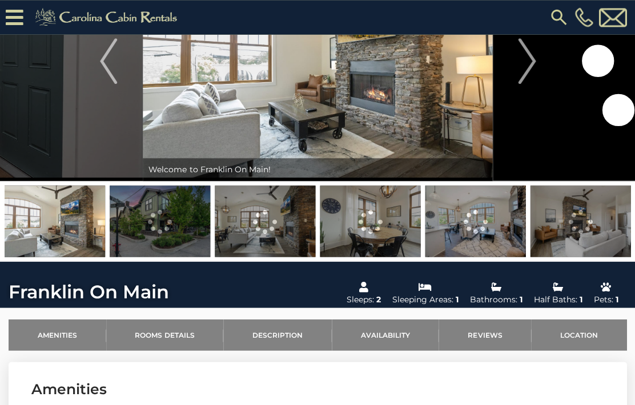
click at [590, 337] on link "Location" at bounding box center [579, 334] width 96 height 31
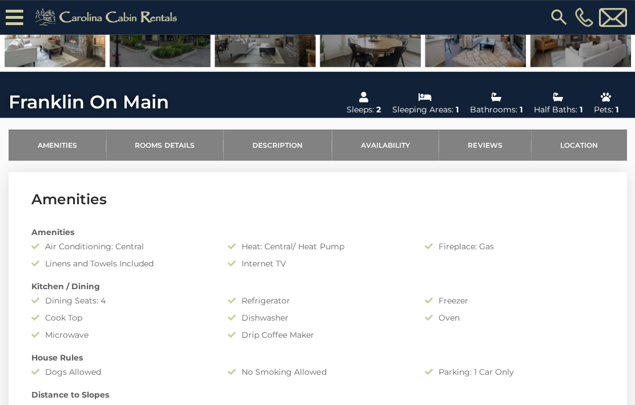
scroll to position [282, 0]
click at [154, 145] on link "Rooms Details" at bounding box center [165, 145] width 118 height 31
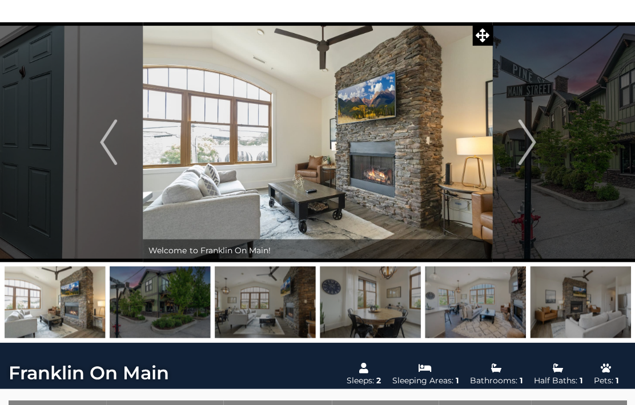
scroll to position [43, 0]
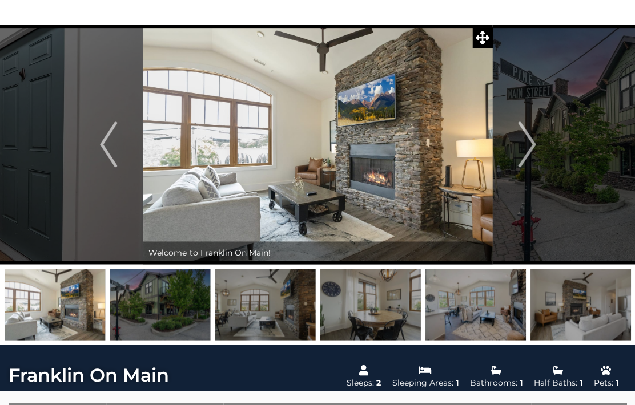
click at [532, 138] on img "Next" at bounding box center [526, 145] width 17 height 46
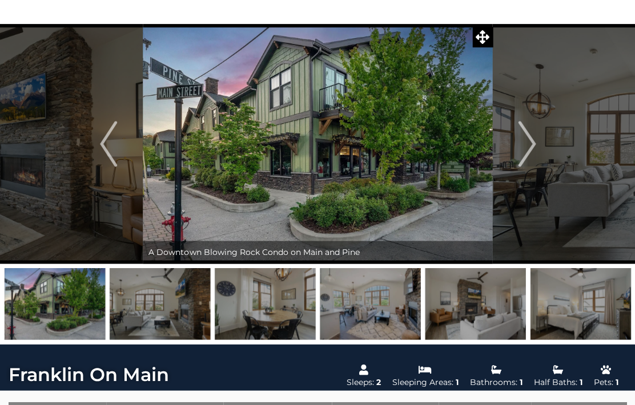
click at [524, 151] on img "Next" at bounding box center [526, 144] width 17 height 46
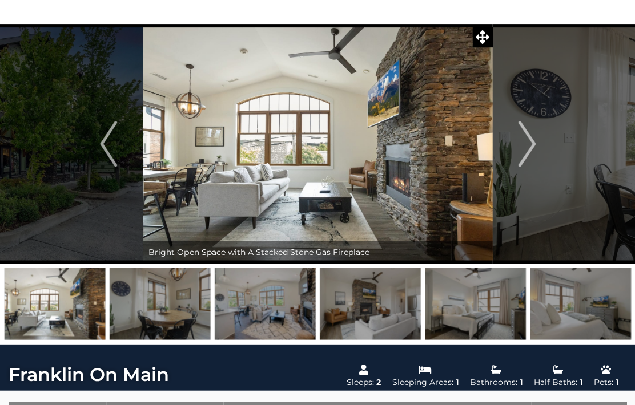
click at [529, 142] on img "Next" at bounding box center [526, 144] width 17 height 46
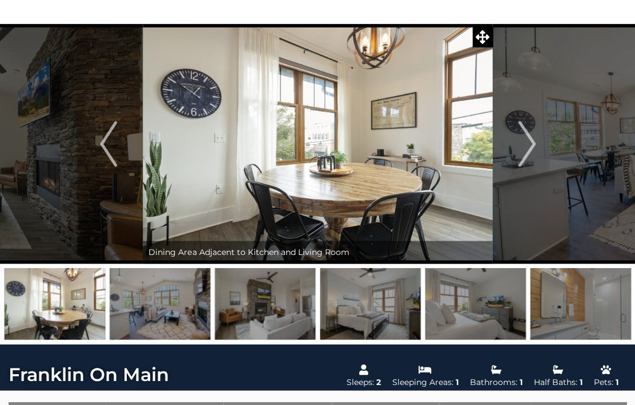
click at [527, 140] on img "Next" at bounding box center [526, 144] width 17 height 46
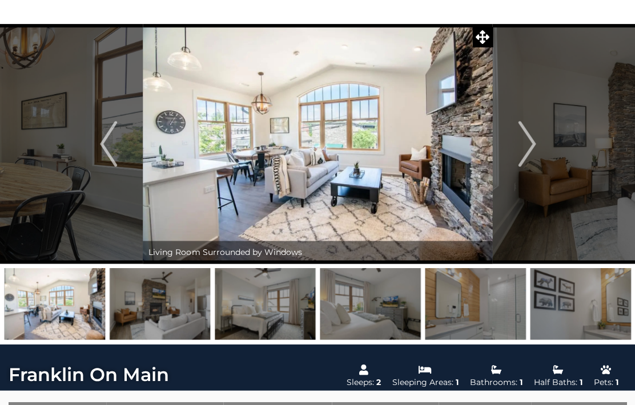
click at [534, 130] on img "Next" at bounding box center [526, 144] width 17 height 46
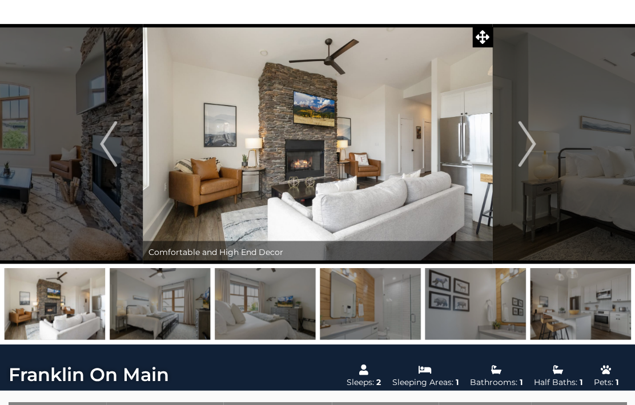
click at [536, 135] on button "Next" at bounding box center [526, 144] width 69 height 240
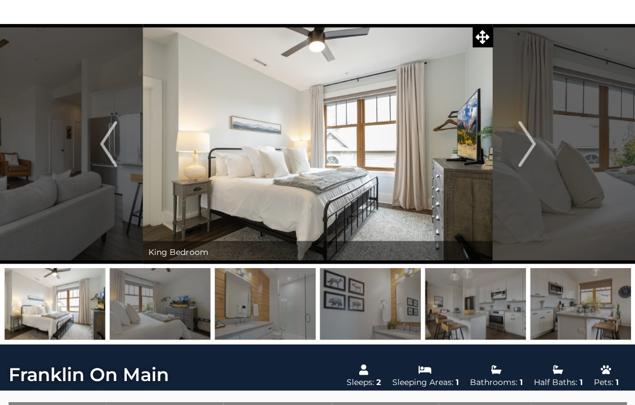
click at [530, 131] on img "Next" at bounding box center [526, 144] width 17 height 46
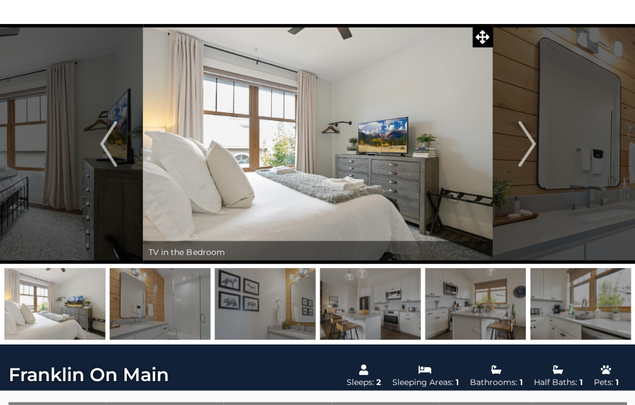
click at [528, 142] on img "Next" at bounding box center [526, 144] width 17 height 46
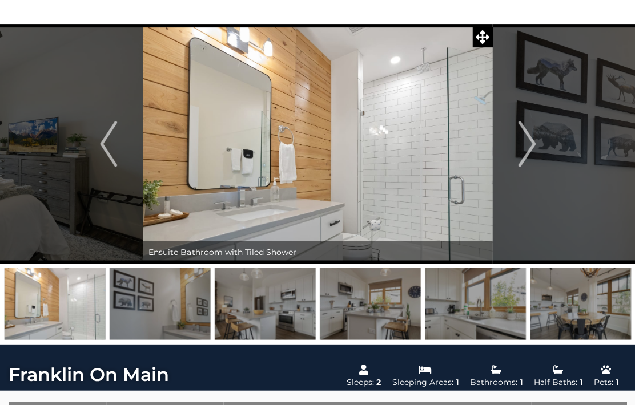
click at [533, 137] on img "Next" at bounding box center [526, 144] width 17 height 46
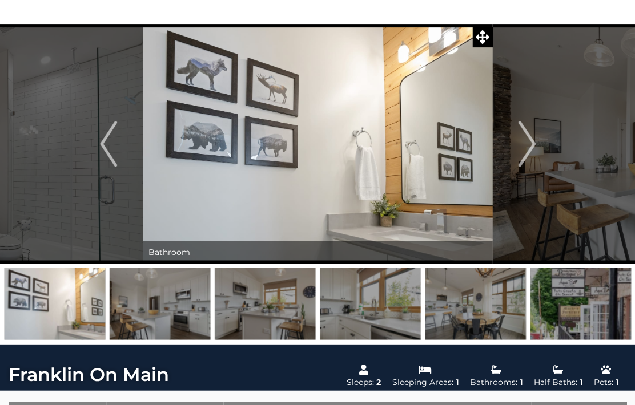
click at [528, 139] on img "Next" at bounding box center [526, 144] width 17 height 46
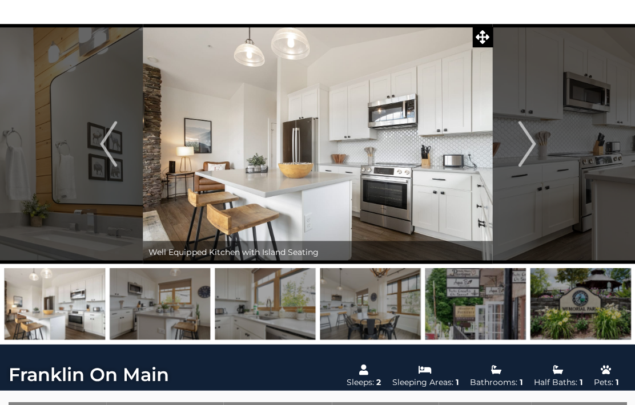
click at [498, 153] on button "Next" at bounding box center [526, 144] width 69 height 240
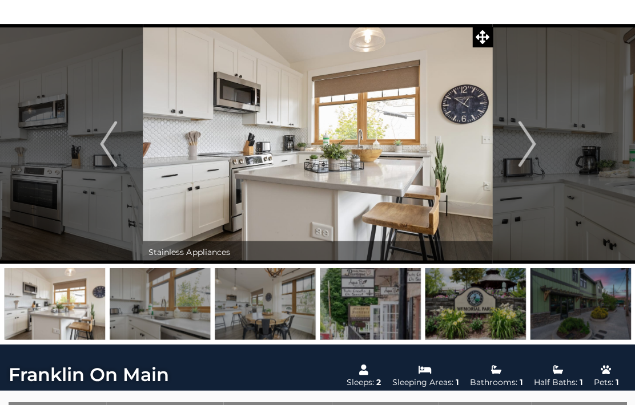
click at [104, 151] on img "Previous" at bounding box center [108, 144] width 17 height 46
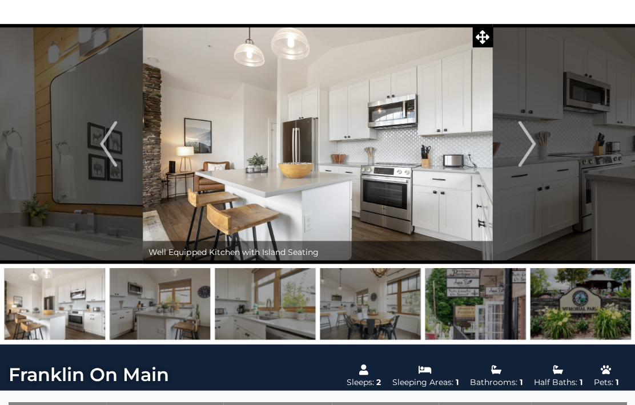
click at [523, 143] on img "Next" at bounding box center [526, 144] width 17 height 46
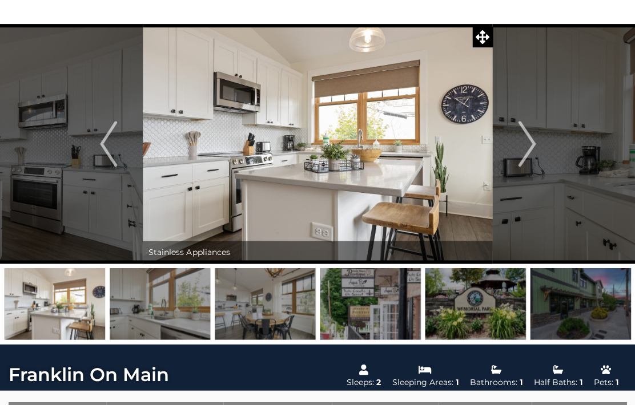
click at [516, 148] on button "Next" at bounding box center [526, 144] width 69 height 240
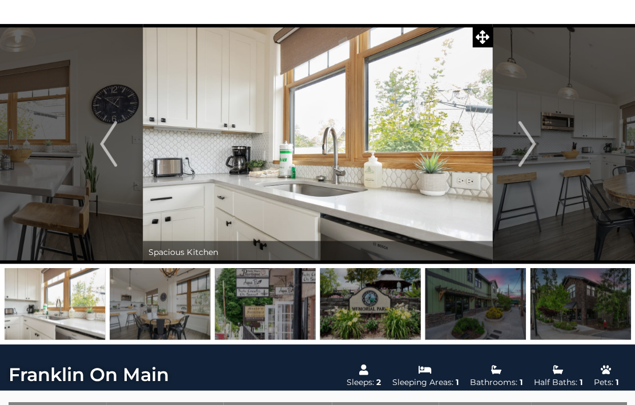
click at [530, 139] on img "Next" at bounding box center [526, 144] width 17 height 46
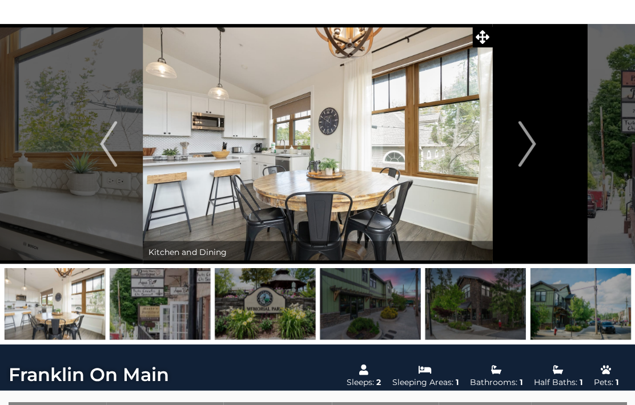
click at [528, 135] on img "Next" at bounding box center [526, 144] width 17 height 46
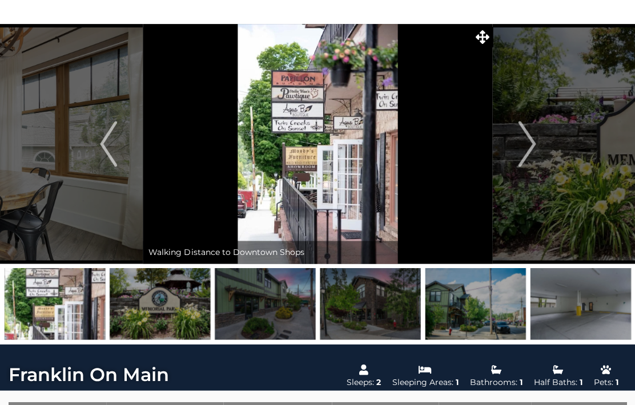
click at [523, 142] on img "Next" at bounding box center [526, 144] width 17 height 46
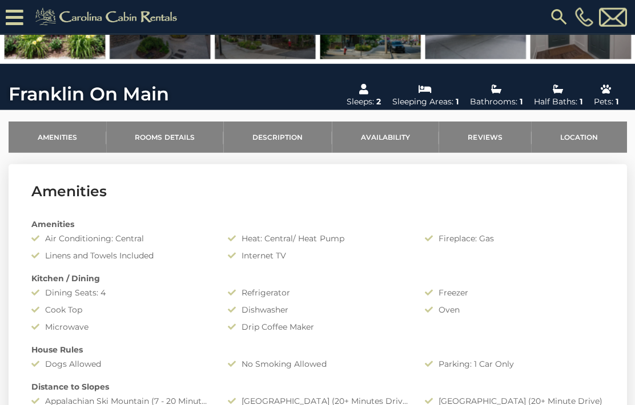
scroll to position [292, 0]
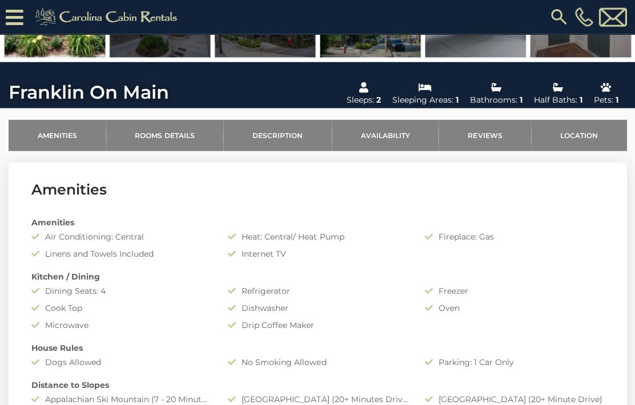
click at [53, 138] on link "Amenities" at bounding box center [58, 135] width 98 height 31
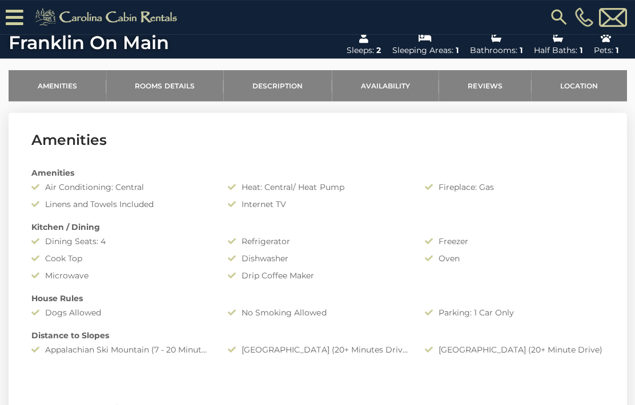
click at [484, 90] on link "Reviews" at bounding box center [485, 85] width 93 height 31
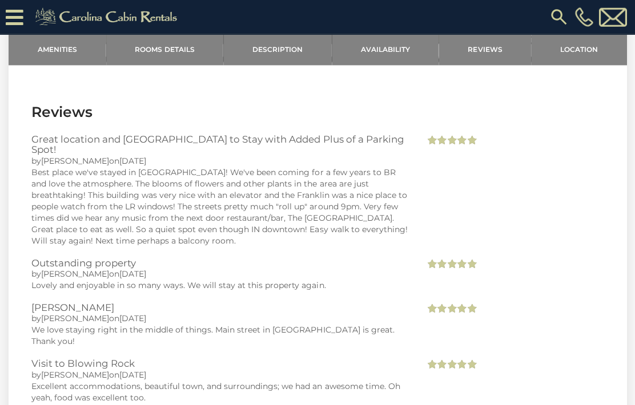
scroll to position [1456, 0]
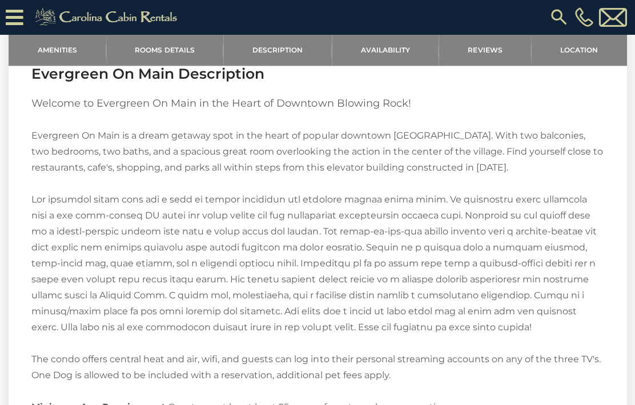
scroll to position [879, 0]
click at [6, 405] on div "Amenities Amenities Air Conditioning: Central Heat: Central/ Heat Pump Fireplac…" at bounding box center [317, 333] width 635 height 1517
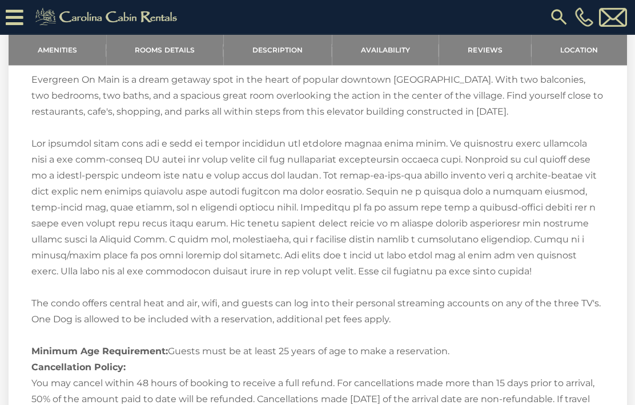
scroll to position [935, 0]
click at [481, 51] on link "Reviews" at bounding box center [485, 49] width 93 height 31
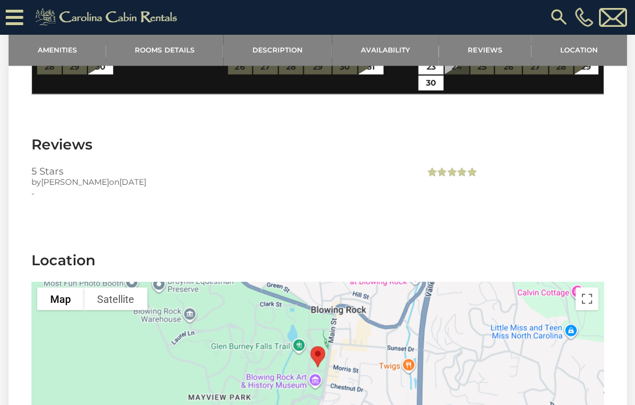
scroll to position [1527, 0]
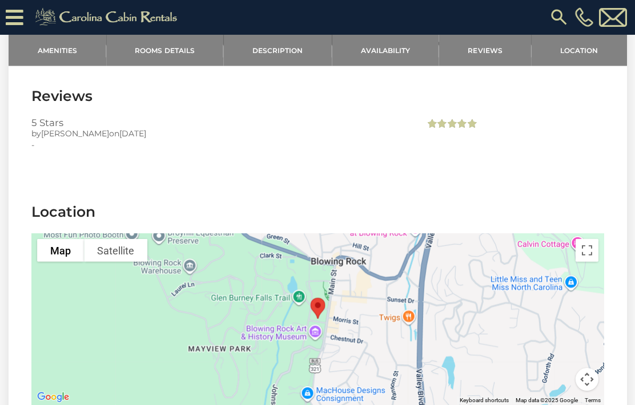
click at [397, 53] on link "Availability" at bounding box center [385, 49] width 107 height 31
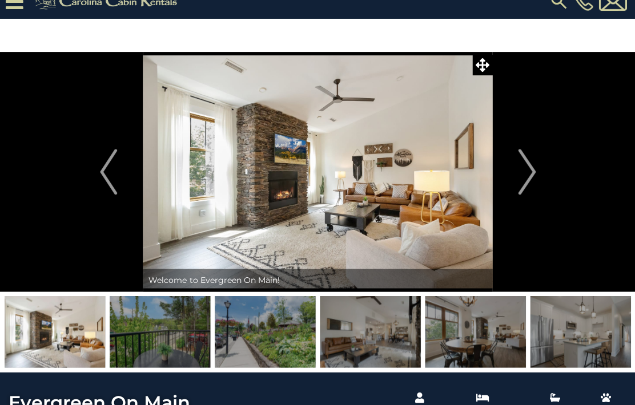
scroll to position [0, 0]
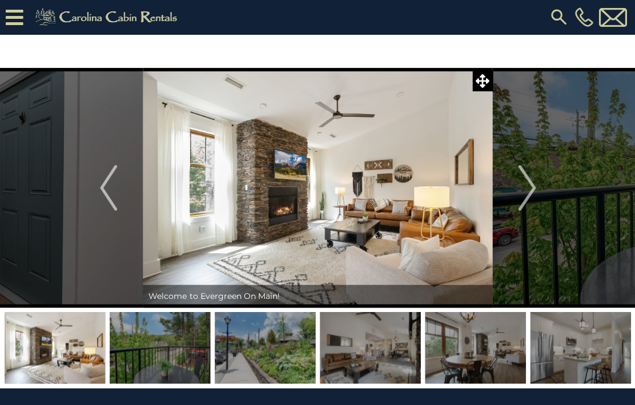
click at [531, 184] on img "Next" at bounding box center [526, 188] width 17 height 46
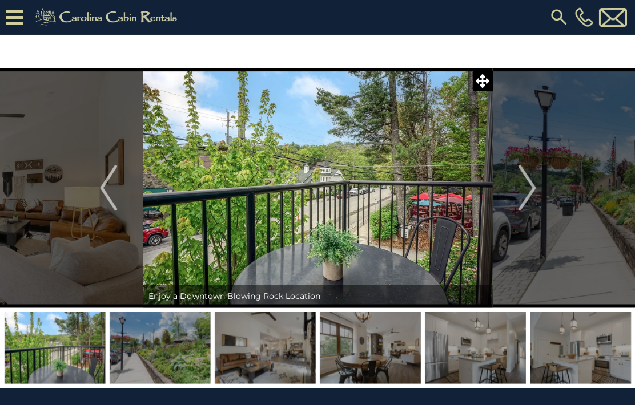
click at [531, 184] on img "Next" at bounding box center [526, 188] width 17 height 46
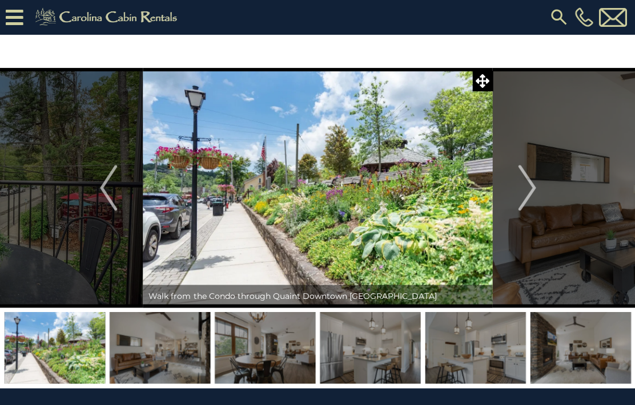
click at [523, 189] on img "Next" at bounding box center [526, 188] width 17 height 46
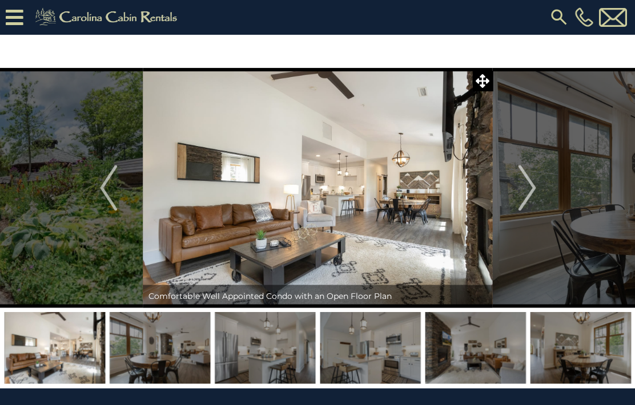
click at [521, 188] on img "Next" at bounding box center [526, 188] width 17 height 46
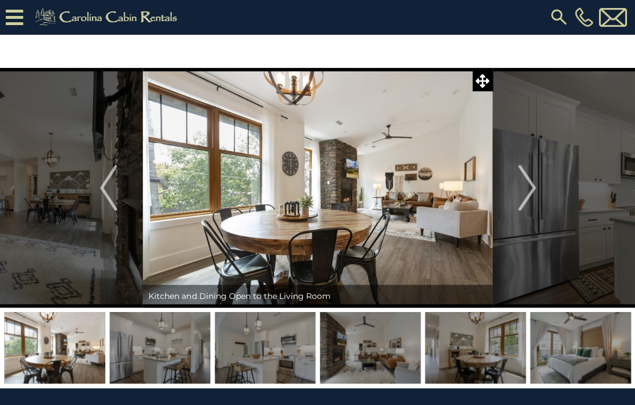
click at [523, 188] on img "Next" at bounding box center [526, 188] width 17 height 46
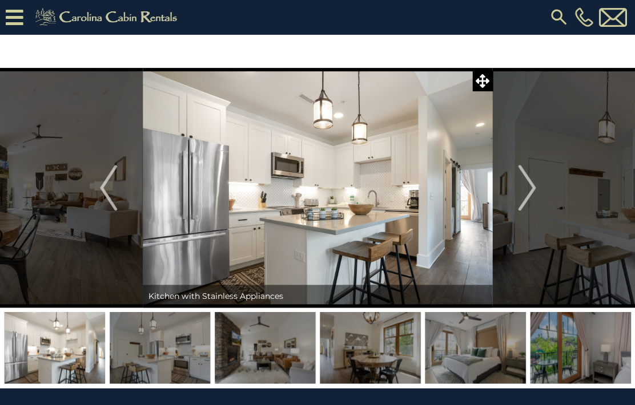
click at [524, 187] on img "Next" at bounding box center [526, 188] width 17 height 46
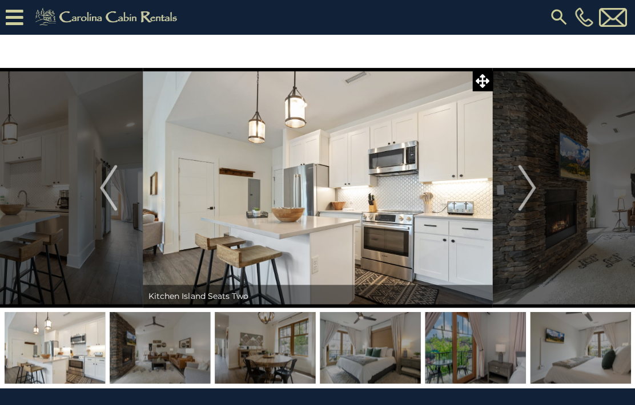
click at [528, 187] on img "Next" at bounding box center [526, 188] width 17 height 46
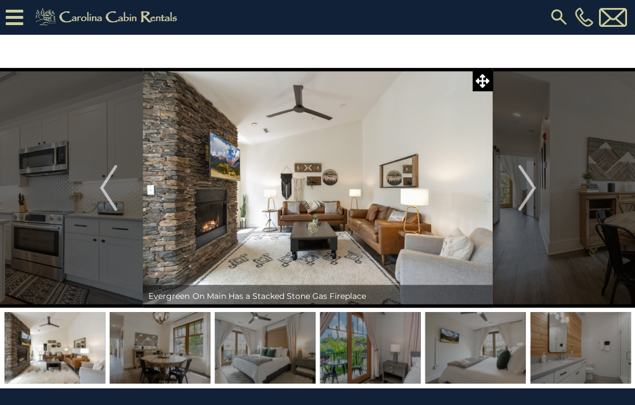
click at [526, 191] on img "Next" at bounding box center [526, 188] width 17 height 46
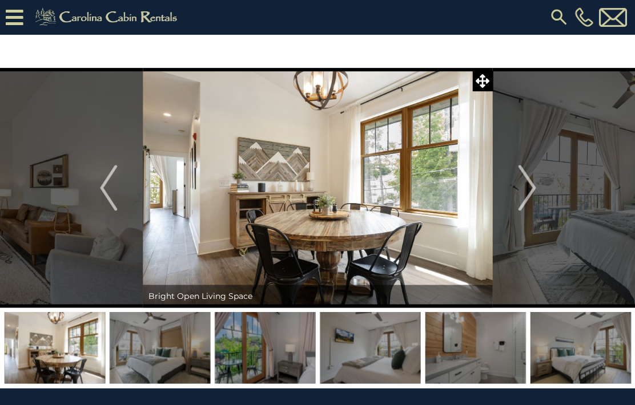
click at [525, 189] on img "Next" at bounding box center [526, 188] width 17 height 46
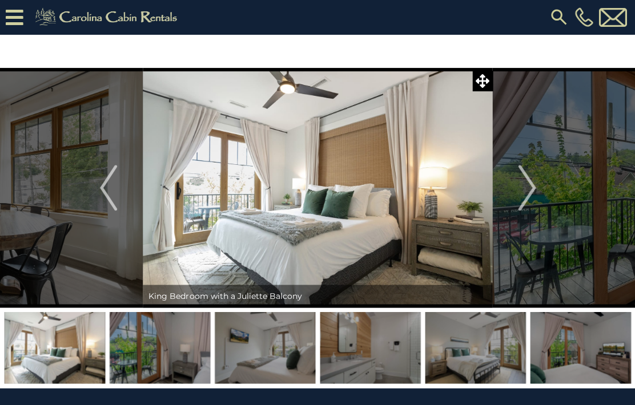
click at [527, 183] on img "Next" at bounding box center [526, 188] width 17 height 46
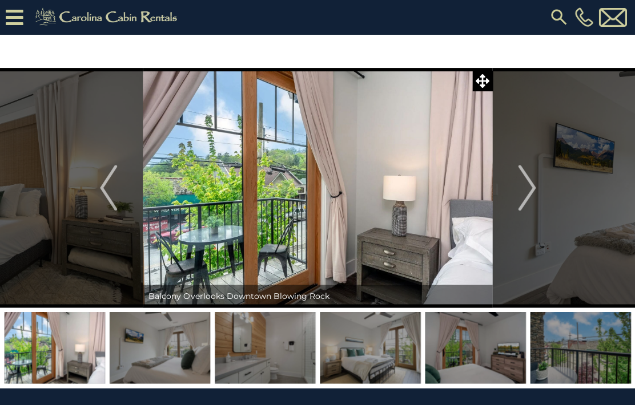
click at [531, 179] on img "Next" at bounding box center [526, 188] width 17 height 46
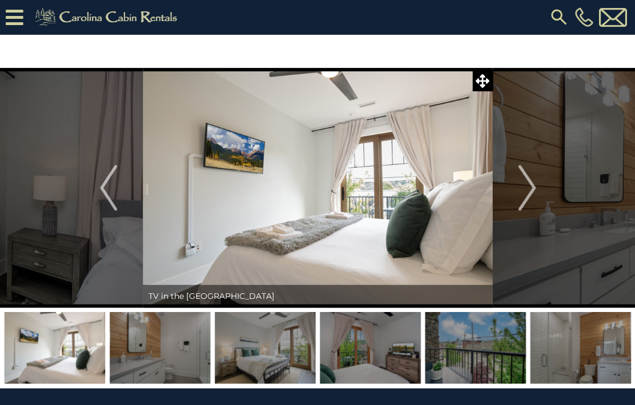
click at [530, 175] on img "Next" at bounding box center [526, 188] width 17 height 46
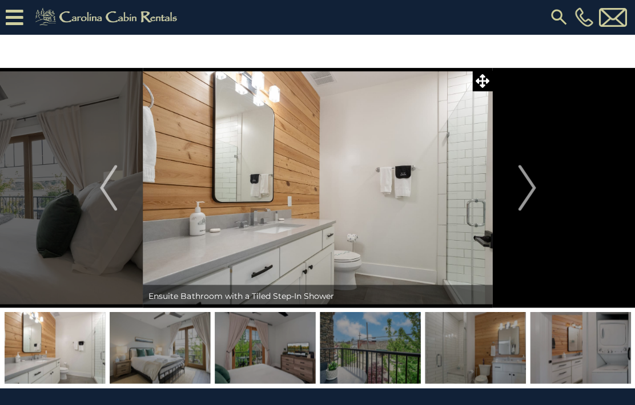
click at [93, 185] on button "Previous" at bounding box center [108, 188] width 69 height 240
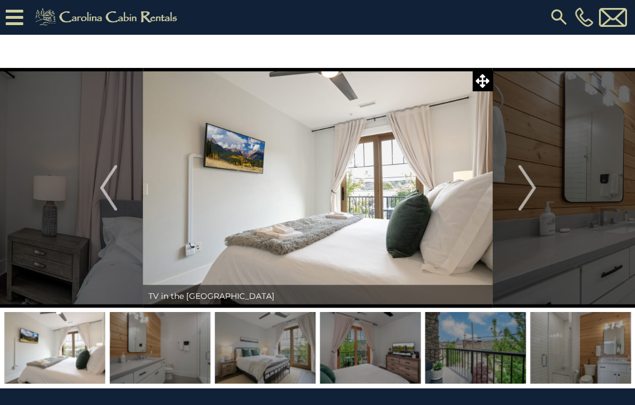
click at [536, 181] on button "Next" at bounding box center [526, 188] width 69 height 240
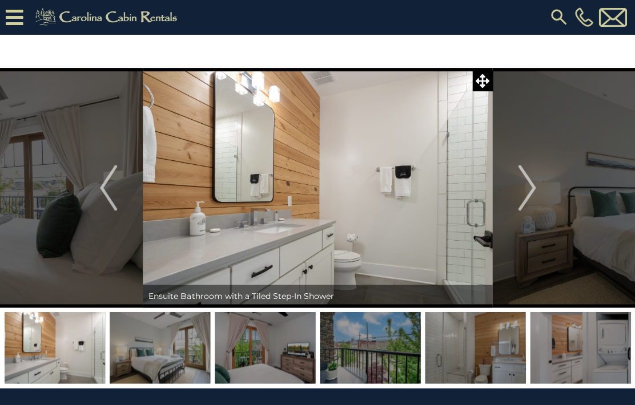
click at [528, 181] on img "Next" at bounding box center [526, 188] width 17 height 46
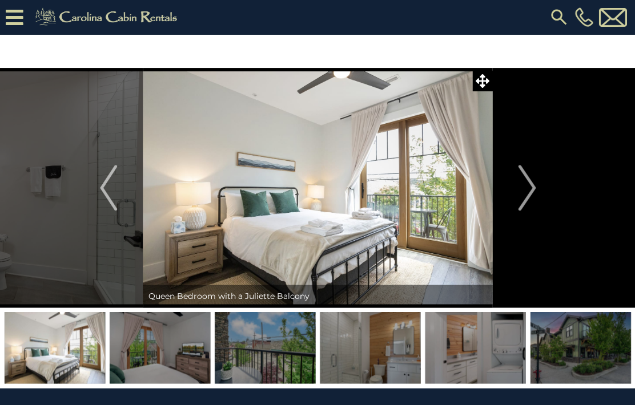
click at [532, 178] on img "Next" at bounding box center [526, 188] width 17 height 46
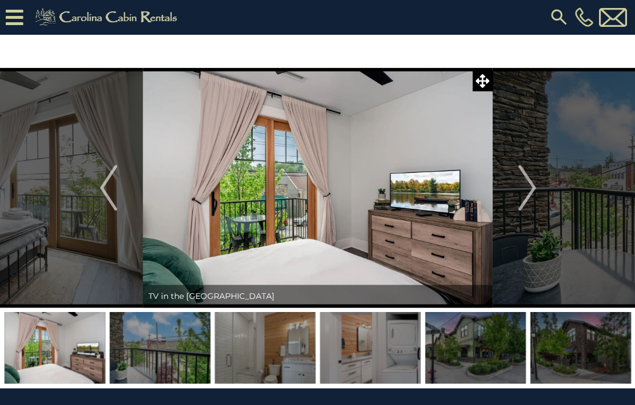
click at [528, 175] on img "Next" at bounding box center [526, 188] width 17 height 46
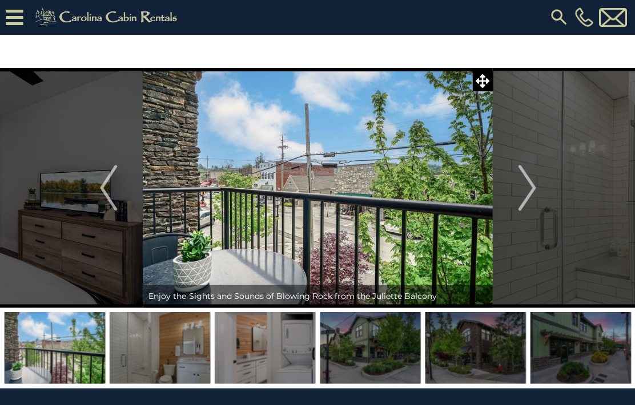
click at [529, 183] on img "Next" at bounding box center [526, 188] width 17 height 46
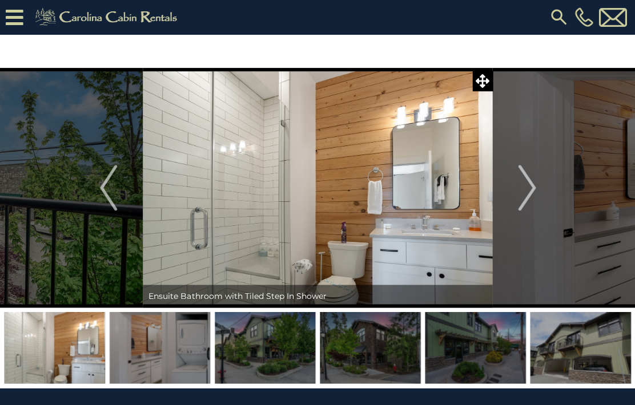
click at [527, 185] on img "Next" at bounding box center [526, 188] width 17 height 46
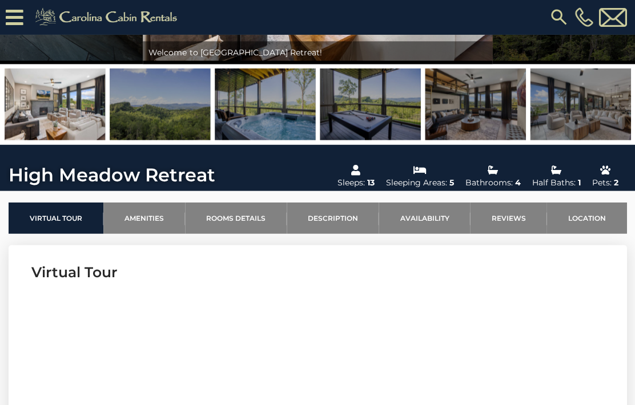
click at [594, 214] on link "Location" at bounding box center [587, 217] width 80 height 31
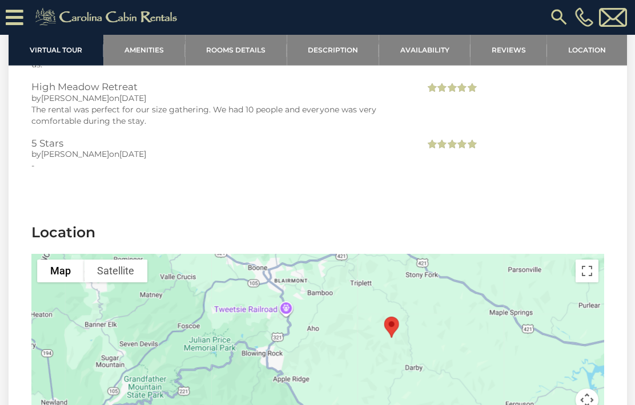
scroll to position [2926, 0]
